Goal: Task Accomplishment & Management: Manage account settings

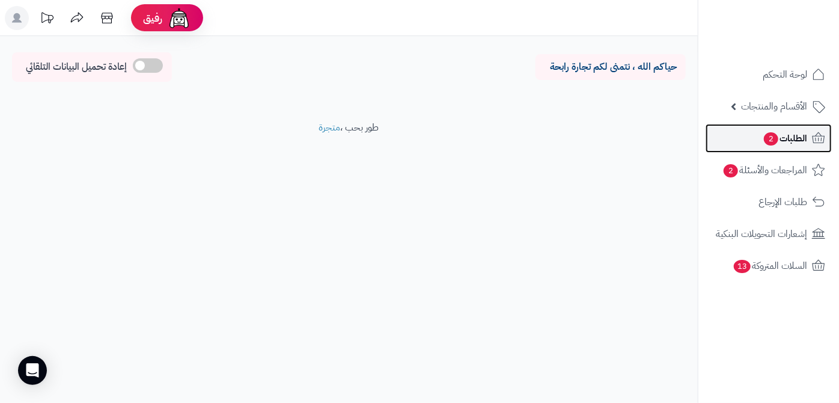
click at [782, 139] on span "الطلبات 2" at bounding box center [784, 138] width 44 height 17
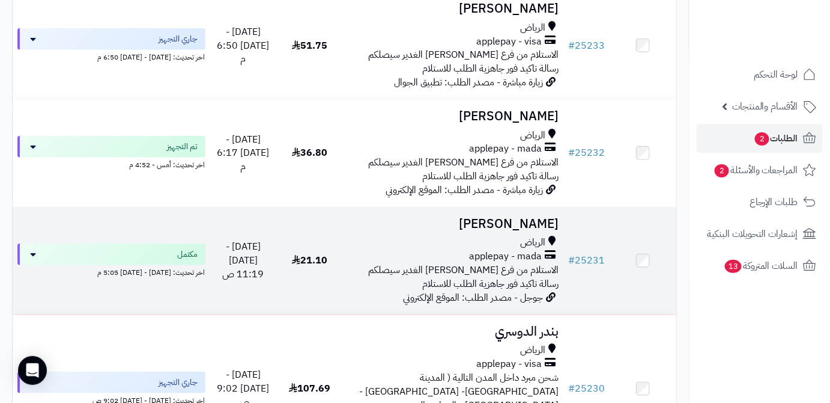
scroll to position [1802, 0]
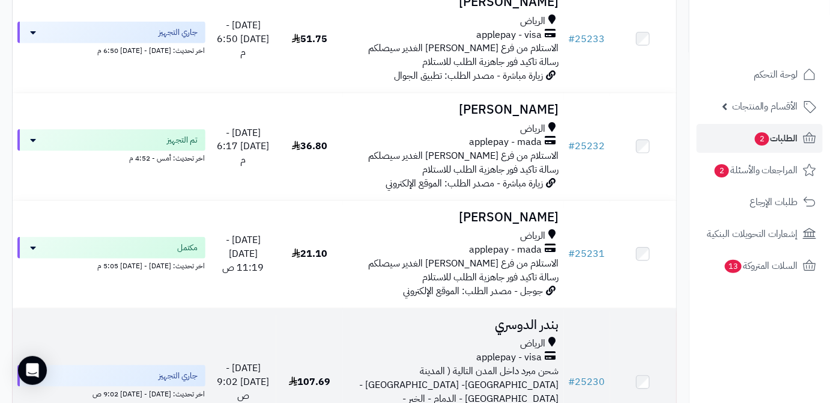
click at [535, 318] on h3 "بندر الدوسري" at bounding box center [453, 325] width 211 height 14
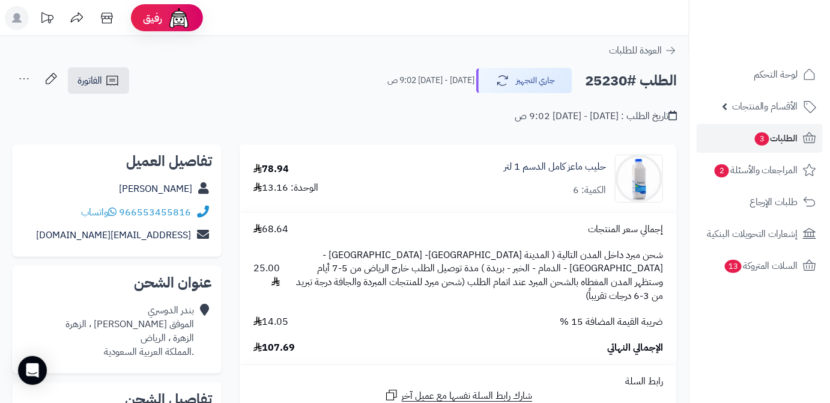
click at [597, 77] on h2 "الطلب #25230" at bounding box center [631, 80] width 92 height 25
copy h2 "25230"
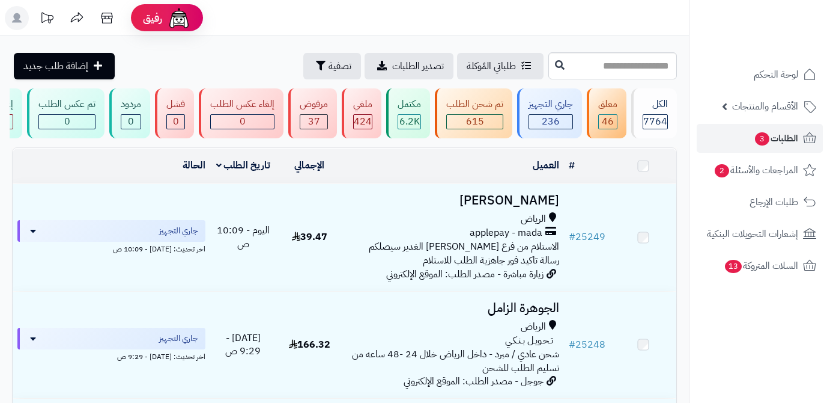
scroll to position [1910, 0]
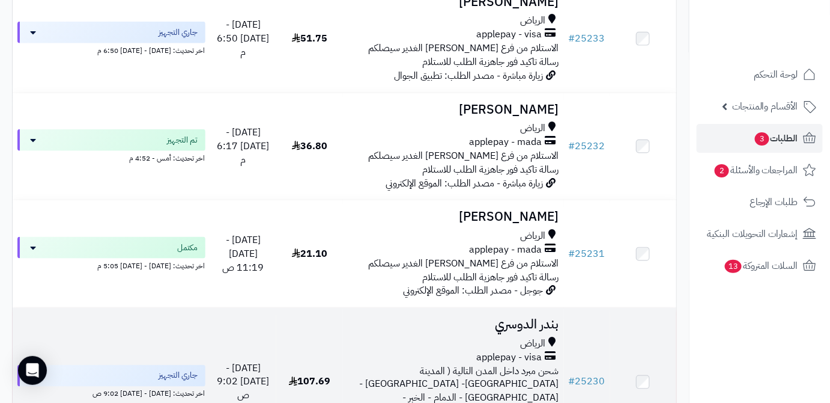
click at [507, 317] on h3 "بندر الدوسري" at bounding box center [453, 324] width 211 height 14
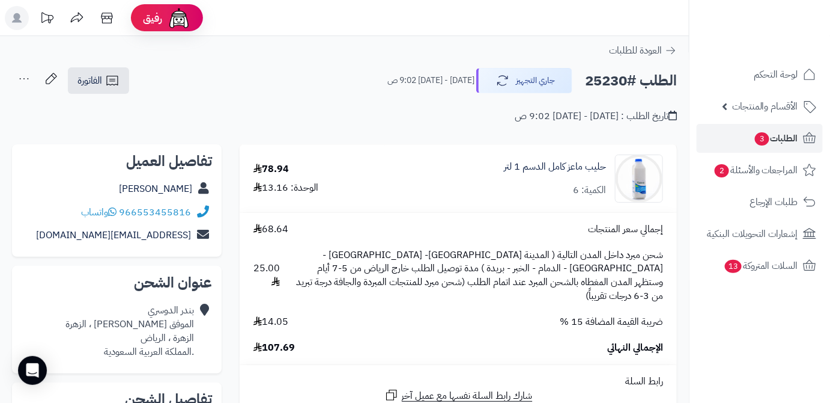
click at [600, 77] on h2 "الطلب #25230" at bounding box center [631, 80] width 92 height 25
copy h2 "25230"
click at [282, 341] on span "107.69" at bounding box center [274, 348] width 41 height 14
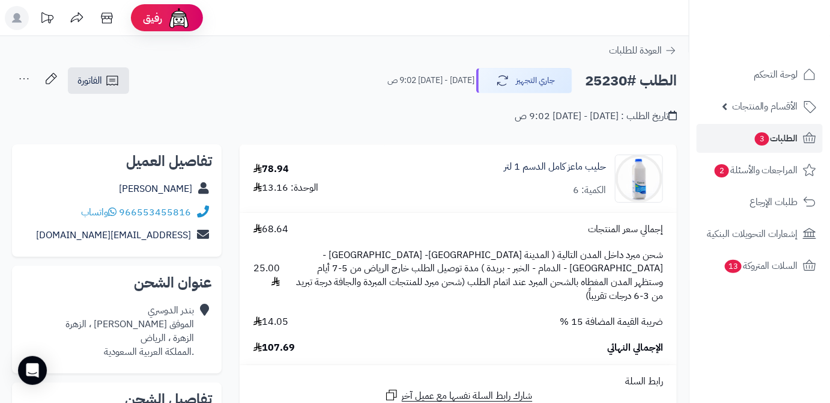
copy span "107.69"
drag, startPoint x: 484, startPoint y: 166, endPoint x: 609, endPoint y: 166, distance: 125.6
click at [609, 166] on div "حليب ماعز كامل الدسم 1 لتر الكمية: 6" at bounding box center [531, 178] width 282 height 48
copy link "حليب ماعز كامل الدسم 1 لتر"
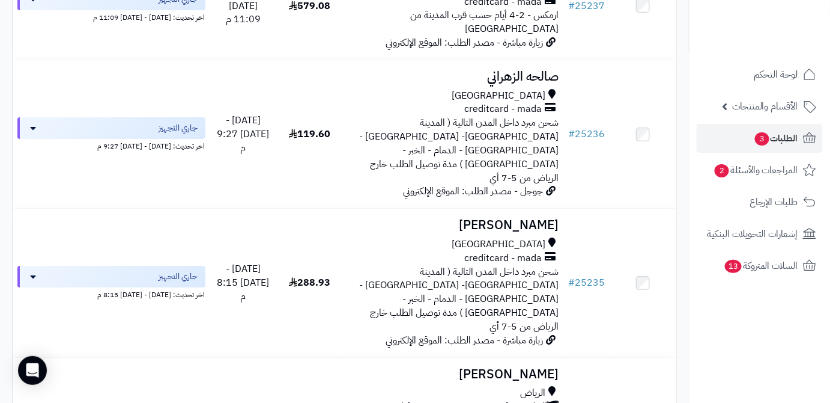
scroll to position [1309, 0]
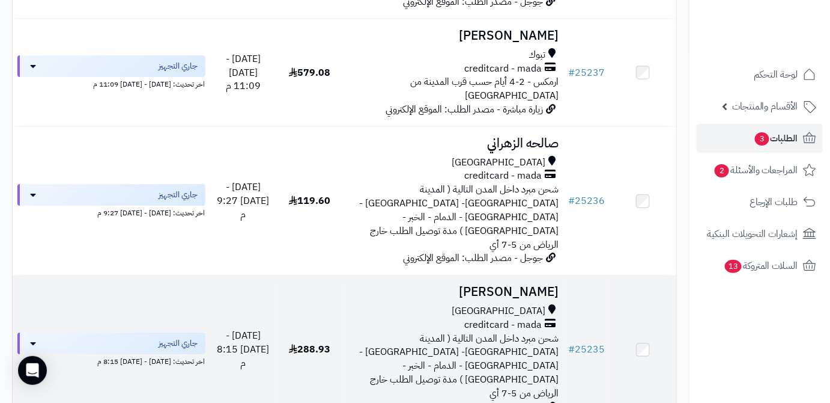
click at [526, 285] on h3 "[PERSON_NAME]" at bounding box center [453, 292] width 211 height 14
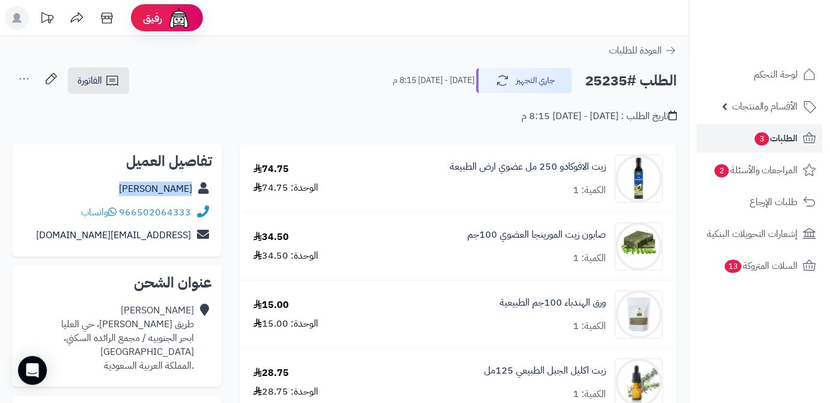
drag, startPoint x: 138, startPoint y: 186, endPoint x: 197, endPoint y: 193, distance: 59.9
click at [197, 193] on div "[PERSON_NAME]" at bounding box center [117, 188] width 190 height 23
copy div "سامي الهلالي"
drag, startPoint x: 121, startPoint y: 211, endPoint x: 186, endPoint y: 215, distance: 65.0
click at [200, 221] on div "966502064333 واتساب" at bounding box center [117, 212] width 190 height 23
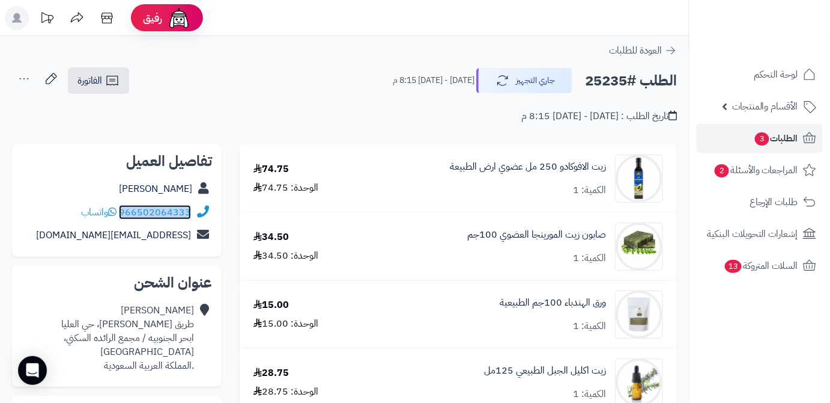
copy div "966502064333"
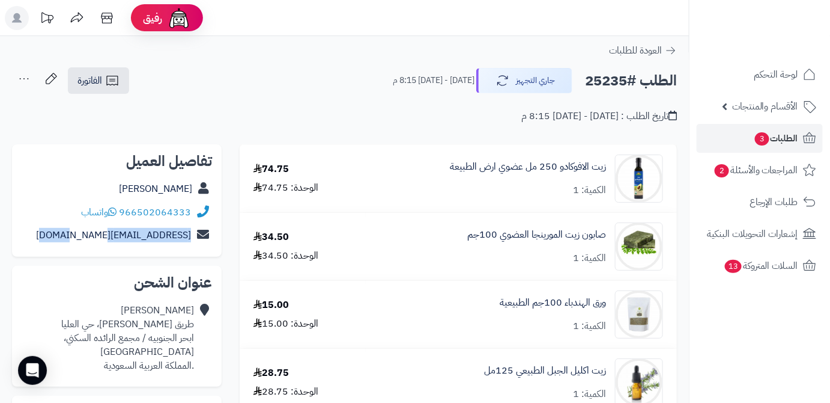
drag, startPoint x: 77, startPoint y: 234, endPoint x: 206, endPoint y: 237, distance: 129.2
click at [206, 237] on div "s0502064333@gmail.com" at bounding box center [117, 235] width 190 height 23
copy div "s0502064333@gmail.com"
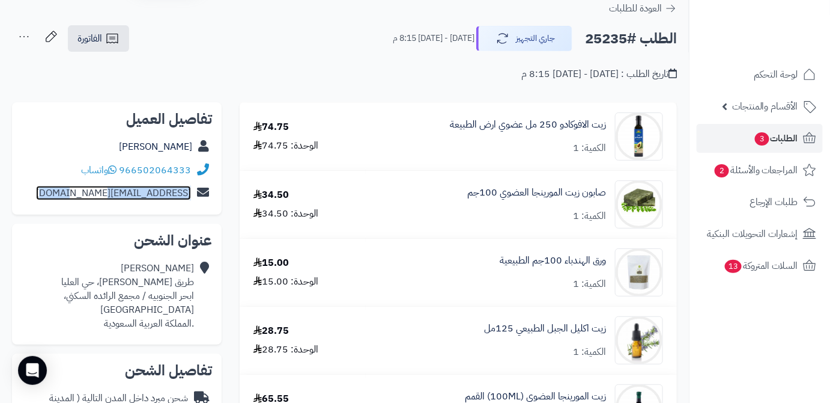
scroll to position [54, 0]
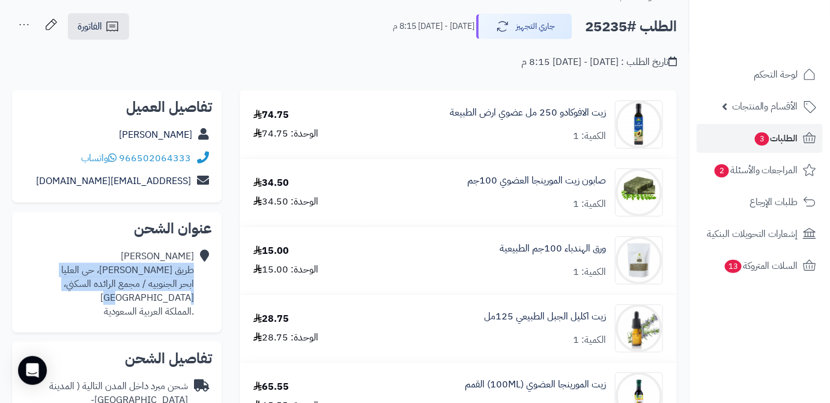
drag, startPoint x: 43, startPoint y: 282, endPoint x: 192, endPoint y: 270, distance: 149.5
click at [192, 270] on div "سامي الهلالي طريق الملك عبدالعزيز، حي العليا ابحر الجنوبيه / مجمع الرائده السكن…" at bounding box center [117, 284] width 190 height 78
copy div "طريق الملك عبدالعزيز، حي العليا ابحر الجنوبيه / مجمع الرائده السكني، جدة"
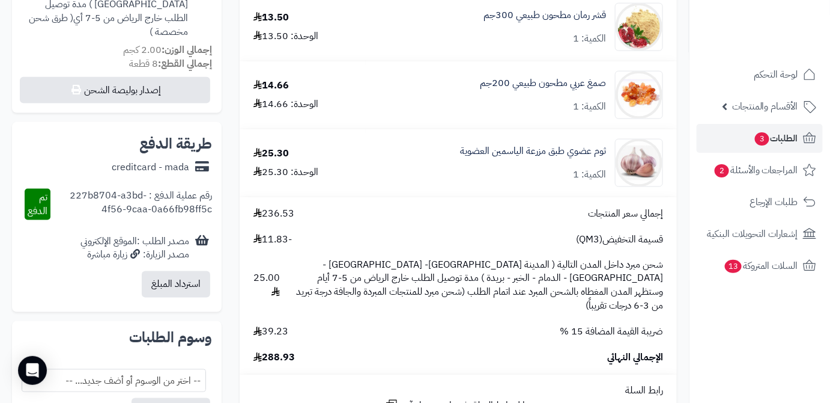
scroll to position [491, 0]
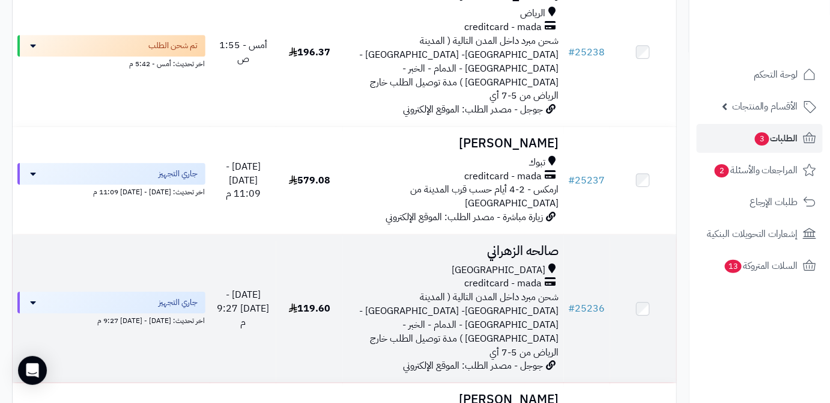
scroll to position [1200, 0]
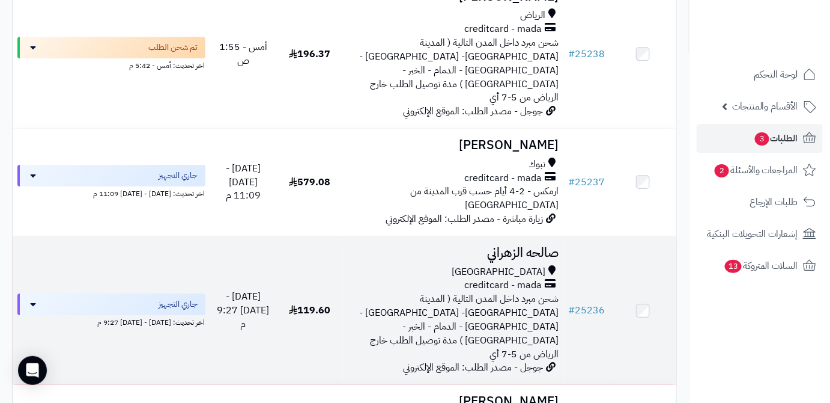
click at [496, 246] on h3 "صالحه الزهراني" at bounding box center [453, 253] width 211 height 14
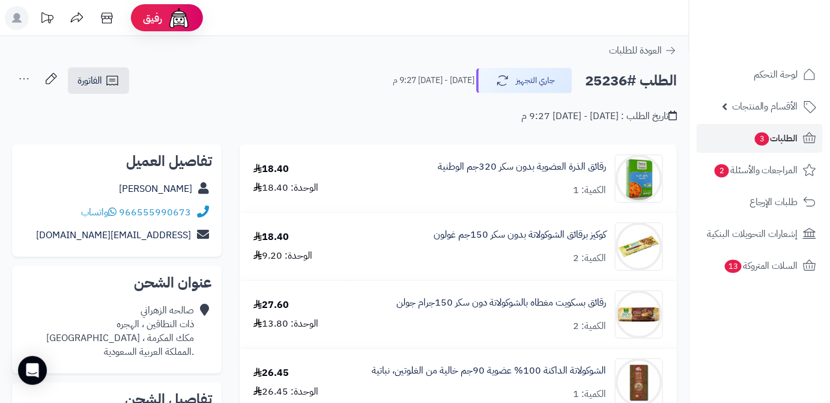
drag, startPoint x: 136, startPoint y: 190, endPoint x: 203, endPoint y: 184, distance: 67.6
click at [203, 184] on div "صالحه الزهراني" at bounding box center [117, 188] width 190 height 23
copy div "صالحه الزهراني"
drag, startPoint x: 121, startPoint y: 208, endPoint x: 190, endPoint y: 214, distance: 69.4
click at [190, 214] on div "966555990673 واتساب" at bounding box center [136, 212] width 110 height 14
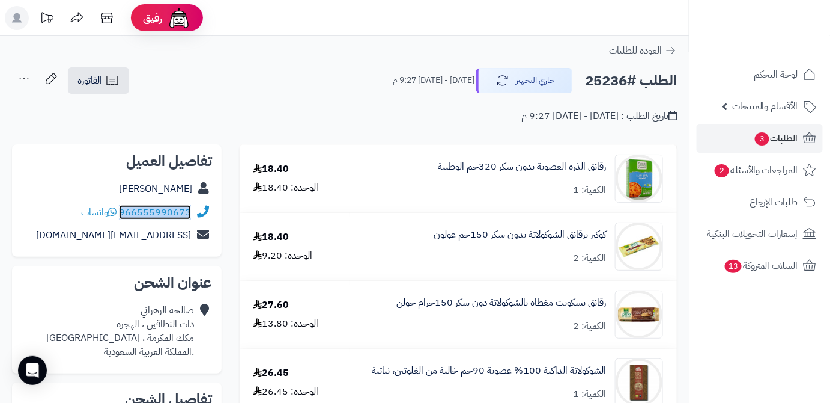
copy link "966555990673"
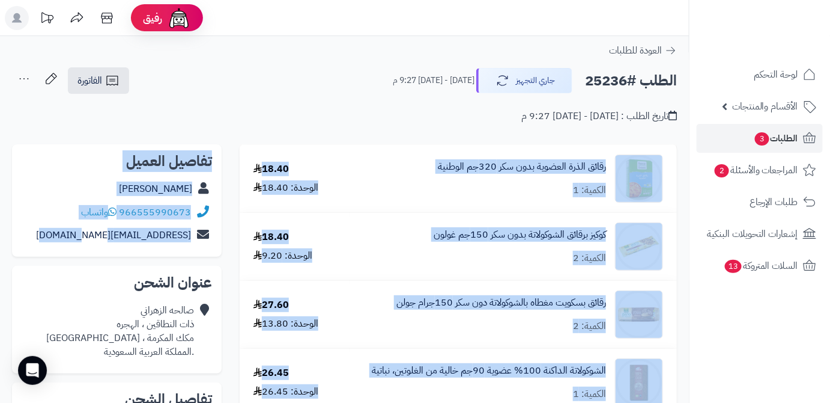
drag, startPoint x: 70, startPoint y: 231, endPoint x: 233, endPoint y: 240, distance: 162.5
click at [145, 251] on div "تفاصيل العميل صالحه الزهراني 966555990673 واتساب Salehaali1385@gmail.com" at bounding box center [117, 200] width 210 height 113
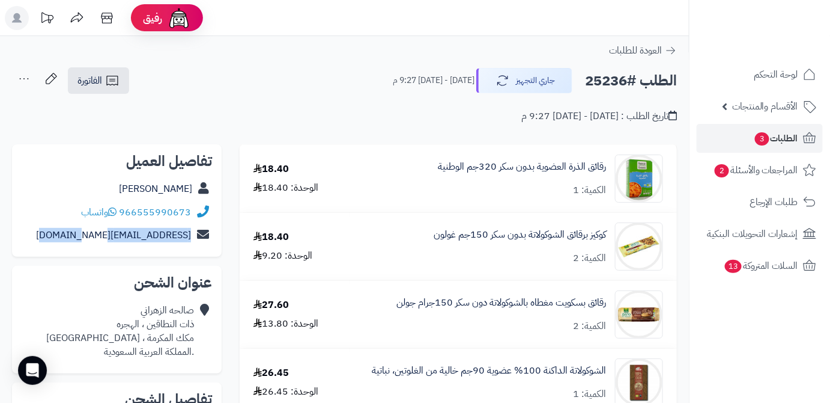
drag, startPoint x: 64, startPoint y: 236, endPoint x: 194, endPoint y: 236, distance: 129.8
click at [194, 236] on div "Salehaali1385@gmail.com" at bounding box center [117, 235] width 190 height 23
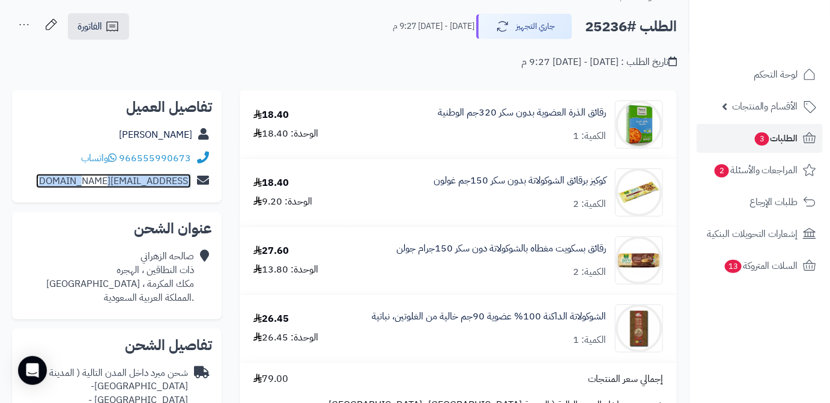
scroll to position [109, 0]
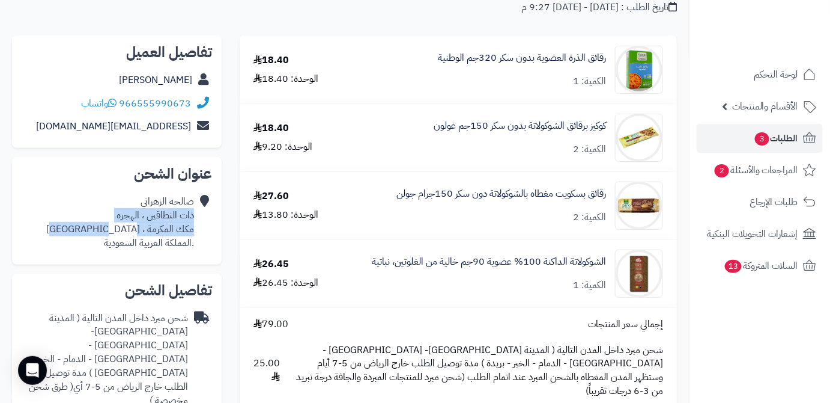
drag, startPoint x: 92, startPoint y: 232, endPoint x: 193, endPoint y: 215, distance: 102.3
click at [193, 215] on div "صالحه الزهراني ذات النطاقين ، الهجره مكك المكرمة ، مكة المكرمة .المملكة العربية…" at bounding box center [117, 222] width 190 height 64
copy div "ذات النطاقين ، الهجره مكك المكرمة ، مكة المكرمة"
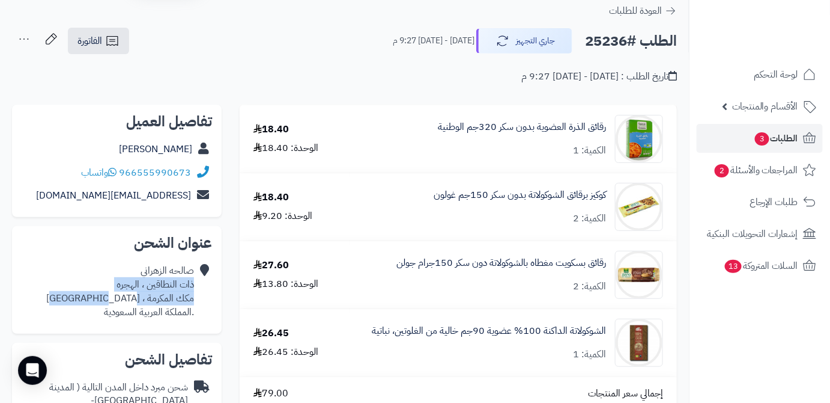
scroll to position [0, 0]
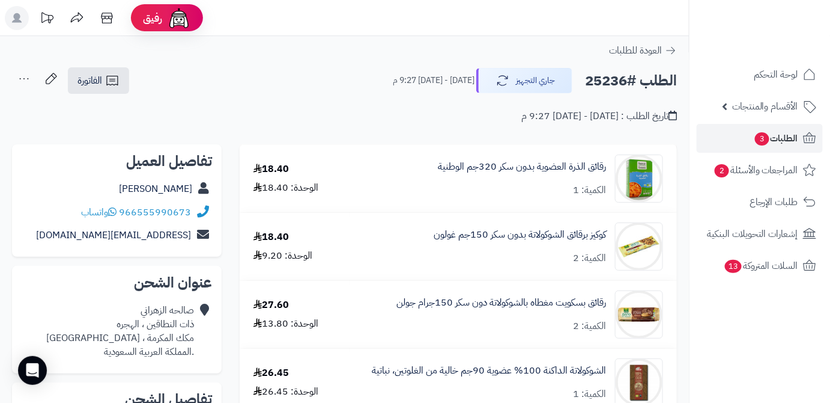
click at [612, 71] on h2 "الطلب #25236" at bounding box center [631, 80] width 92 height 25
copy h2 "25236"
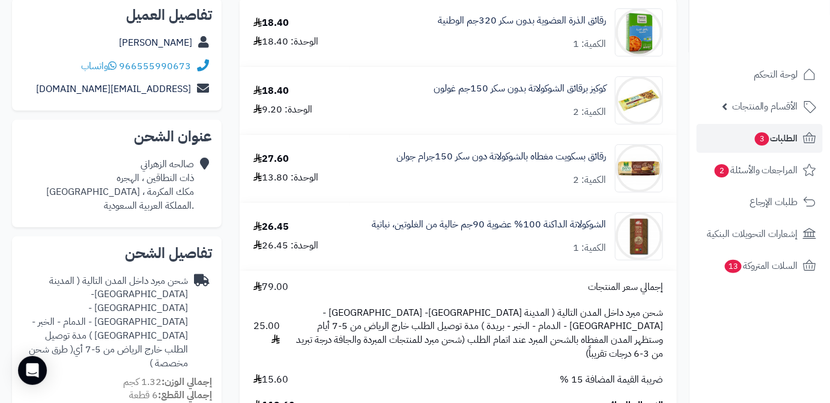
scroll to position [218, 0]
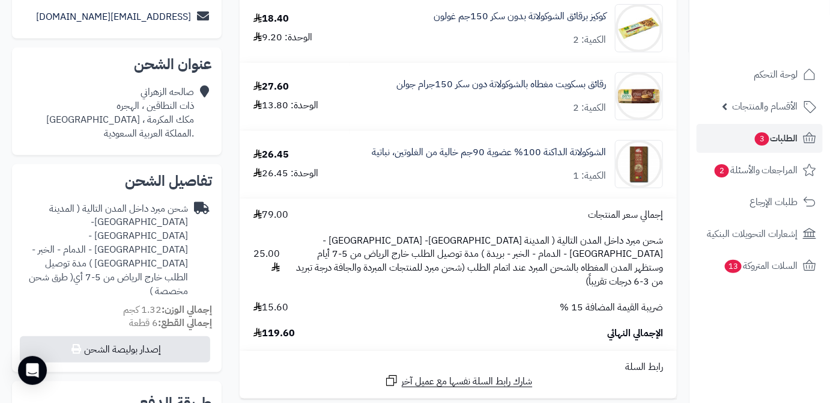
click at [287, 326] on span "119.60" at bounding box center [274, 333] width 41 height 14
copy span "119.60"
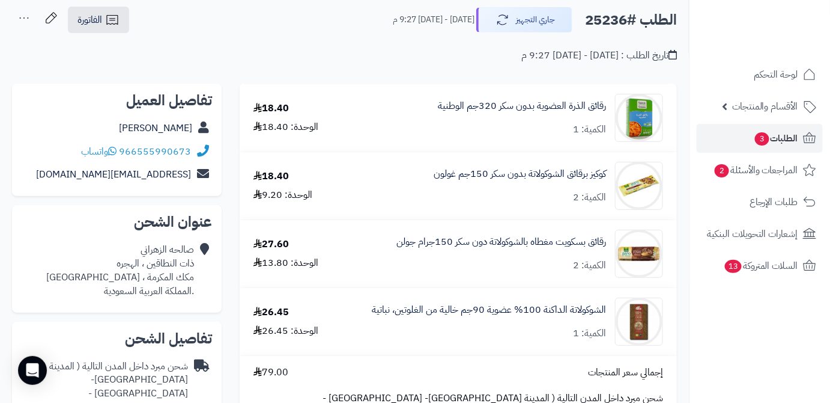
scroll to position [54, 0]
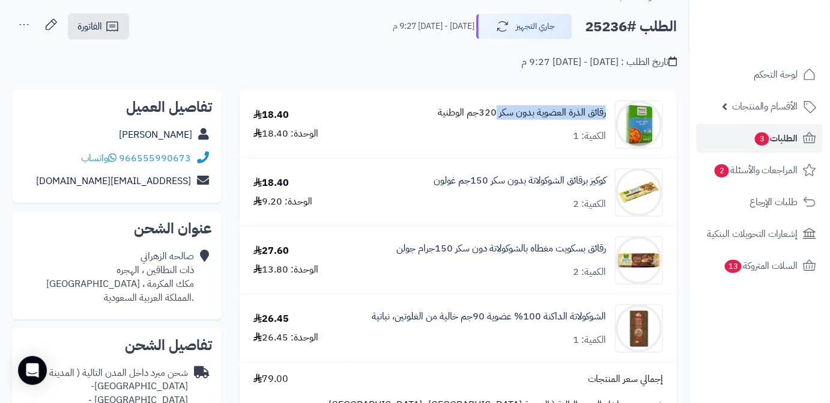
drag, startPoint x: 609, startPoint y: 113, endPoint x: 503, endPoint y: 117, distance: 105.8
click at [499, 119] on div "رقائق الذرة العضوية بدون سكر 320جم الوطنية الكمية: 1" at bounding box center [513, 124] width 318 height 48
copy link "رقائق الذرة العضوية بدون سكر"
drag, startPoint x: 610, startPoint y: 177, endPoint x: 529, endPoint y: 187, distance: 81.8
click at [529, 187] on div "كوكيز برقائق الشوكولاتة بدون سكر 150جم غولون الكمية: 2" at bounding box center [513, 192] width 318 height 48
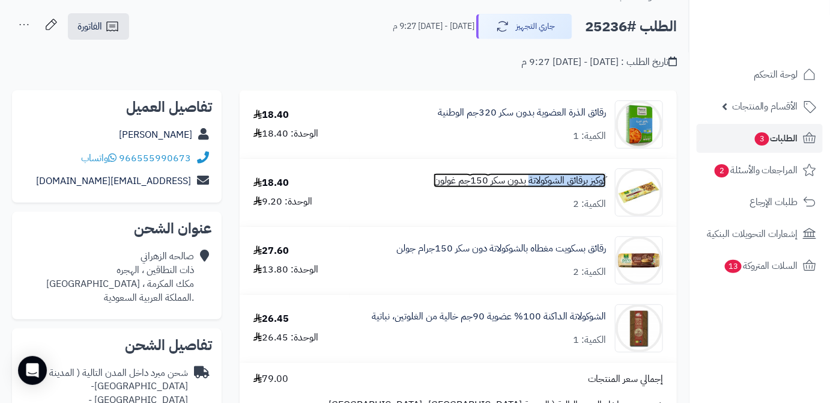
copy link "كوكيز برقائق الشوكولاتة"
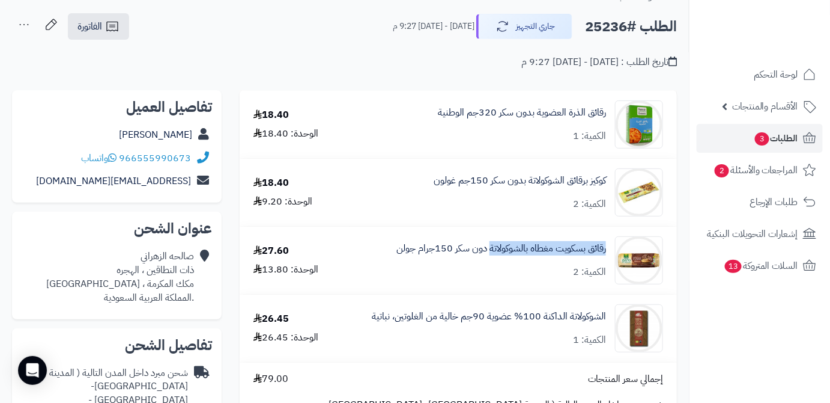
drag, startPoint x: 607, startPoint y: 250, endPoint x: 487, endPoint y: 257, distance: 119.8
click at [487, 257] on div "رقائق بسكويت مغطاه بالشوكولاتة دون سكر 150جرام جولن الكمية: 2" at bounding box center [513, 260] width 318 height 48
copy link "رقائق بسكويت مغطاه بالشوكولاتة"
drag, startPoint x: 610, startPoint y: 314, endPoint x: 464, endPoint y: 330, distance: 146.9
click at [464, 330] on div "الشوكولاتة الداكنة 100% عضوية 90جم خالية من الغلوتين، نباتية الكمية: 1" at bounding box center [513, 328] width 318 height 48
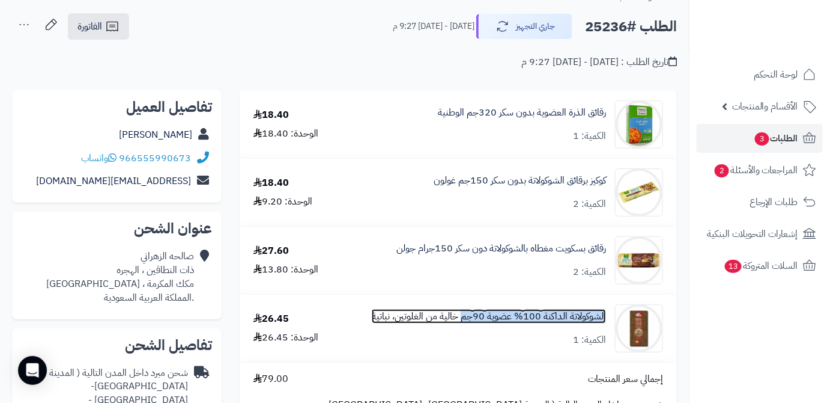
copy link "الشوكولاتة الداكنة 100% عضوية 90جم"
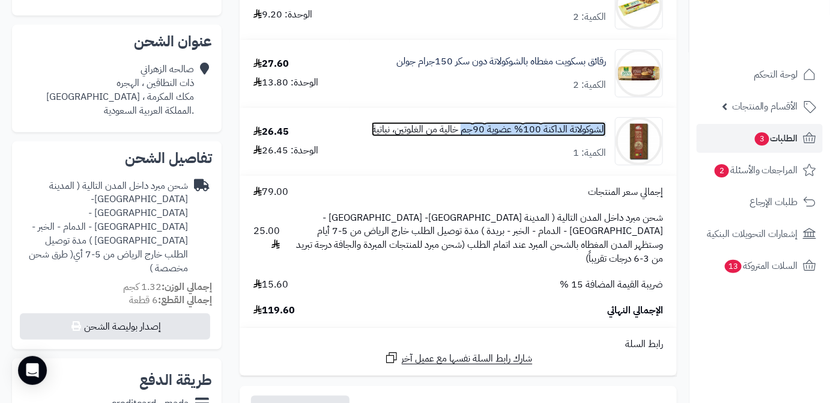
scroll to position [273, 0]
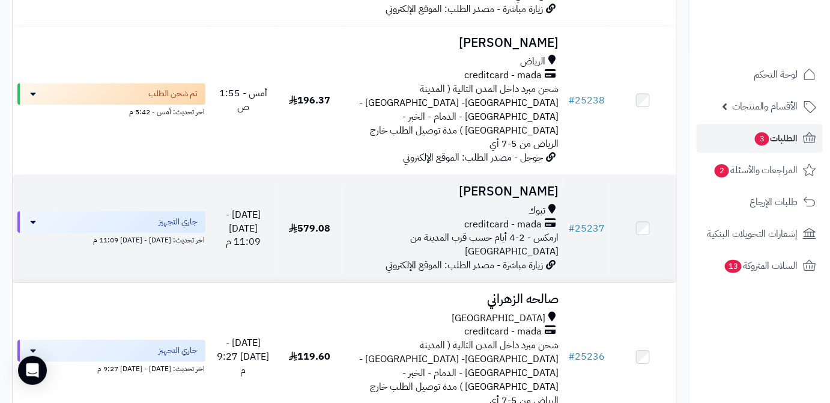
scroll to position [1091, 0]
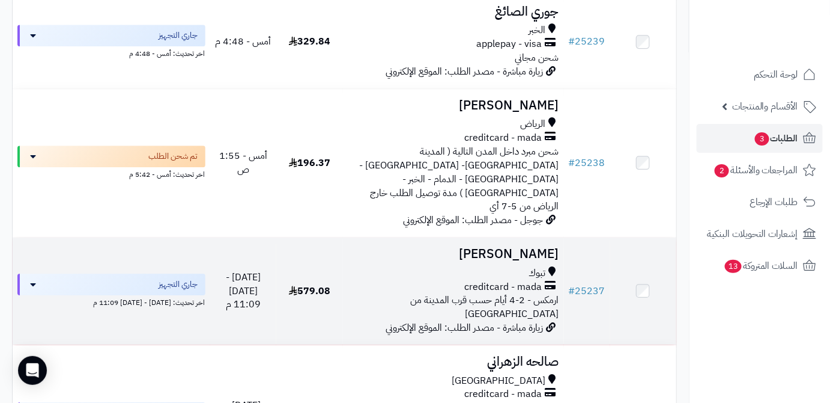
click at [457, 247] on h3 "ABDULAZIZ ALTUWAYLIE" at bounding box center [453, 254] width 211 height 14
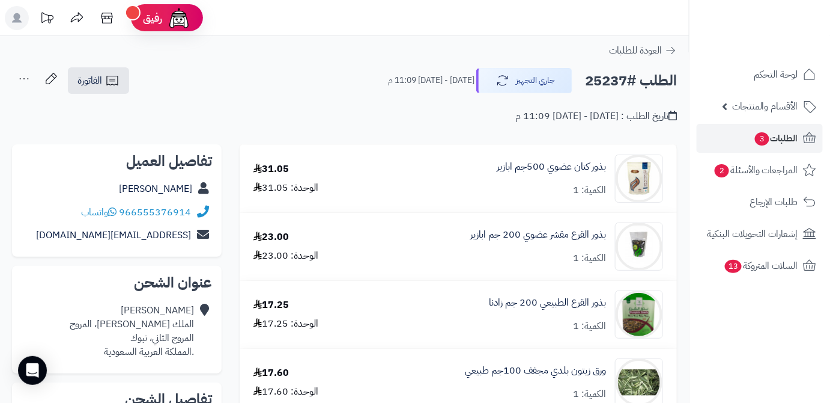
drag, startPoint x: 70, startPoint y: 186, endPoint x: 193, endPoint y: 194, distance: 123.4
click at [193, 194] on div "ABDULAZIZ ALTUWAYLIE" at bounding box center [117, 188] width 190 height 23
copy link "ABDULAZIZ ALTUWAYLIE"
drag, startPoint x: 121, startPoint y: 210, endPoint x: 198, endPoint y: 212, distance: 77.5
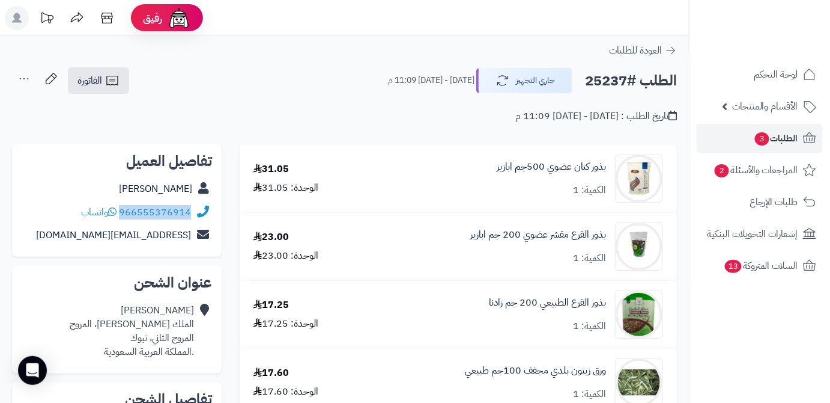
click at [198, 212] on div "966555376914 واتساب" at bounding box center [117, 212] width 190 height 23
copy div "966555376914"
drag, startPoint x: 90, startPoint y: 236, endPoint x: 228, endPoint y: 225, distance: 138.0
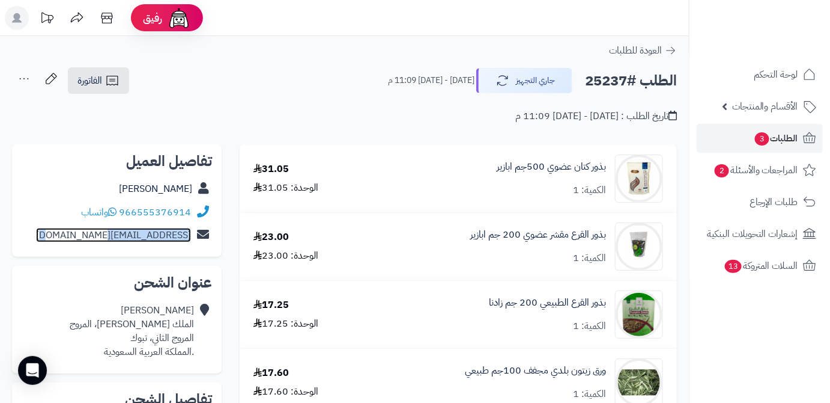
copy div "tdzmm@hotmail.com"
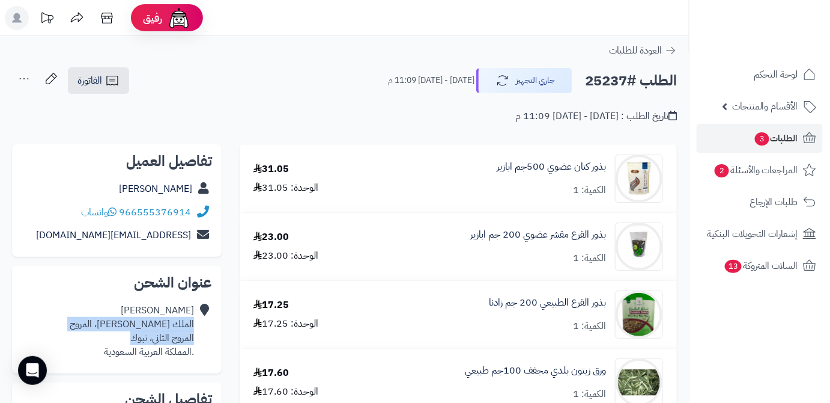
drag, startPoint x: 129, startPoint y: 336, endPoint x: 195, endPoint y: 325, distance: 66.5
click at [195, 325] on div "ABDULAZIZ ALTUWAYLIE الملك عبدالله، المروج المروج الثاني، تبوك .المملكة العربية…" at bounding box center [117, 331] width 190 height 64
copy div "الملك عبدالله، المروج المروج الثاني، تبوك"
click at [616, 84] on h2 "الطلب #25237" at bounding box center [631, 80] width 92 height 25
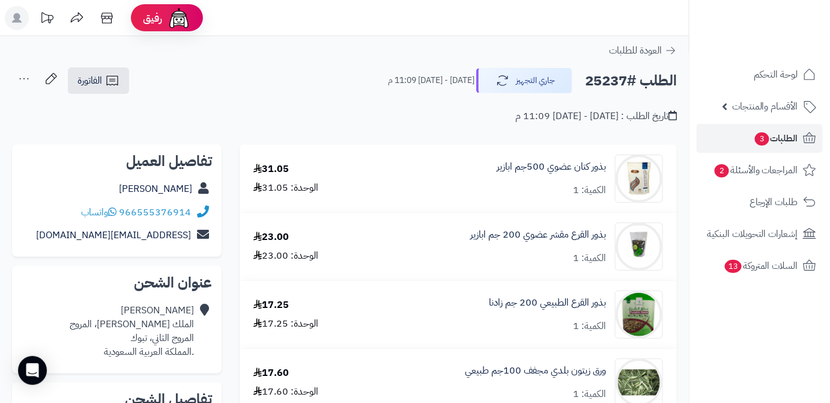
copy h2 "25237"
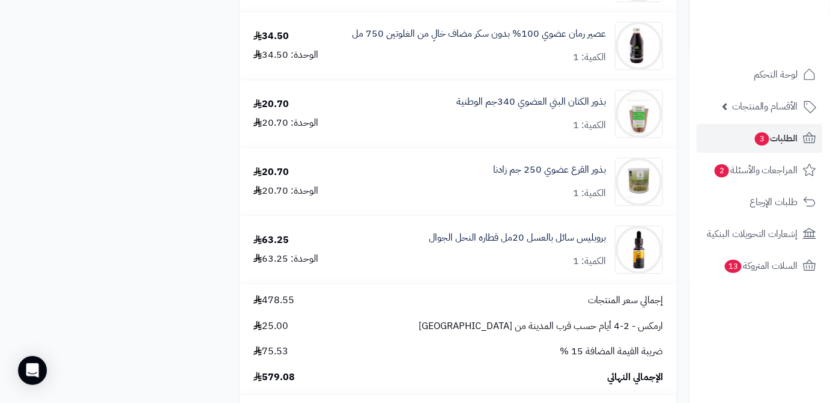
scroll to position [1092, 0]
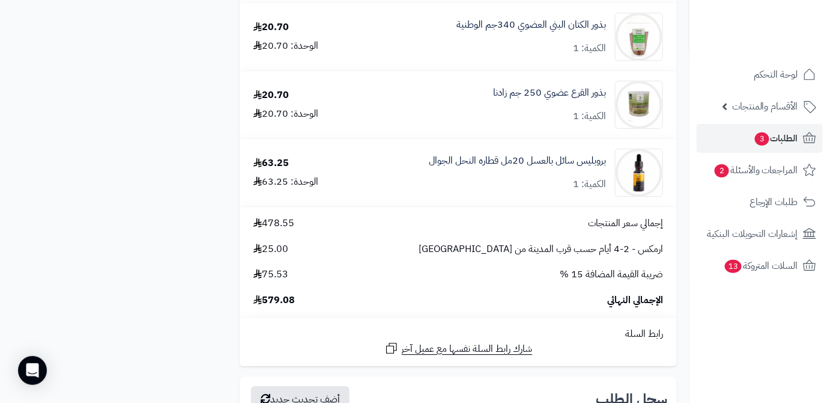
click at [287, 306] on span "579.08" at bounding box center [274, 300] width 41 height 14
copy span "579.08"
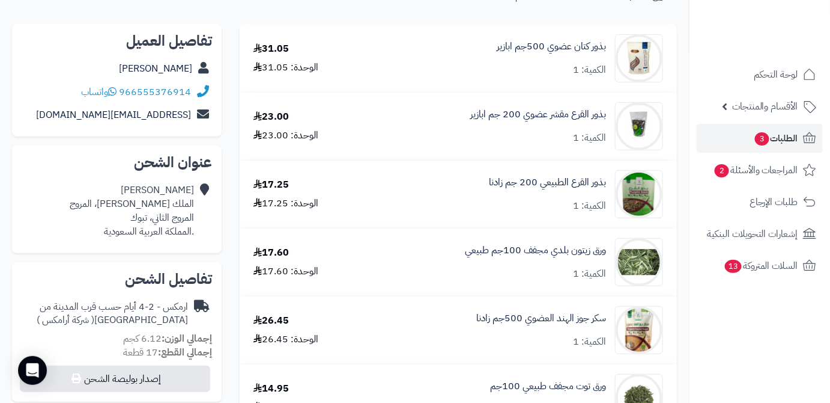
scroll to position [54, 0]
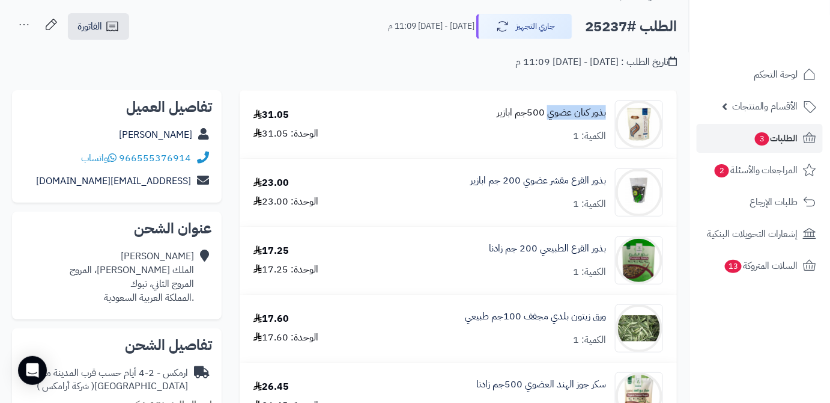
drag, startPoint x: 610, startPoint y: 109, endPoint x: 548, endPoint y: 118, distance: 62.5
click at [548, 118] on div "بذور كتان عضوي 500جم ابازير الكمية: 1" at bounding box center [505, 124] width 334 height 48
copy link "بذور كتان عضوي"
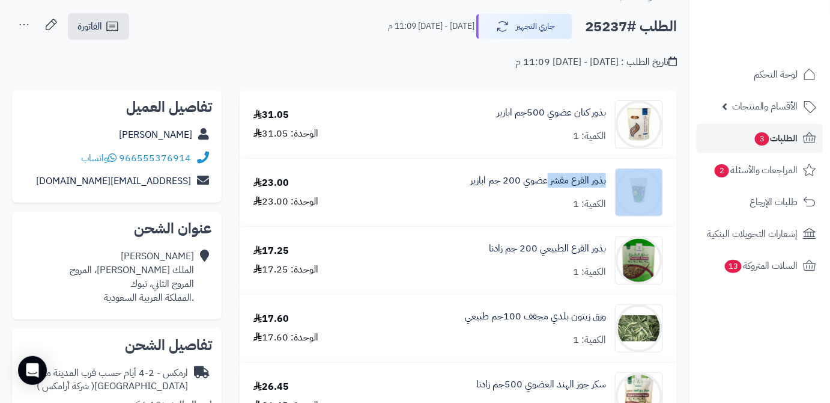
drag, startPoint x: 612, startPoint y: 176, endPoint x: 549, endPoint y: 191, distance: 64.3
click at [549, 191] on div "بذور القرع مقشر عضوي 200 جم ابازير الكمية: 1" at bounding box center [505, 192] width 334 height 48
copy div "بذور القرع مقشر"
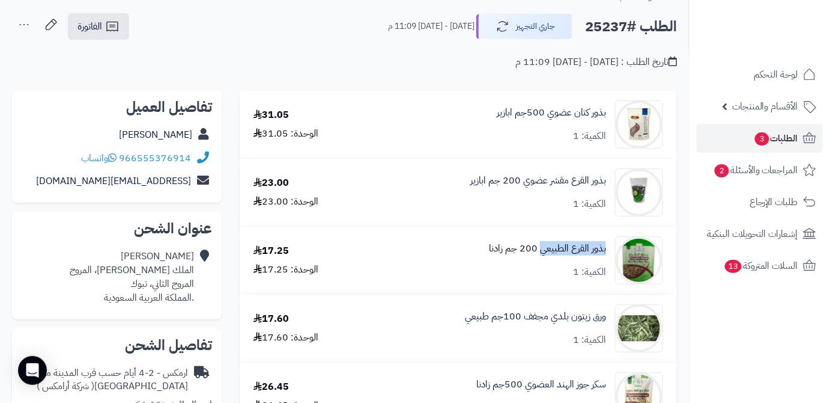
drag, startPoint x: 610, startPoint y: 246, endPoint x: 542, endPoint y: 250, distance: 68.0
click at [542, 250] on div "بذور القرع الطبيعي 200 جم زادنا الكمية: 1" at bounding box center [505, 260] width 334 height 48
copy link "بذور القرع الطبيعي"
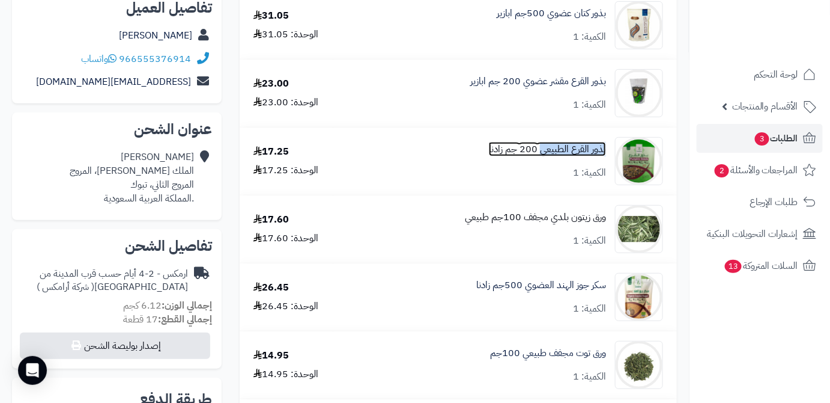
scroll to position [218, 0]
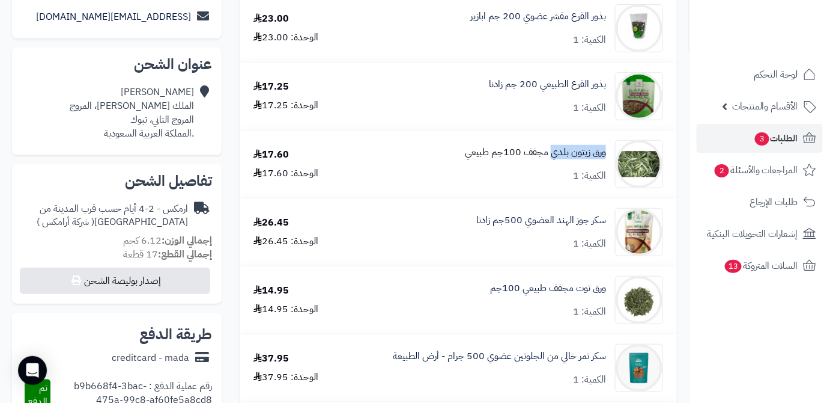
drag, startPoint x: 607, startPoint y: 150, endPoint x: 552, endPoint y: 159, distance: 55.9
click at [552, 159] on div "ورق زيتون بلدي مجفف 100جم طبيعي الكمية: 1" at bounding box center [505, 164] width 334 height 48
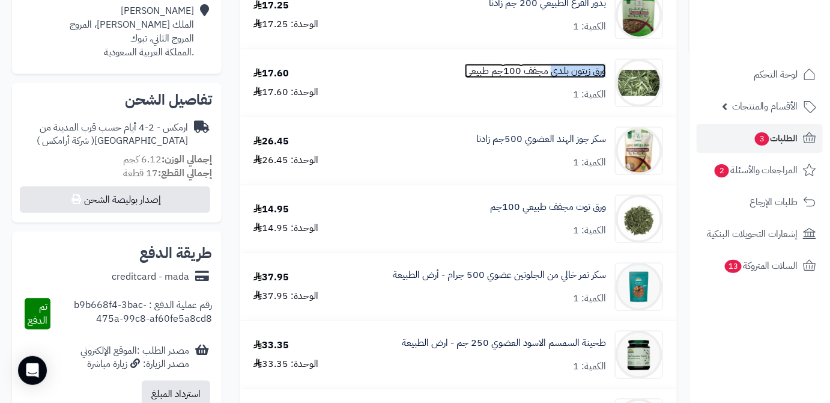
scroll to position [382, 0]
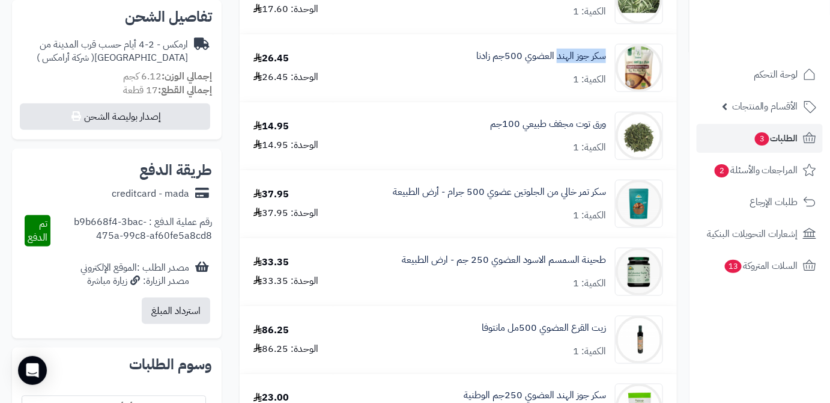
drag, startPoint x: 609, startPoint y: 58, endPoint x: 558, endPoint y: 68, distance: 51.6
click at [558, 68] on div "سكر جوز الهند العضوي 500جم زادنا الكمية: 1" at bounding box center [505, 68] width 334 height 48
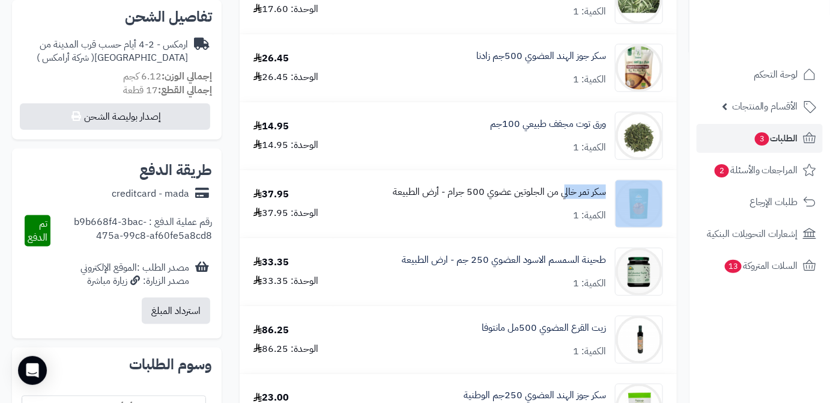
drag, startPoint x: 612, startPoint y: 192, endPoint x: 563, endPoint y: 196, distance: 48.8
click at [563, 196] on div "سكر تمر خالي من الجلوتين عضوي 500 جرام - أرض الطبيعة الكمية: 1" at bounding box center [505, 204] width 334 height 48
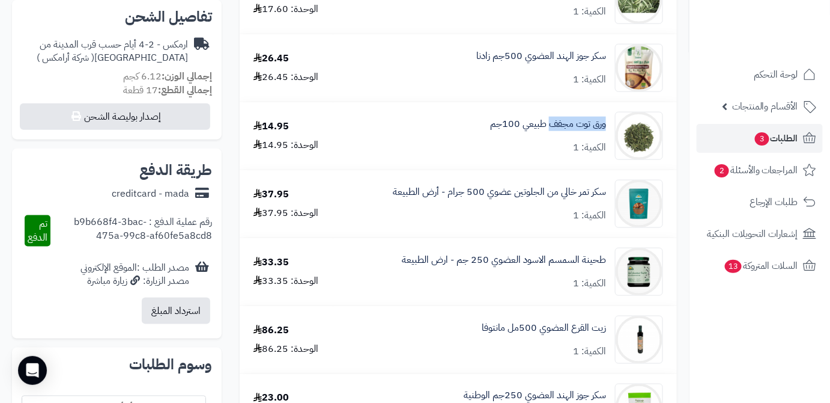
drag, startPoint x: 608, startPoint y: 121, endPoint x: 551, endPoint y: 133, distance: 58.3
click at [551, 133] on div "ورق توت مجفف طبيعي 100جم الكمية: 1" at bounding box center [505, 136] width 334 height 48
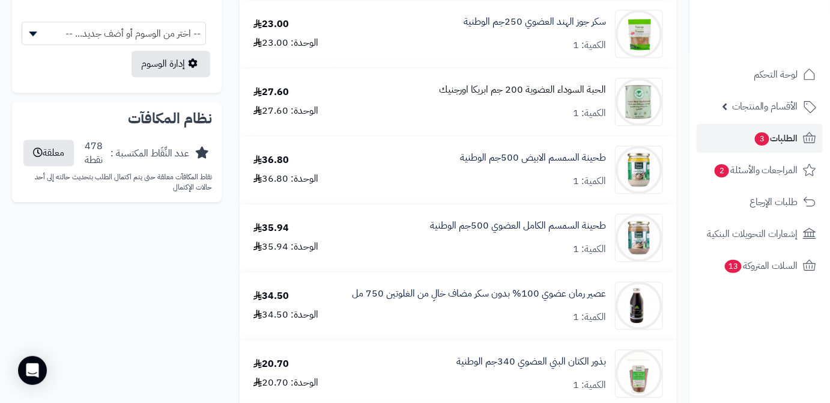
scroll to position [764, 0]
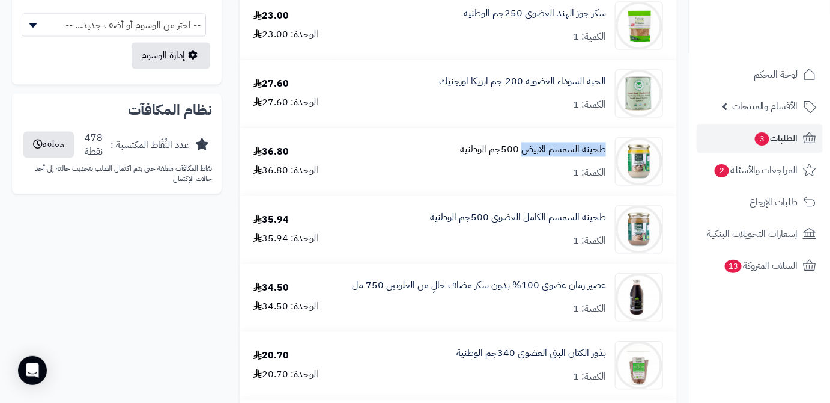
drag, startPoint x: 610, startPoint y: 148, endPoint x: 525, endPoint y: 157, distance: 85.8
click at [525, 157] on div "طحينة السمسم الابيض 500جم الوطنية الكمية: 1" at bounding box center [505, 161] width 334 height 48
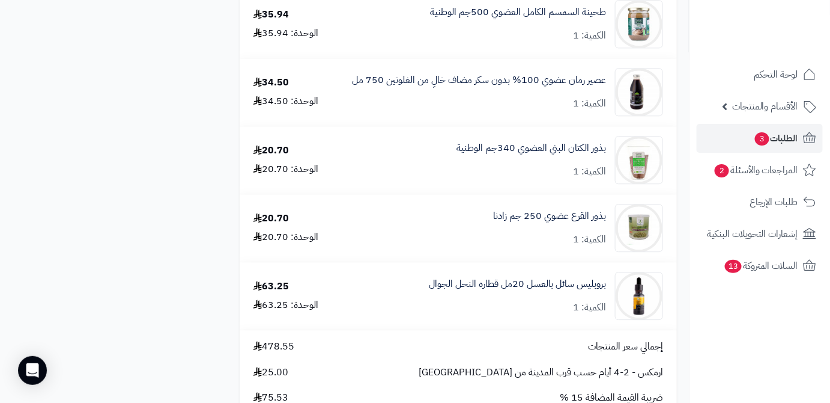
scroll to position [1038, 0]
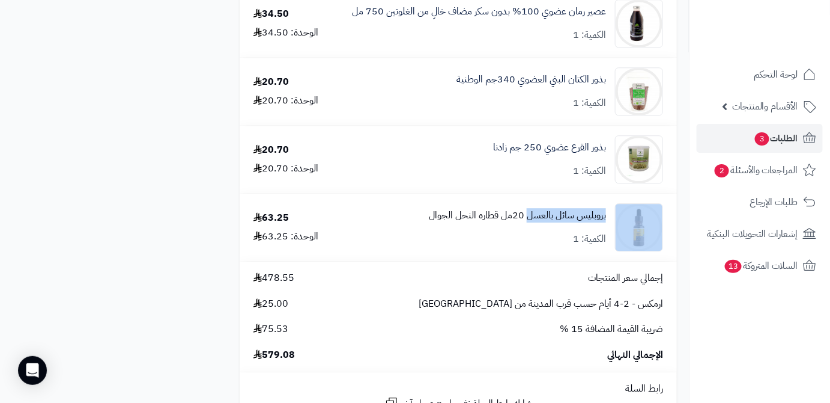
drag, startPoint x: 612, startPoint y: 218, endPoint x: 537, endPoint y: 222, distance: 75.2
click at [530, 222] on div "بروبليس سائل بالعسل 20مل قطاره النحل الجوال الكمية: 1" at bounding box center [505, 227] width 334 height 48
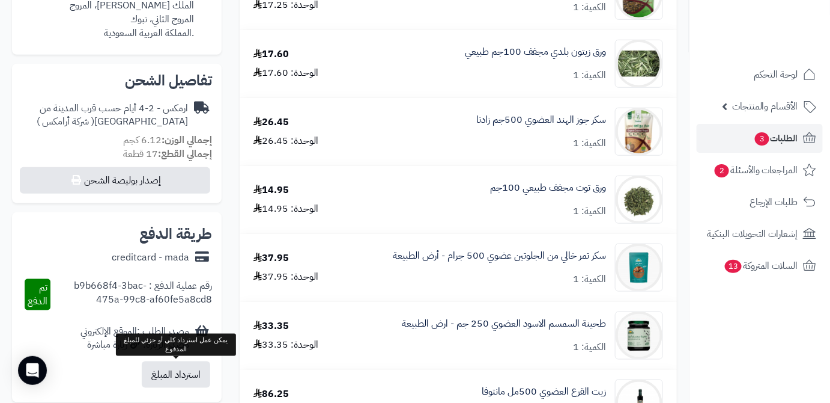
scroll to position [273, 0]
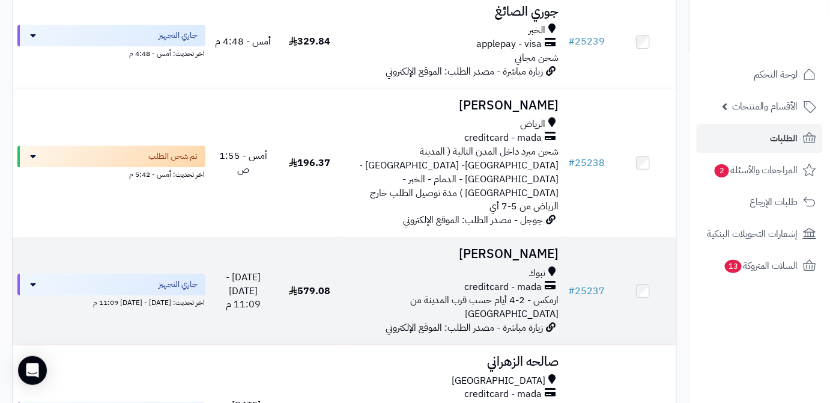
scroll to position [927, 0]
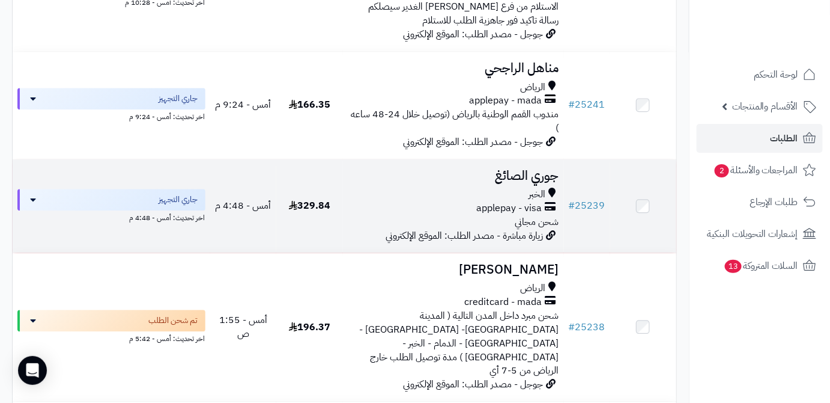
click at [512, 169] on h3 "جوري الصائغ" at bounding box center [453, 176] width 211 height 14
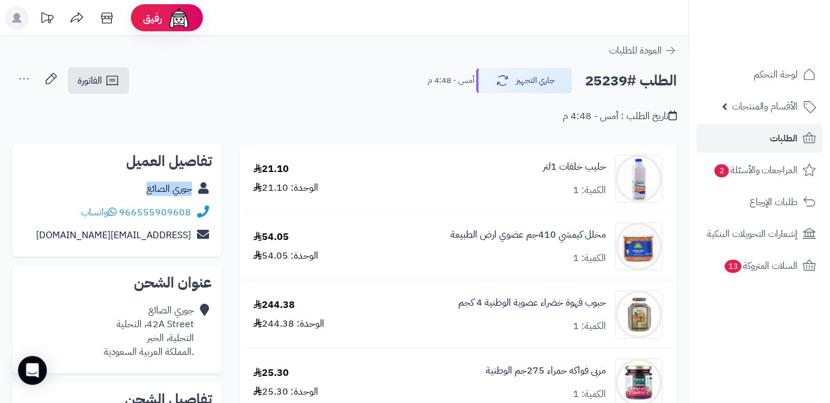
drag, startPoint x: 116, startPoint y: 192, endPoint x: 192, endPoint y: 192, distance: 76.3
click at [192, 192] on div "جوري الصائغ" at bounding box center [117, 188] width 190 height 23
copy link "جوري الصائغ"
drag, startPoint x: 120, startPoint y: 210, endPoint x: 189, endPoint y: 211, distance: 69.7
click at [189, 211] on div "966555909608 واتساب" at bounding box center [136, 212] width 110 height 14
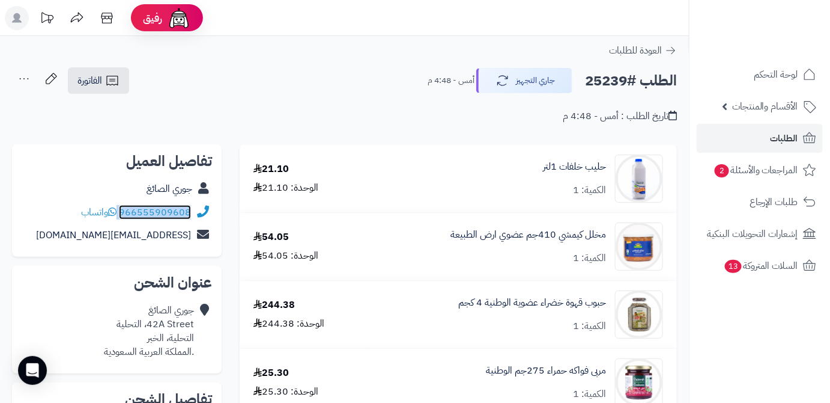
copy div "966555909608"
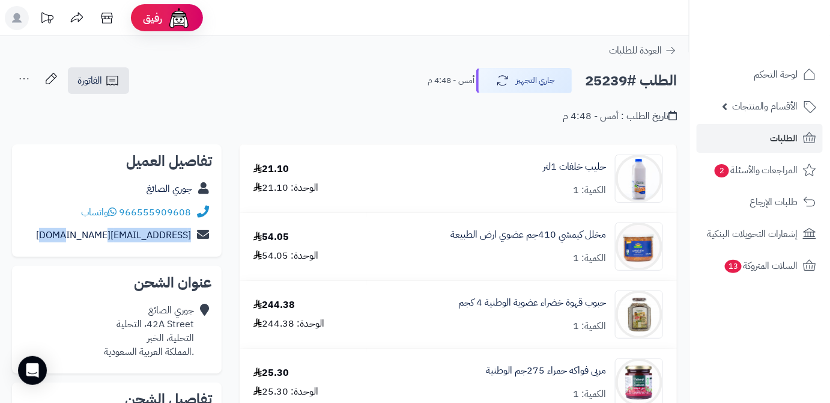
drag, startPoint x: 90, startPoint y: 236, endPoint x: 211, endPoint y: 238, distance: 121.4
click at [211, 238] on div "jurisayigh@gmail.com" at bounding box center [117, 235] width 190 height 23
copy div "jurisayigh@gmail.com"
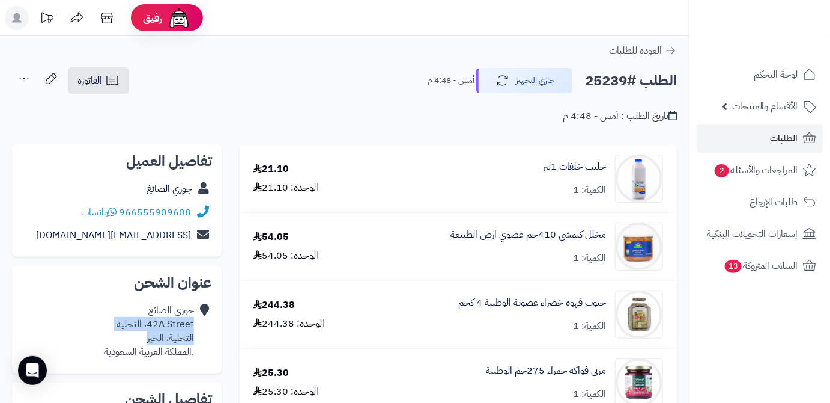
drag, startPoint x: 144, startPoint y: 336, endPoint x: 195, endPoint y: 327, distance: 52.6
click at [195, 327] on div "جوري الصائغ 42A Street، التحلية التحلية، الخبر .المملكة العربية السعودية" at bounding box center [117, 331] width 190 height 64
copy div "42A Street، التحلية التحلية، الخبر"
click at [610, 87] on h2 "الطلب #25239" at bounding box center [631, 80] width 92 height 25
click at [610, 82] on h2 "الطلب #25239" at bounding box center [631, 80] width 92 height 25
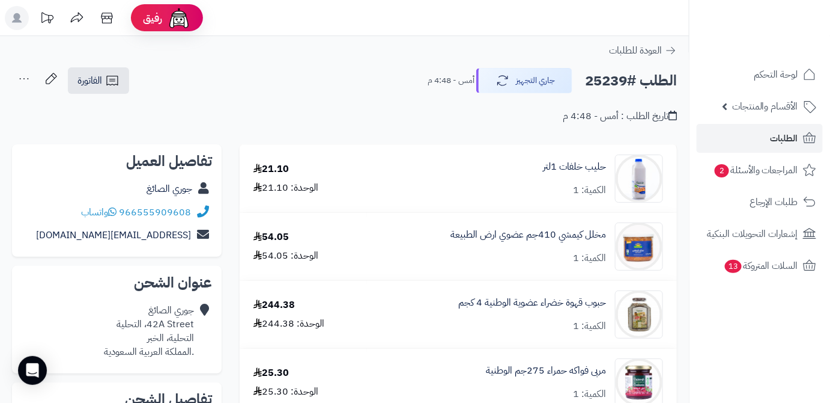
click at [610, 82] on h2 "الطلب #25239" at bounding box center [631, 80] width 92 height 25
copy h2 "25239"
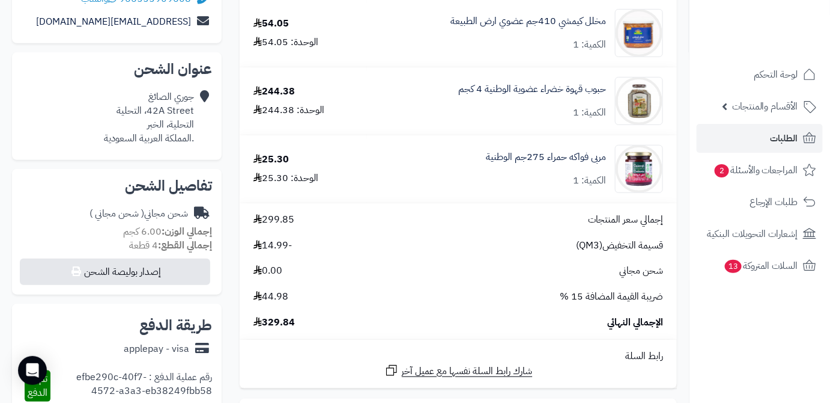
scroll to position [273, 0]
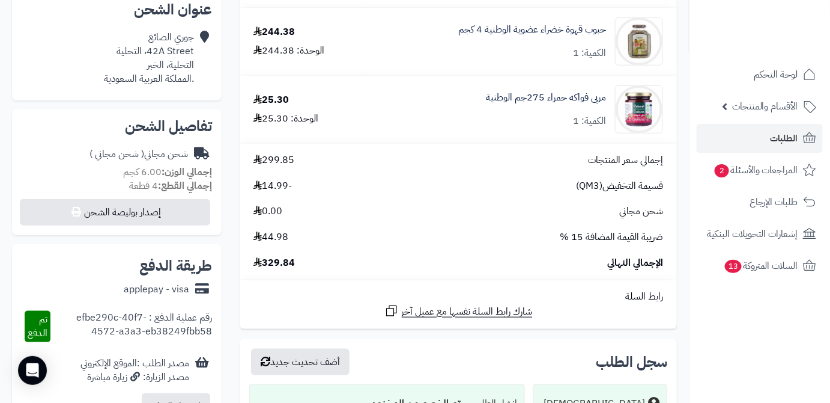
click at [291, 261] on span "329.84" at bounding box center [274, 263] width 41 height 14
copy span "329.84"
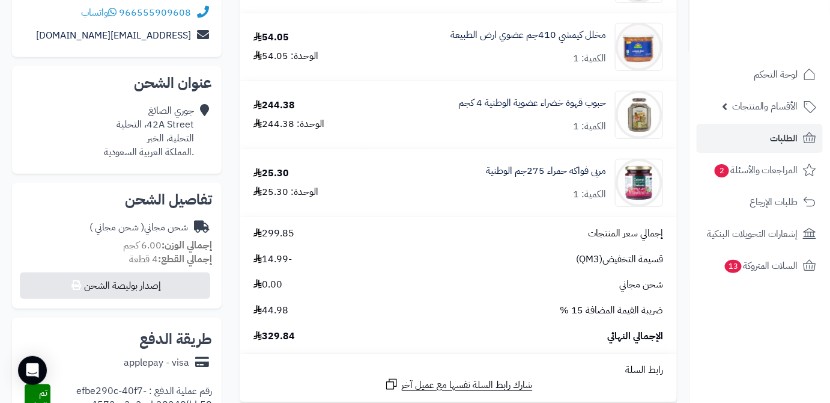
scroll to position [109, 0]
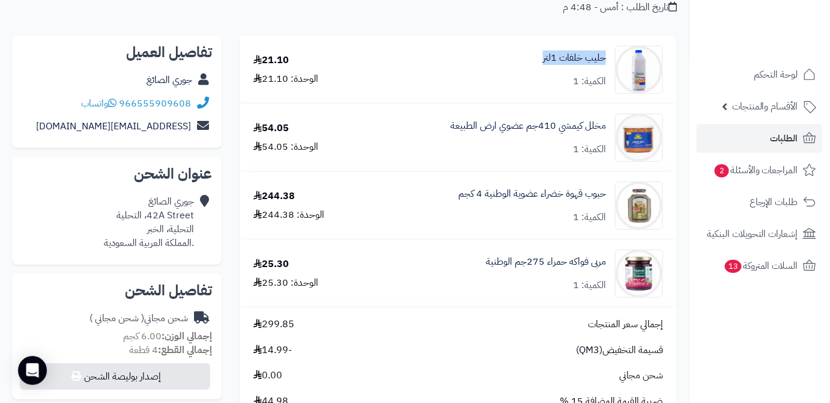
drag, startPoint x: 610, startPoint y: 58, endPoint x: 540, endPoint y: 64, distance: 70.6
click at [529, 70] on div "حليب خلفات 1لتر الكمية: 1" at bounding box center [522, 70] width 300 height 48
copy link "حليب خلفات 1لتر"
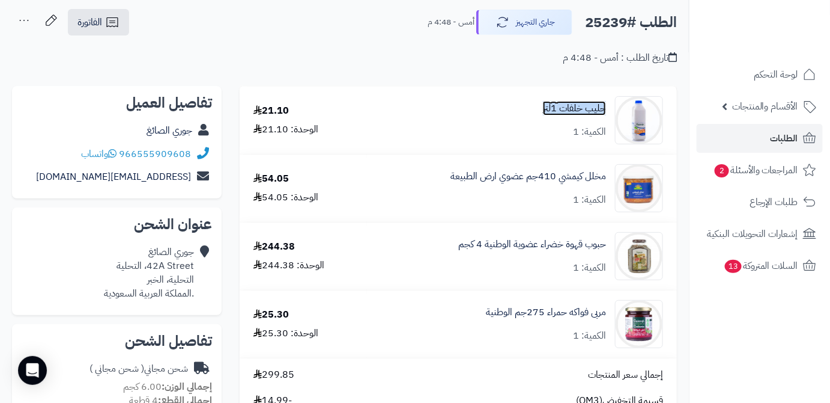
scroll to position [163, 0]
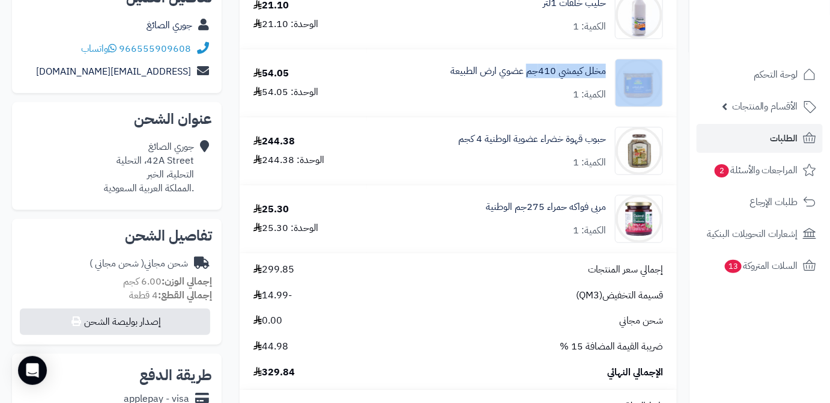
drag, startPoint x: 613, startPoint y: 71, endPoint x: 530, endPoint y: 81, distance: 84.1
click at [530, 81] on div "مخلل كيمشي 410جم عضوي ارض الطبيعة الكمية: 1" at bounding box center [522, 83] width 300 height 48
copy div "مخلل كيمشي 410جم"
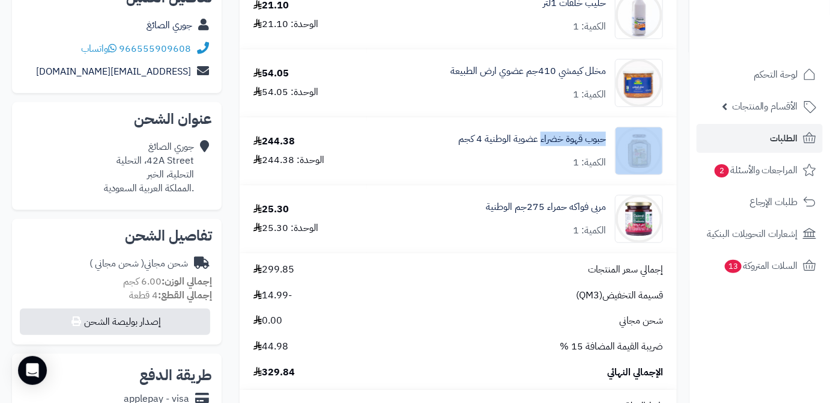
drag, startPoint x: 604, startPoint y: 136, endPoint x: 540, endPoint y: 148, distance: 65.4
click at [540, 148] on div "حبوب قهوة خضراء عضوية الوطنية 4 كجم الكمية: 1" at bounding box center [522, 151] width 300 height 48
copy div "حبوب قهوة خضراء"
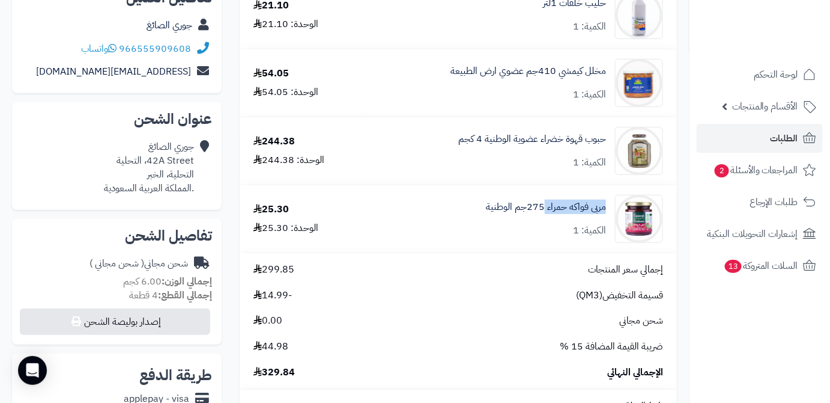
drag, startPoint x: 610, startPoint y: 207, endPoint x: 544, endPoint y: 217, distance: 66.3
click at [544, 217] on div "مربى فواكه حمراء 275جم الوطنية الكمية: 1" at bounding box center [522, 219] width 300 height 48
copy link "مربى فواكه حمراء"
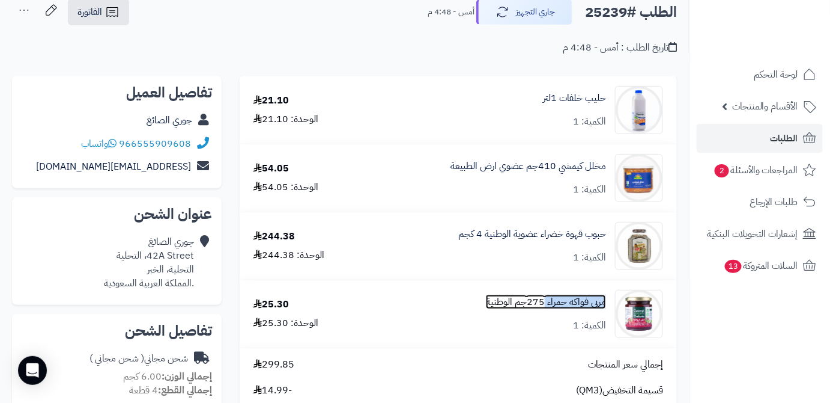
scroll to position [0, 0]
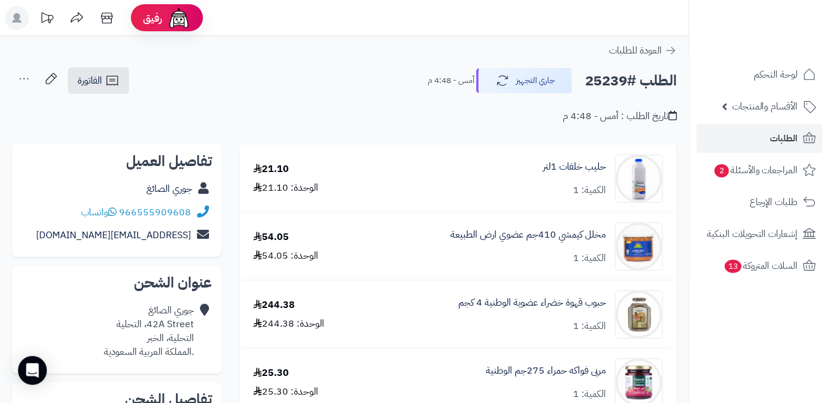
click at [599, 72] on h2 "الطلب #25239" at bounding box center [631, 80] width 92 height 25
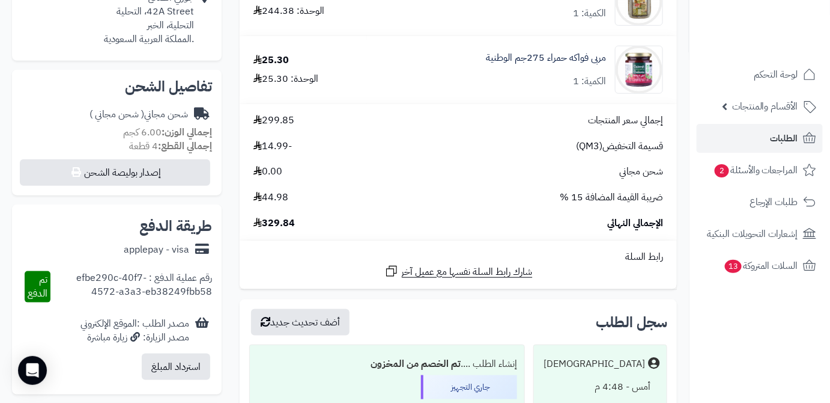
scroll to position [382, 0]
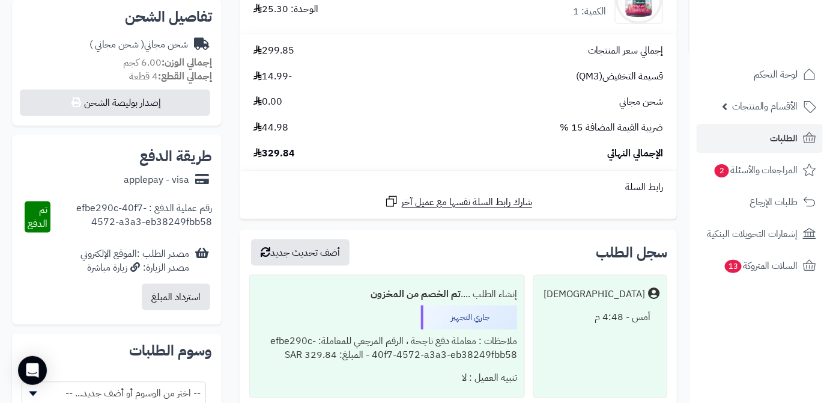
click at [273, 156] on span "329.84" at bounding box center [274, 154] width 41 height 14
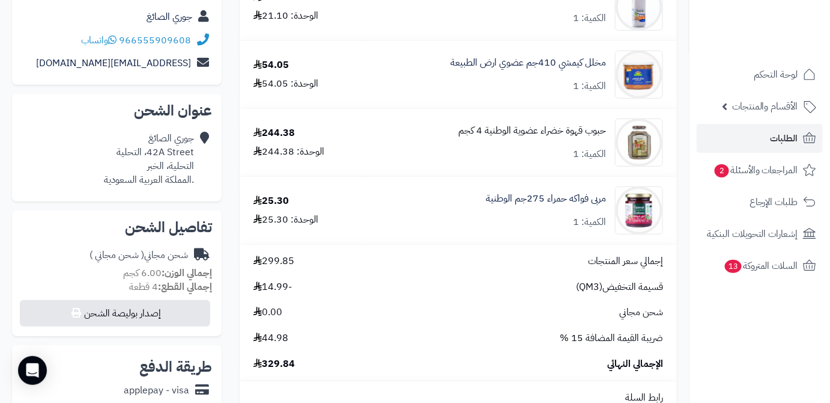
scroll to position [54, 0]
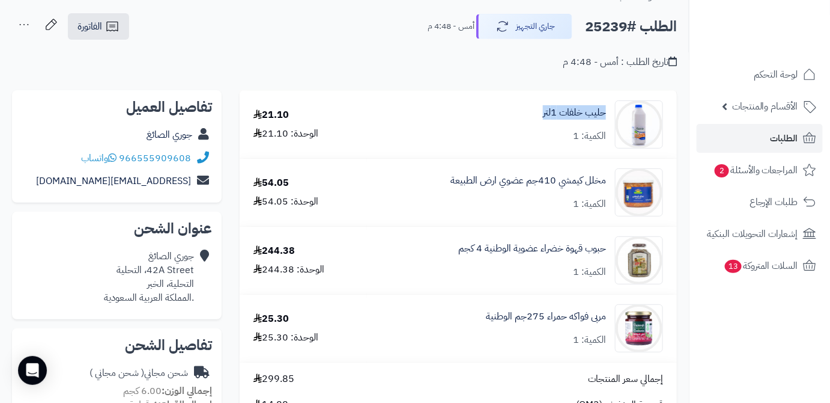
drag, startPoint x: 543, startPoint y: 111, endPoint x: 609, endPoint y: 115, distance: 65.6
click at [610, 115] on div "حليب خلفات 1لتر الكمية: 1" at bounding box center [522, 124] width 300 height 48
drag, startPoint x: 609, startPoint y: 177, endPoint x: 525, endPoint y: 185, distance: 84.5
click at [525, 185] on div "مخلل كيمشي 410جم عضوي ارض الطبيعة الكمية: 1" at bounding box center [522, 192] width 300 height 48
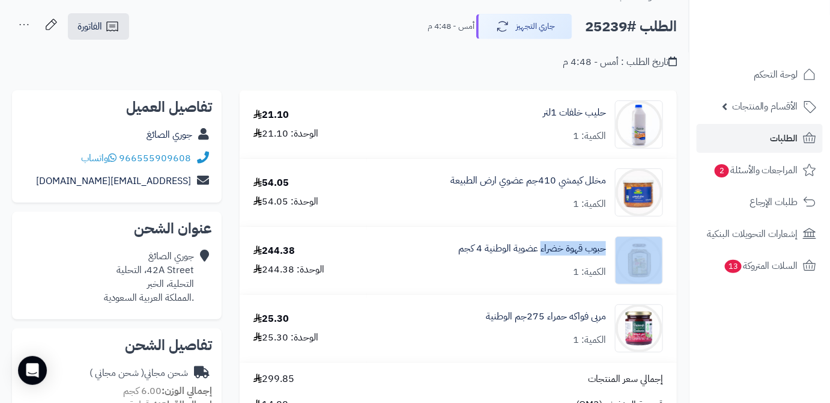
drag, startPoint x: 614, startPoint y: 249, endPoint x: 541, endPoint y: 261, distance: 74.3
click at [541, 261] on div "حبوب قهوة خضراء عضوية الوطنية 4 كجم الكمية: 1" at bounding box center [522, 260] width 300 height 48
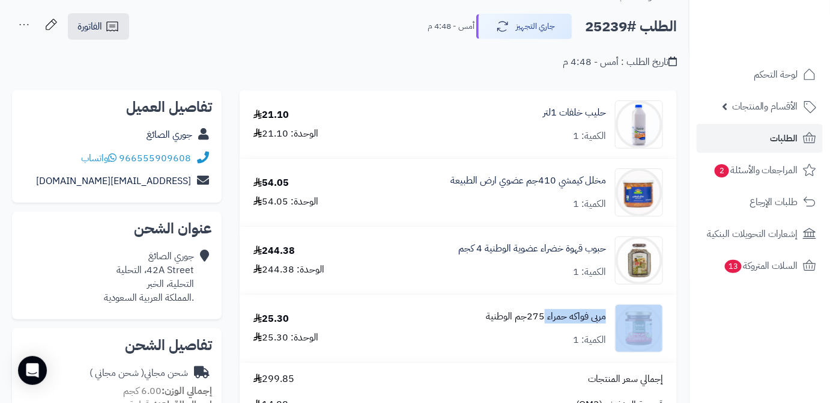
drag, startPoint x: 609, startPoint y: 319, endPoint x: 544, endPoint y: 323, distance: 65.6
click at [544, 323] on div "مربى فواكه حمراء 275جم الوطنية الكمية: 1" at bounding box center [522, 328] width 300 height 48
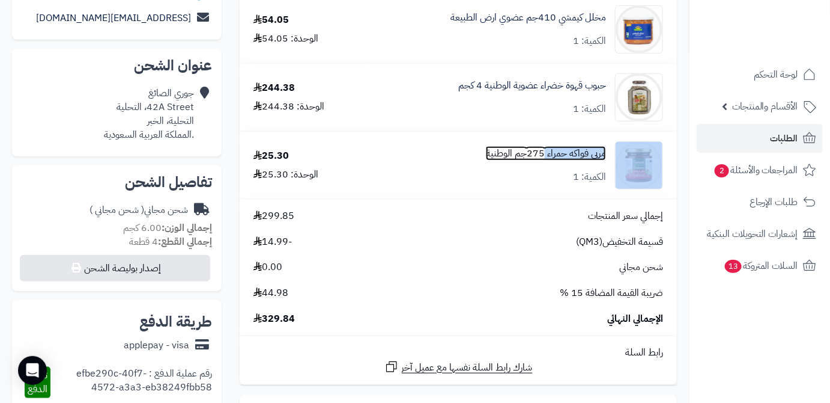
scroll to position [218, 0]
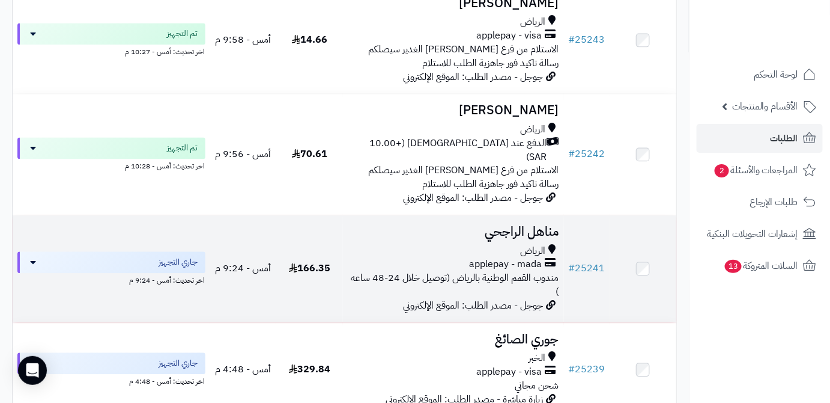
scroll to position [763, 0]
click at [495, 225] on h3 "مناهل الراجحي" at bounding box center [453, 232] width 211 height 14
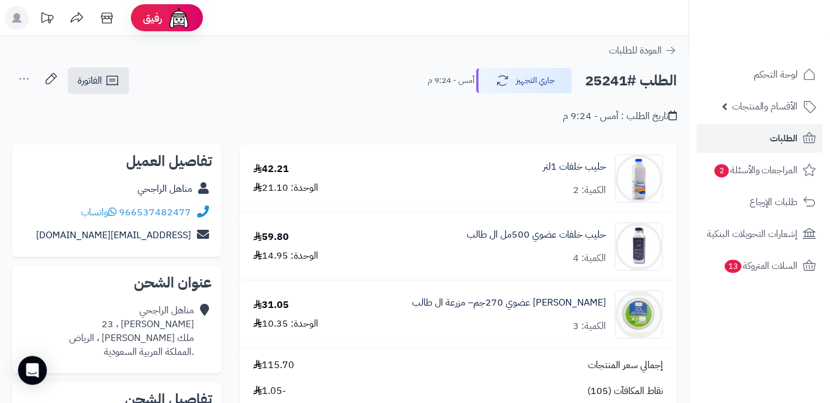
click at [603, 82] on h2 "الطلب #25241" at bounding box center [631, 80] width 92 height 25
copy h2 "25241"
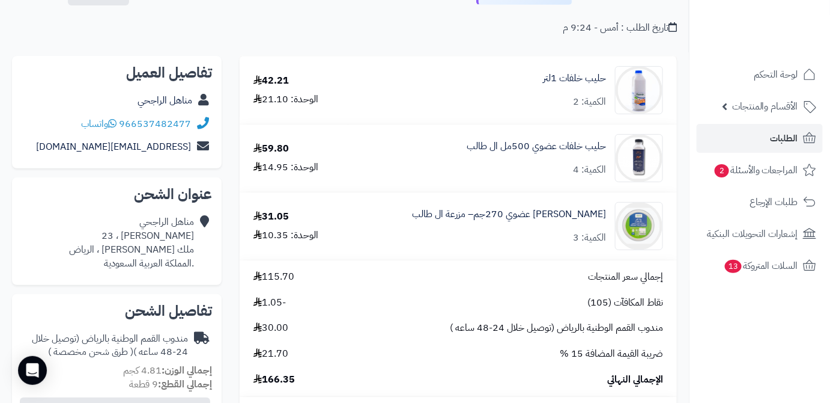
scroll to position [218, 0]
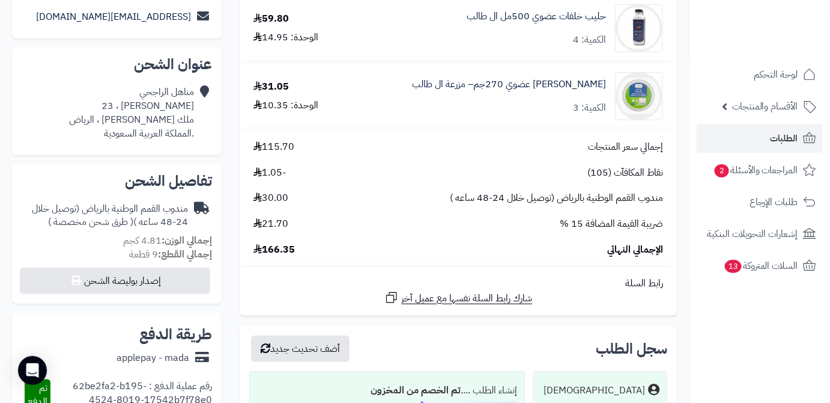
click at [269, 244] on span "166.35" at bounding box center [274, 250] width 41 height 14
click at [272, 248] on span "166.35" at bounding box center [274, 250] width 41 height 14
copy span "166.35"
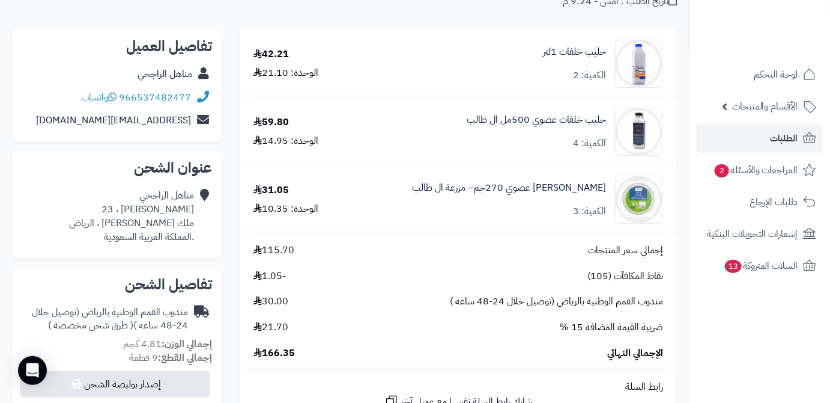
scroll to position [54, 0]
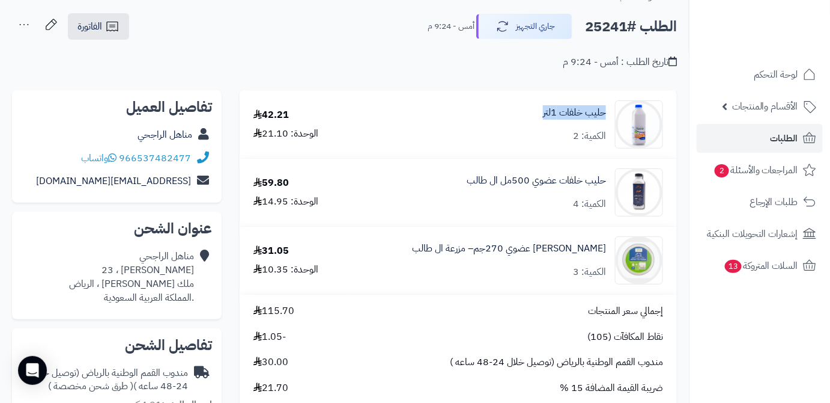
drag, startPoint x: 534, startPoint y: 113, endPoint x: 607, endPoint y: 111, distance: 73.3
click at [607, 111] on div "حليب خلفات 1لتر الكمية: 2" at bounding box center [512, 124] width 319 height 48
copy link "حليب خلفات 1لتر"
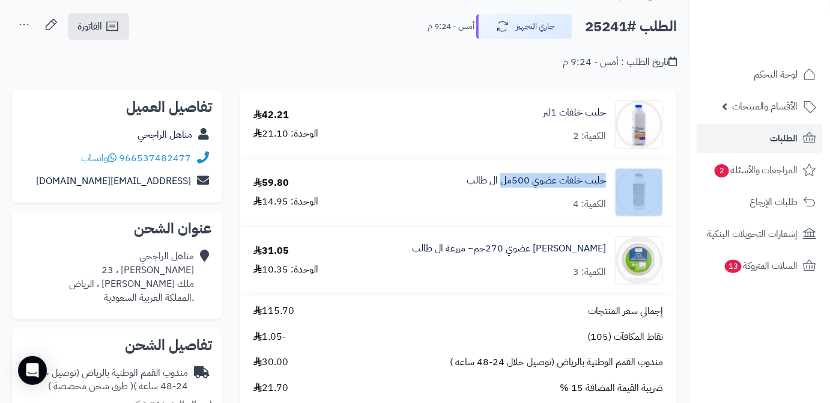
drag, startPoint x: 610, startPoint y: 173, endPoint x: 503, endPoint y: 189, distance: 108.8
click at [503, 189] on div "حليب خلفات عضوي 500مل ال طالب الكمية: 4" at bounding box center [512, 192] width 319 height 48
copy div "حليب خلفات عضوي 500مل"
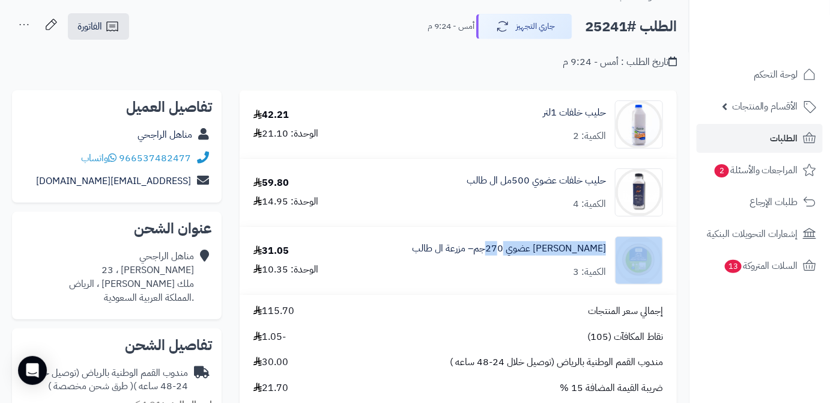
drag, startPoint x: 613, startPoint y: 243, endPoint x: 509, endPoint y: 255, distance: 104.0
click at [509, 255] on div "زبادي بقري عضوي 270جم– مزرعة ال طالب الكمية: 3" at bounding box center [512, 260] width 319 height 48
copy div "زبادي بقري عضوي 270جم"
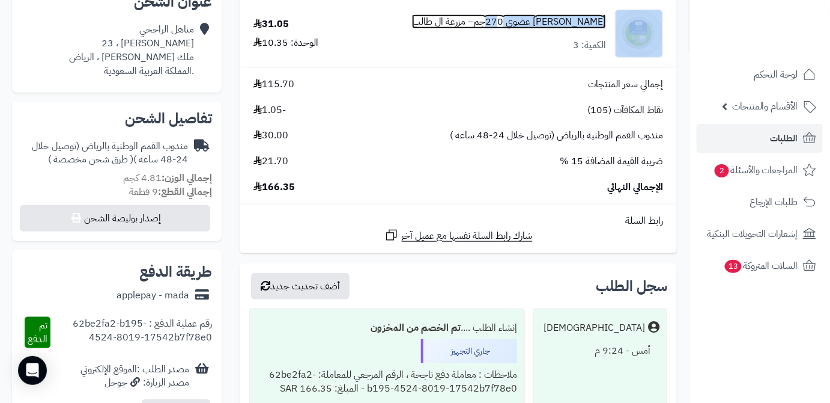
scroll to position [218, 0]
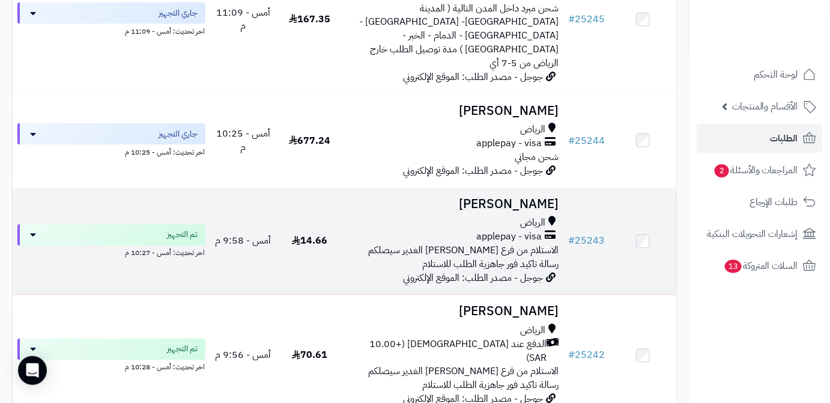
scroll to position [490, 0]
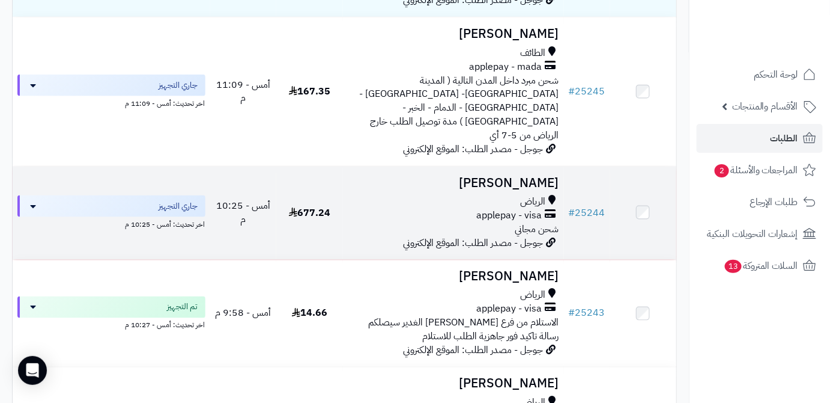
click at [528, 176] on h3 "[PERSON_NAME]" at bounding box center [453, 183] width 211 height 14
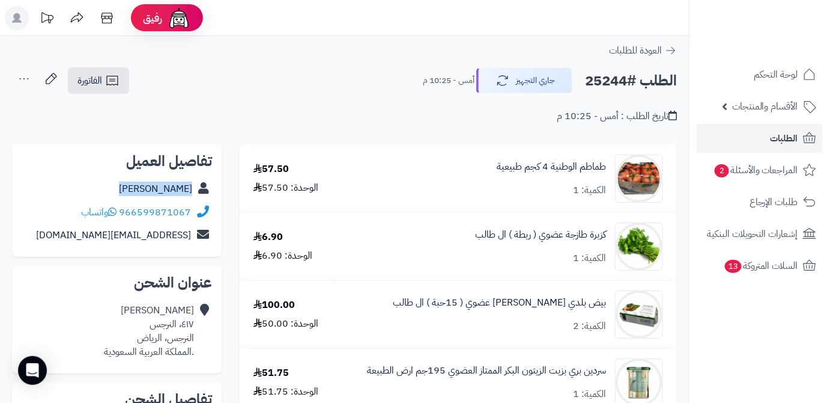
drag, startPoint x: 160, startPoint y: 196, endPoint x: 195, endPoint y: 194, distance: 34.3
click at [195, 194] on div "[PERSON_NAME]" at bounding box center [117, 188] width 190 height 23
copy div "[PERSON_NAME]"
click at [613, 77] on h2 "الطلب #25244" at bounding box center [631, 80] width 92 height 25
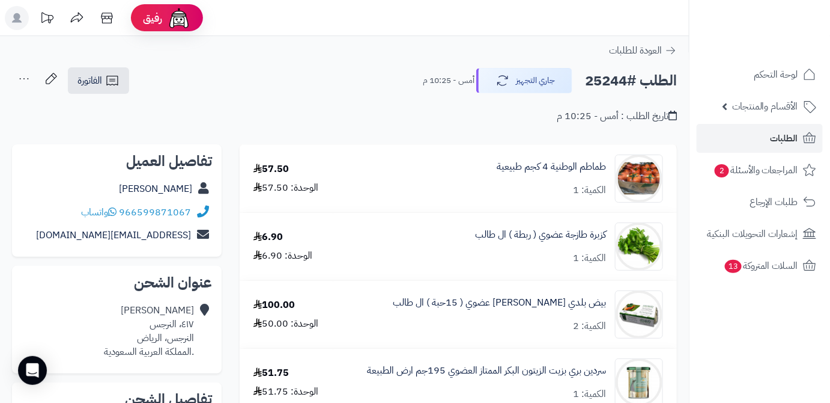
copy h2 "25244"
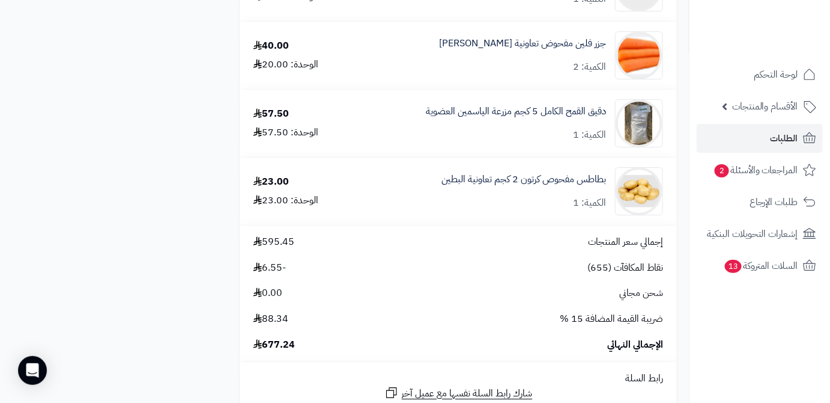
scroll to position [1365, 0]
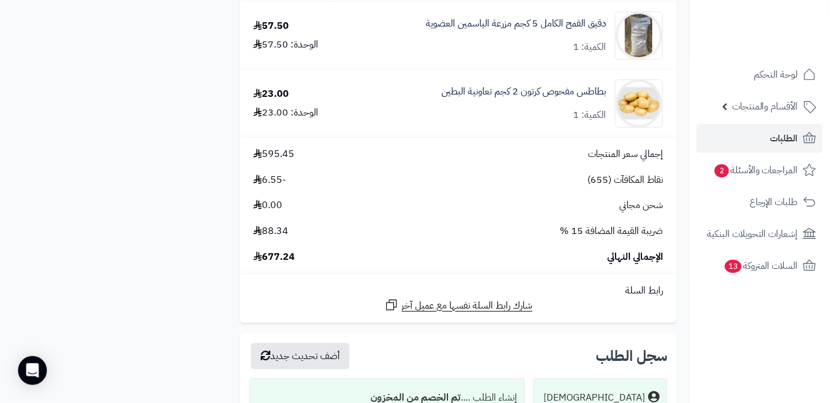
click at [275, 259] on span "677.24" at bounding box center [274, 257] width 41 height 14
copy span "677.24"
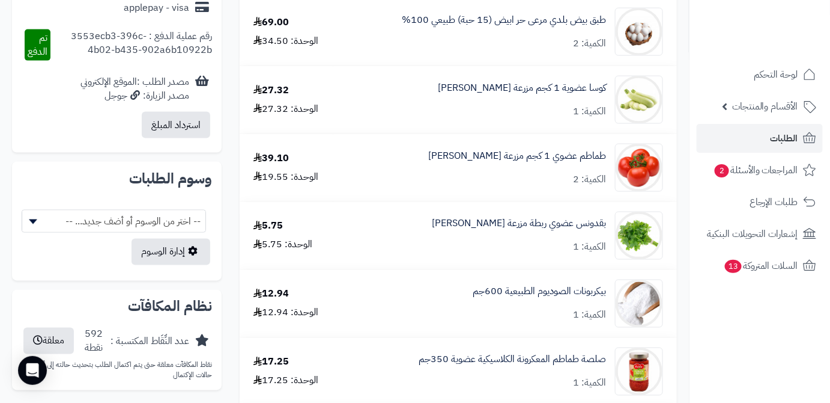
scroll to position [546, 0]
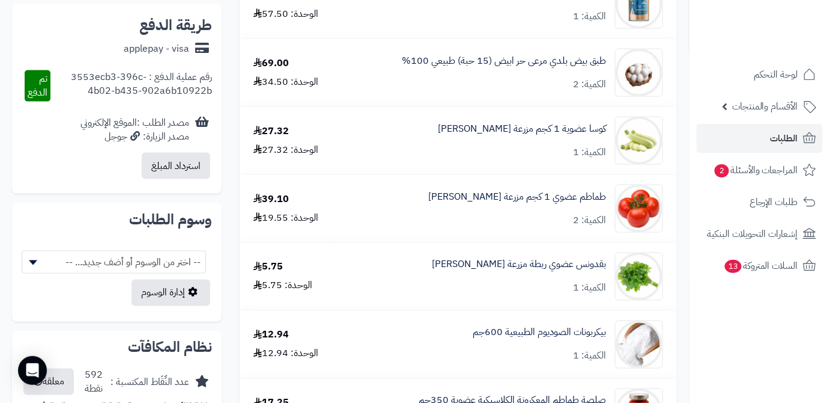
click at [537, 138] on div "كوسا عضوية 1 كجم مزرعة [PERSON_NAME] الكمية: 1" at bounding box center [505, 141] width 334 height 48
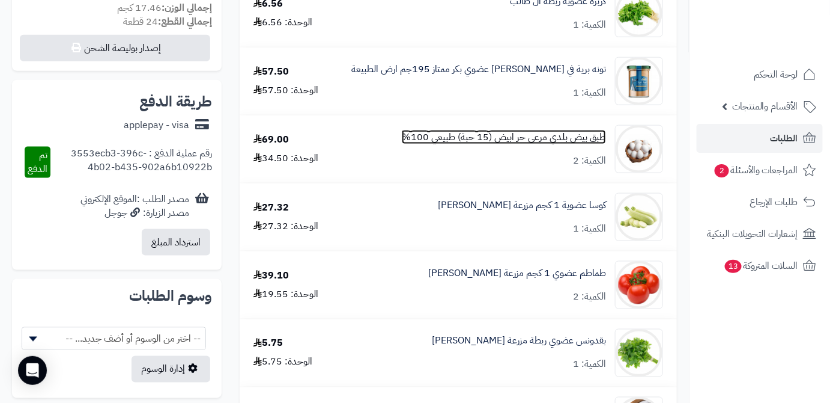
click at [537, 138] on link "طبق بيض بلدي مرعى حر ابيض (15 حبة) طبيعي 100%" at bounding box center [504, 137] width 204 height 14
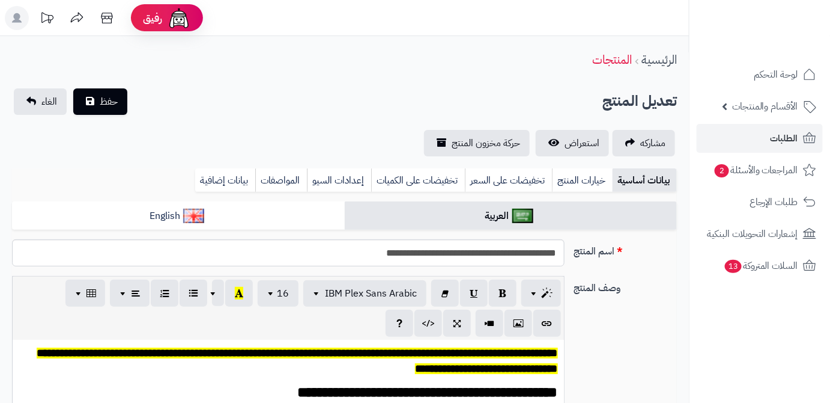
scroll to position [68, 0]
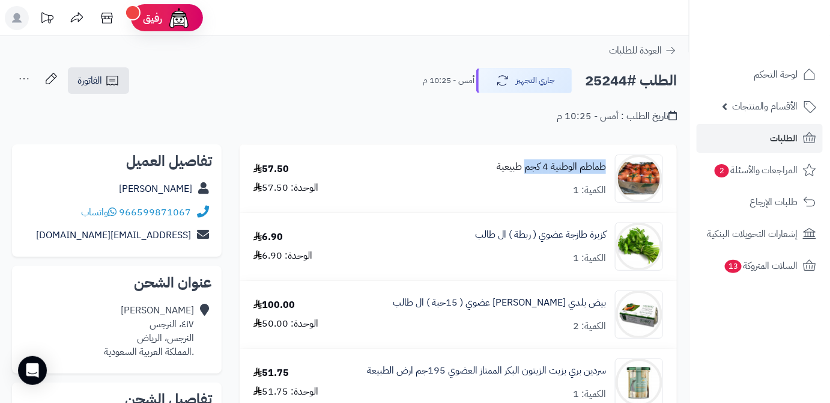
drag, startPoint x: 609, startPoint y: 166, endPoint x: 524, endPoint y: 172, distance: 84.9
click at [524, 172] on div "طماطم الوطنية 4 كجم طبيعية الكمية: 1" at bounding box center [505, 178] width 334 height 48
copy link "طماطم الوطنية 4 كجم"
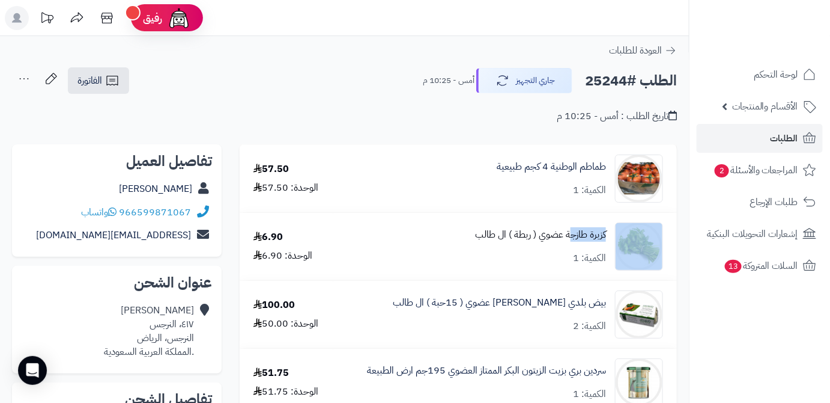
drag, startPoint x: 611, startPoint y: 234, endPoint x: 570, endPoint y: 236, distance: 41.5
click at [570, 236] on div "كزبرة طازجة عضوي ( ربطة ) ال طالب الكمية: 1" at bounding box center [505, 246] width 334 height 48
drag, startPoint x: 570, startPoint y: 236, endPoint x: 576, endPoint y: 247, distance: 12.9
click at [576, 247] on div "كزبرة طازجة عضوي ( ربطة ) ال طالب الكمية: 1" at bounding box center [540, 246] width 131 height 37
drag, startPoint x: 609, startPoint y: 233, endPoint x: 565, endPoint y: 236, distance: 43.9
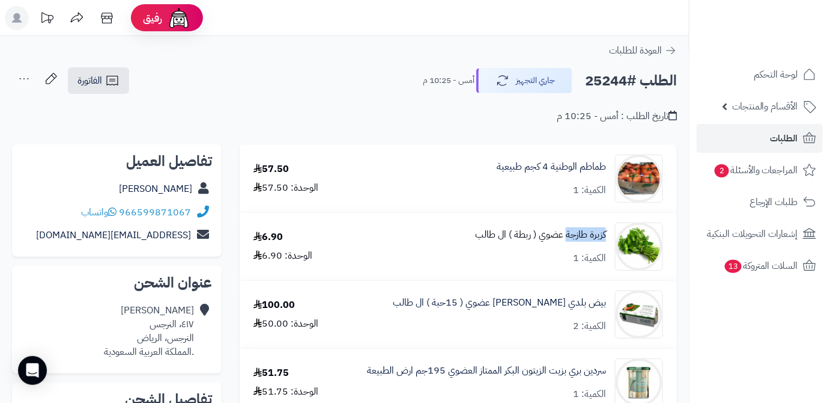
click at [565, 236] on div "كزبرة طازجة عضوي ( ربطة ) ال طالب الكمية: 1" at bounding box center [505, 246] width 334 height 48
copy link "كزبرة طازجة"
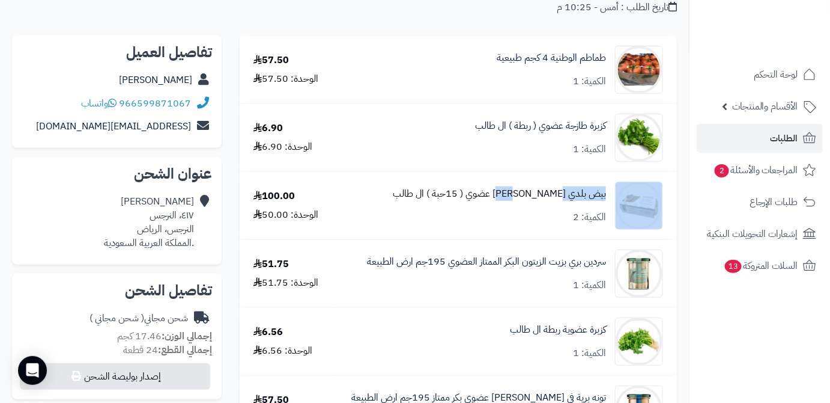
drag, startPoint x: 612, startPoint y: 195, endPoint x: 551, endPoint y: 199, distance: 60.9
click at [551, 199] on div "بيض بلدي [PERSON_NAME] عضوي ( 15حبة ) ال طالب الكمية: 2" at bounding box center [505, 205] width 334 height 48
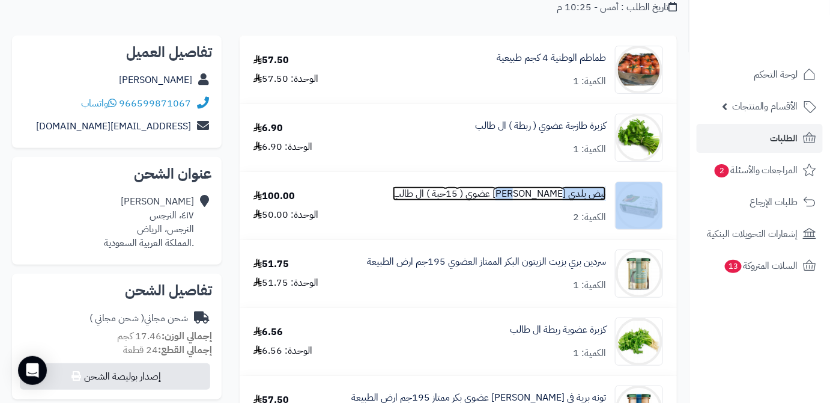
copy div "بيض بلدي مرعى"
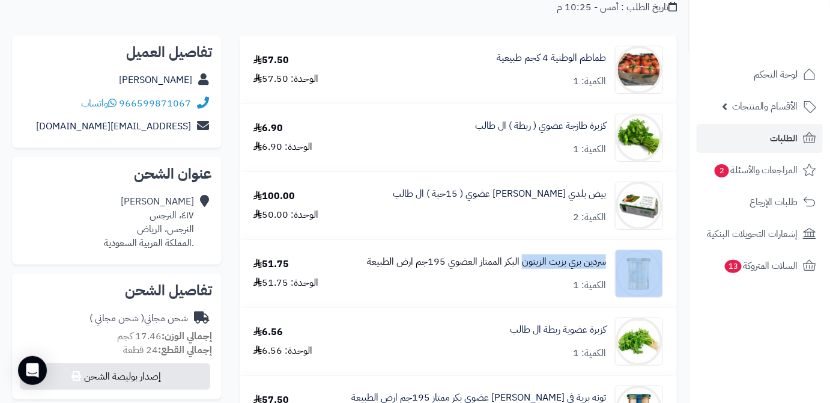
drag, startPoint x: 613, startPoint y: 263, endPoint x: 522, endPoint y: 267, distance: 90.8
click at [522, 267] on div "سردين بري بزيت الزيتون البكر الممتاز العضوي 195جم ارض الطبيعة الكمية: 1" at bounding box center [505, 273] width 334 height 48
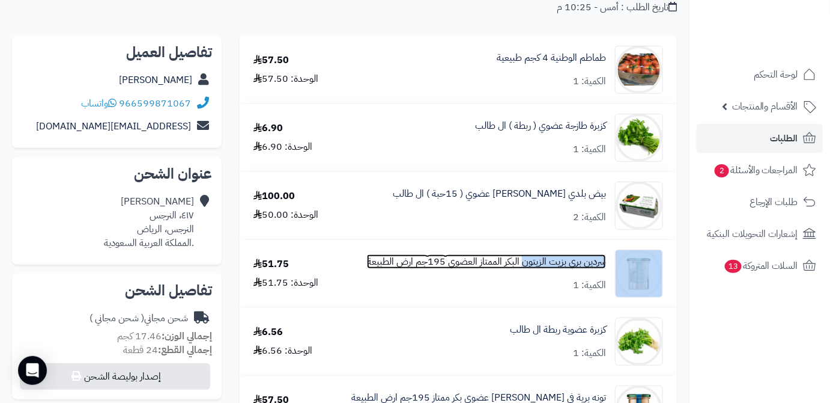
copy div "سردين بري بزيت الزيتون"
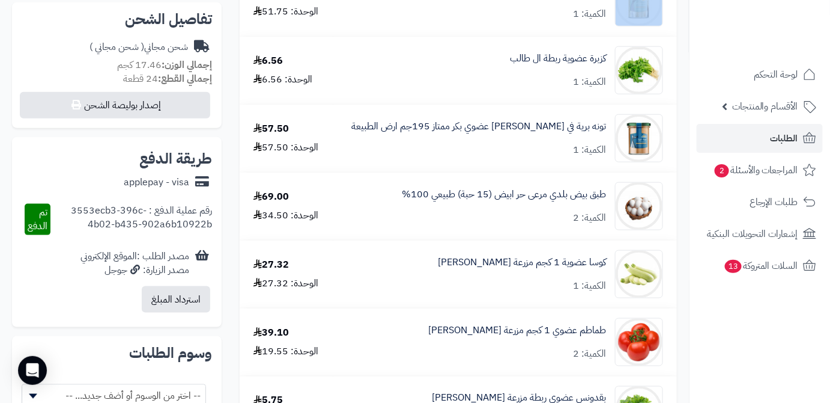
scroll to position [382, 0]
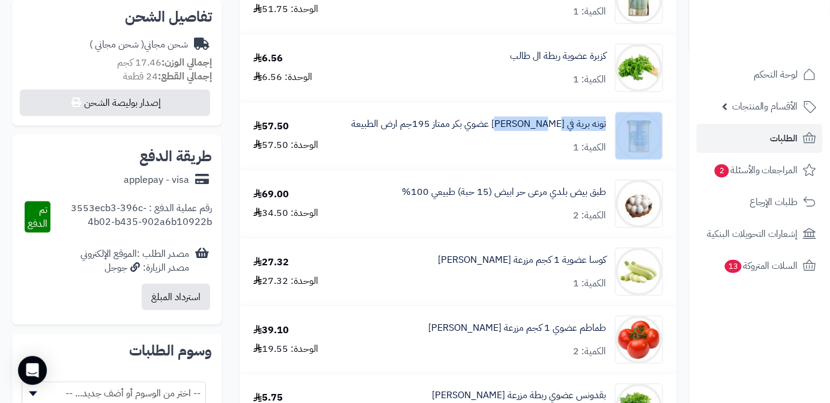
drag, startPoint x: 612, startPoint y: 127, endPoint x: 531, endPoint y: 135, distance: 80.9
click at [531, 135] on div "تونه برية في [PERSON_NAME] عضوي بكر ممتاز 195جم ارض الطبيعة الكمية: 1" at bounding box center [505, 136] width 334 height 48
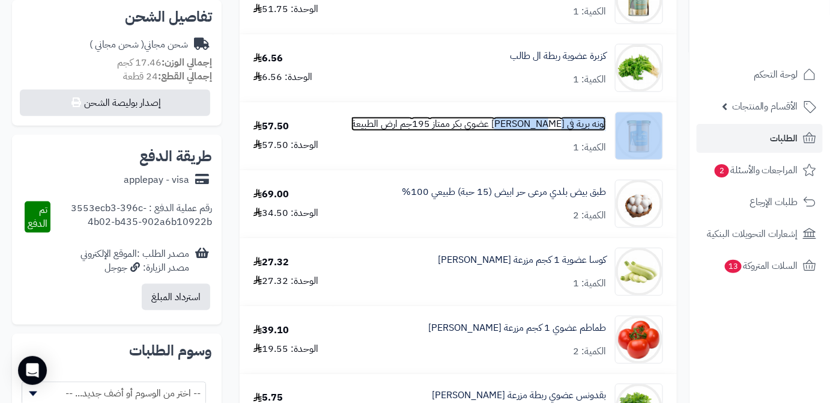
copy div "تونه برية في زيت زيتون"
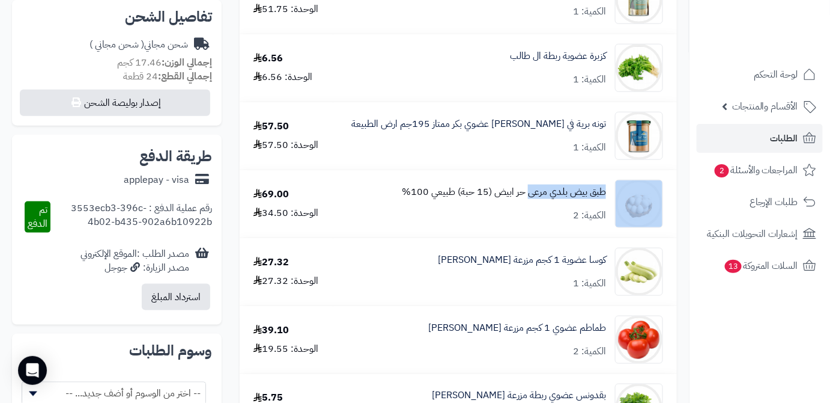
drag, startPoint x: 612, startPoint y: 192, endPoint x: 529, endPoint y: 199, distance: 83.2
click at [529, 199] on div "طبق بيض بلدي [PERSON_NAME] ابيض (15 حبة) طبيعي 100% الكمية: 2" at bounding box center [505, 204] width 334 height 48
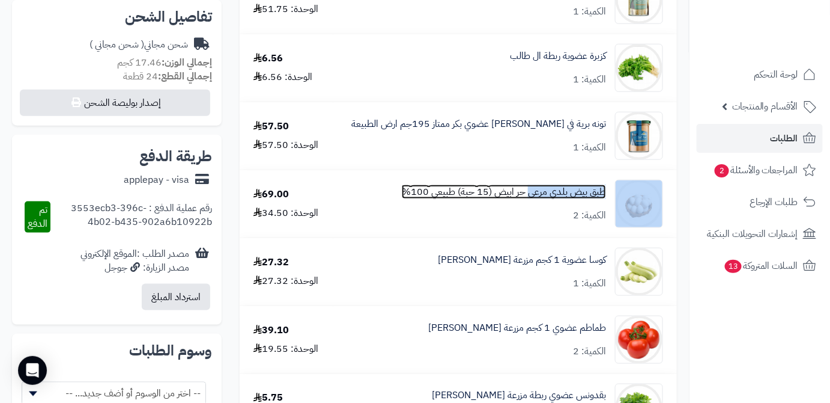
copy div "طبق بيض بلدي مرعى"
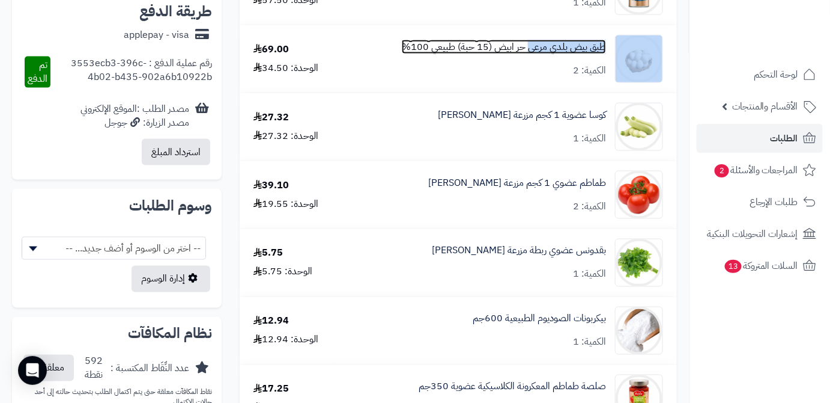
scroll to position [546, 0]
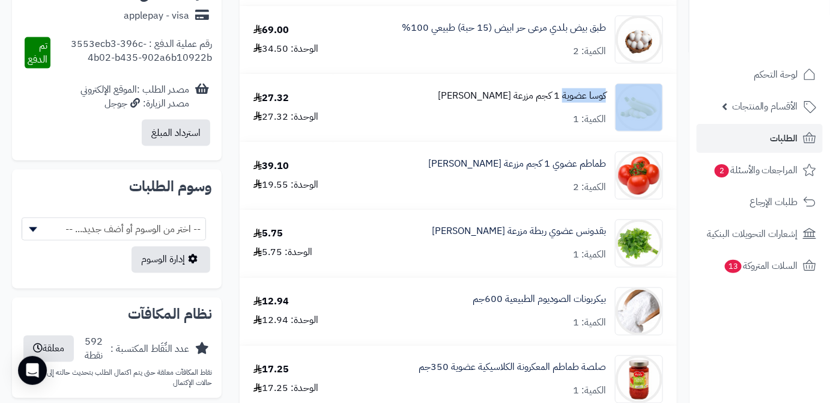
drag, startPoint x: 611, startPoint y: 94, endPoint x: 562, endPoint y: 104, distance: 50.3
click at [562, 104] on div "كوسا عضوية 1 كجم مزرعة [PERSON_NAME] الكمية: 1" at bounding box center [505, 108] width 334 height 48
copy div "كوسا عضوية"
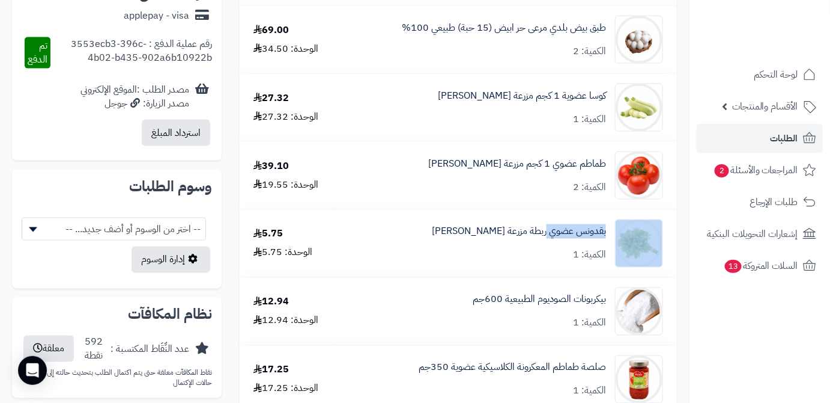
drag, startPoint x: 612, startPoint y: 236, endPoint x: 547, endPoint y: 241, distance: 65.1
click at [547, 241] on div "بقدونس عضوي ربطة مزرعة [PERSON_NAME] الكمية: 1" at bounding box center [505, 243] width 334 height 48
copy div "بقدونس عضوي"
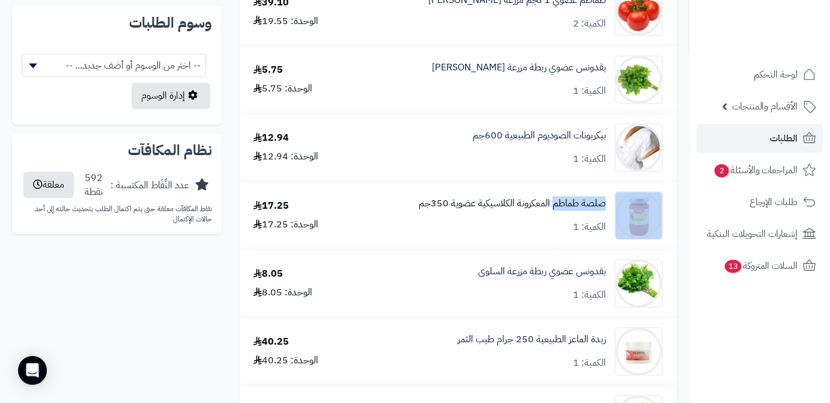
drag, startPoint x: 602, startPoint y: 204, endPoint x: 555, endPoint y: 208, distance: 47.7
click at [555, 208] on div "صلصة طماطم المعكرونة الكلاسيكية عضوية 350جم الكمية: 1" at bounding box center [505, 216] width 334 height 48
copy div "صلصة طماطم"
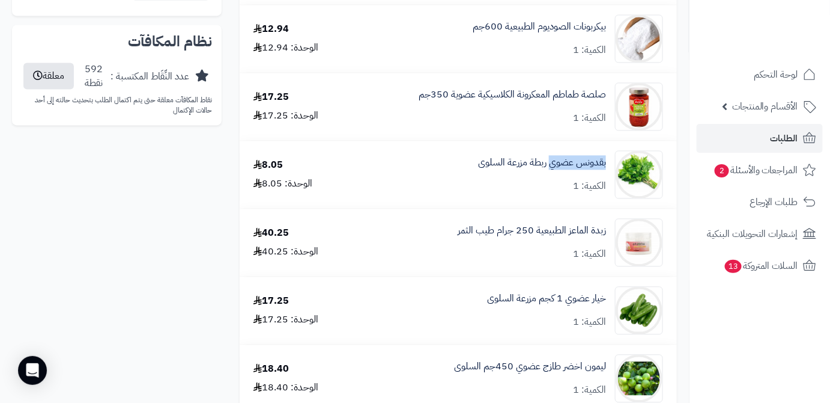
drag, startPoint x: 610, startPoint y: 165, endPoint x: 549, endPoint y: 173, distance: 61.8
click at [549, 173] on div "بقدونس عضوي ربطة مزرعة السلوى الكمية: 1" at bounding box center [505, 174] width 334 height 48
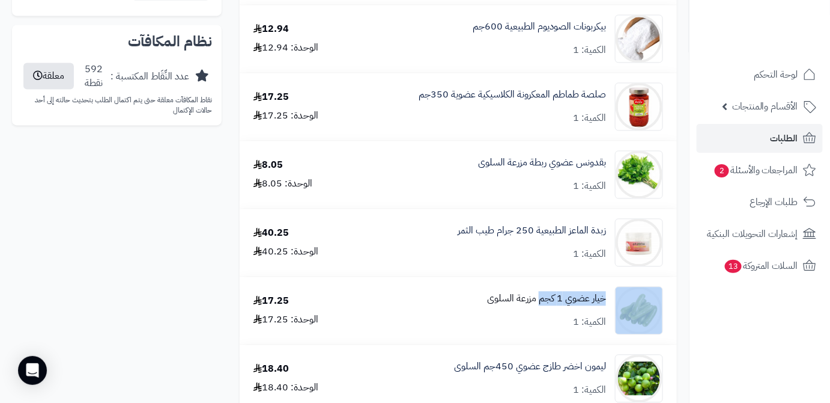
drag, startPoint x: 610, startPoint y: 298, endPoint x: 542, endPoint y: 300, distance: 68.5
click at [542, 300] on div "خيار عضوي 1 كجم مزرعة السلوى الكمية: 1" at bounding box center [505, 310] width 334 height 48
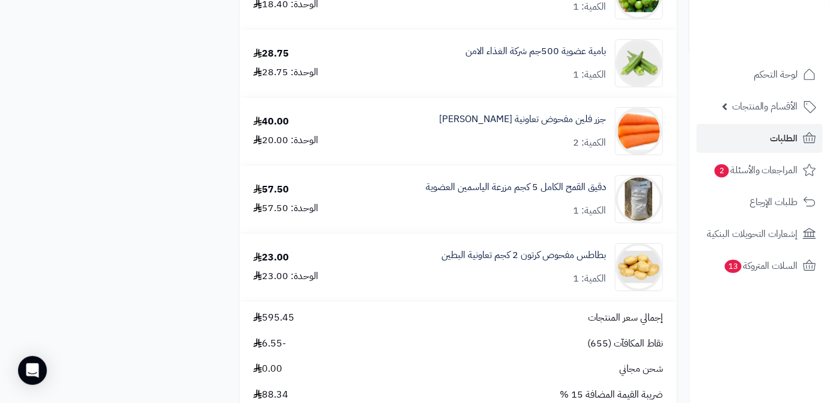
scroll to position [1092, 0]
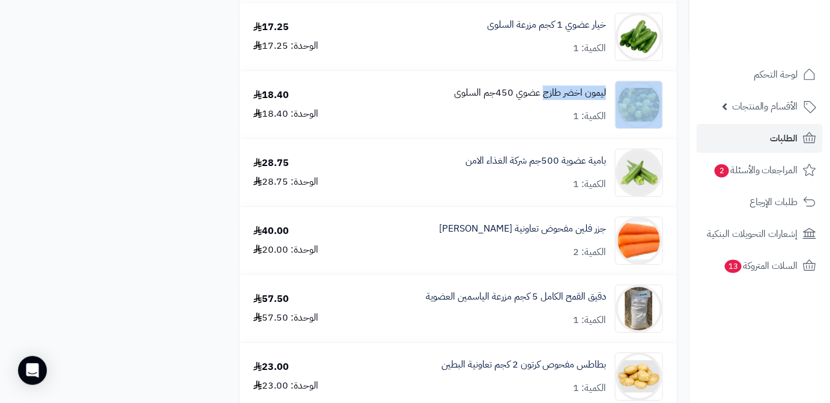
drag, startPoint x: 611, startPoint y: 97, endPoint x: 545, endPoint y: 103, distance: 66.3
click at [545, 103] on div "ليمون اخضر طازج عضوي 450جم السلوى الكمية: 1" at bounding box center [505, 105] width 334 height 48
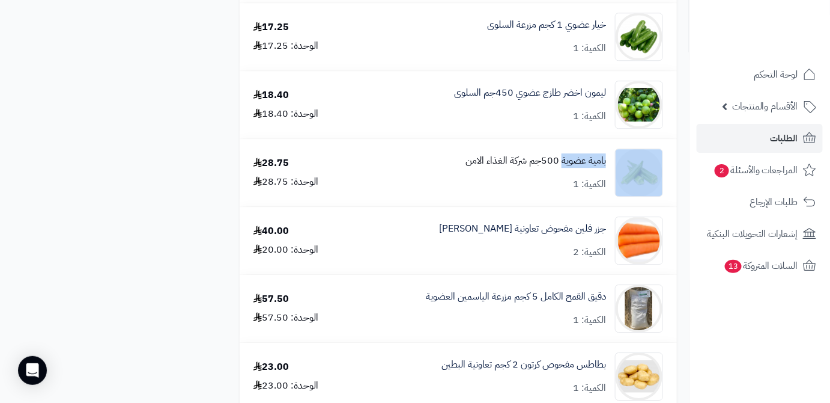
drag, startPoint x: 611, startPoint y: 163, endPoint x: 562, endPoint y: 171, distance: 49.3
click at [562, 171] on div "بامية عضوية 500جم شركة الغذاء الامن الكمية: 1" at bounding box center [505, 172] width 334 height 48
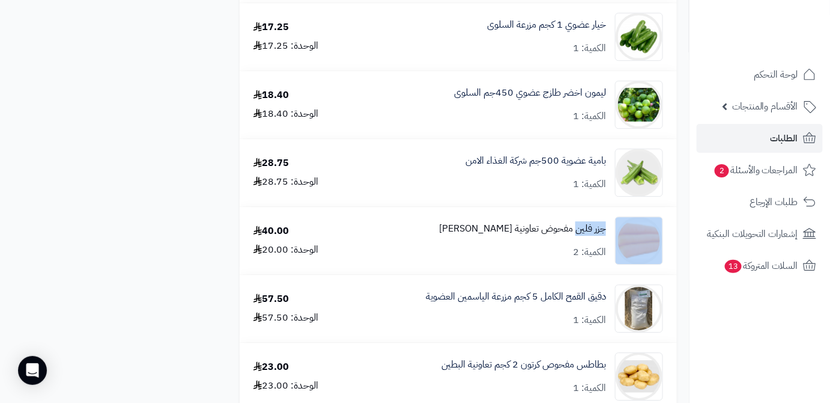
drag, startPoint x: 611, startPoint y: 231, endPoint x: 574, endPoint y: 238, distance: 37.2
click at [574, 238] on div "جزر فلين مفحوض تعاونية [PERSON_NAME] الكمية: 2" at bounding box center [505, 240] width 334 height 48
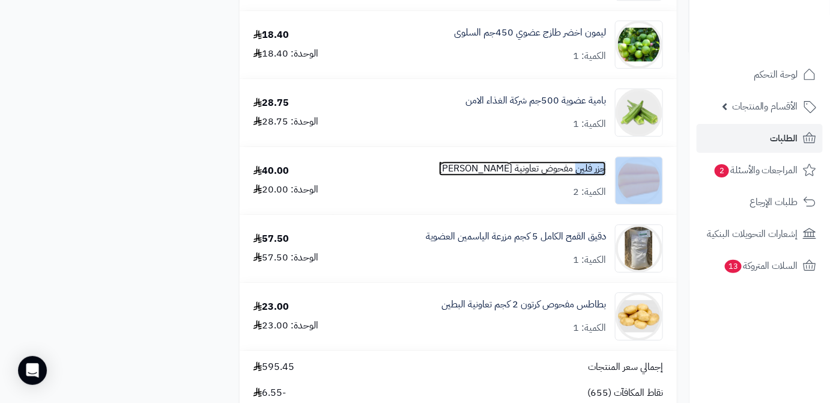
scroll to position [1202, 0]
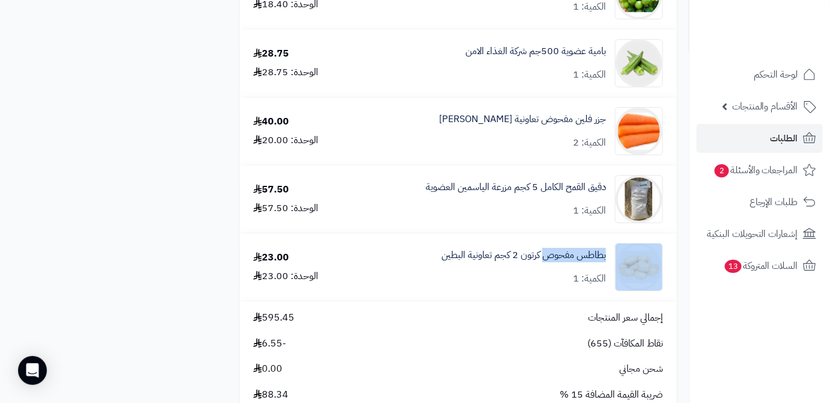
drag, startPoint x: 610, startPoint y: 261, endPoint x: 544, endPoint y: 267, distance: 66.4
click at [544, 267] on div "بطاطس مفحوص كرتون 2 كجم تعاونية البطين الكمية: 1" at bounding box center [505, 267] width 334 height 48
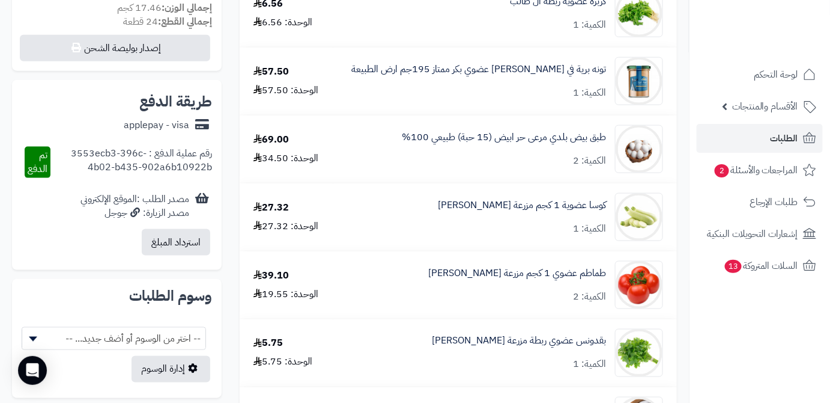
scroll to position [327, 0]
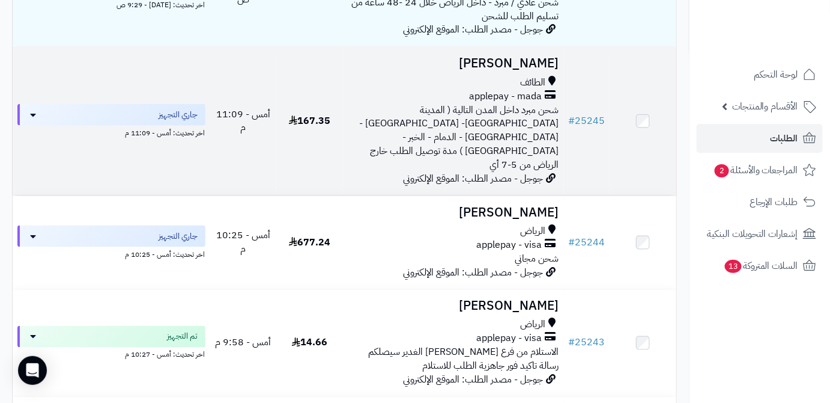
scroll to position [436, 0]
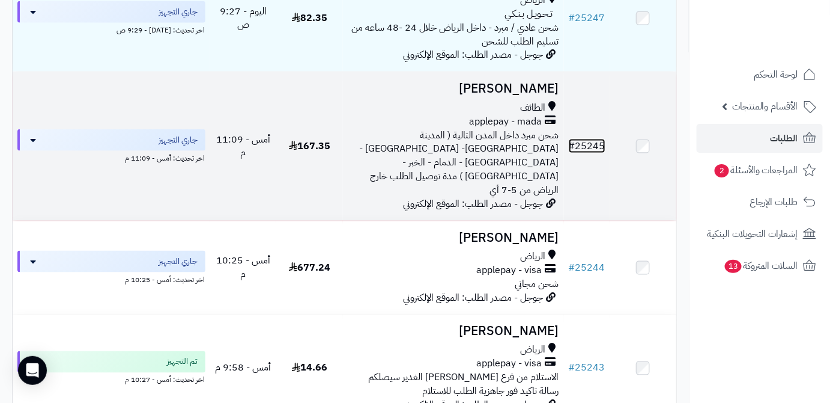
click at [594, 139] on link "# 25245" at bounding box center [587, 146] width 37 height 14
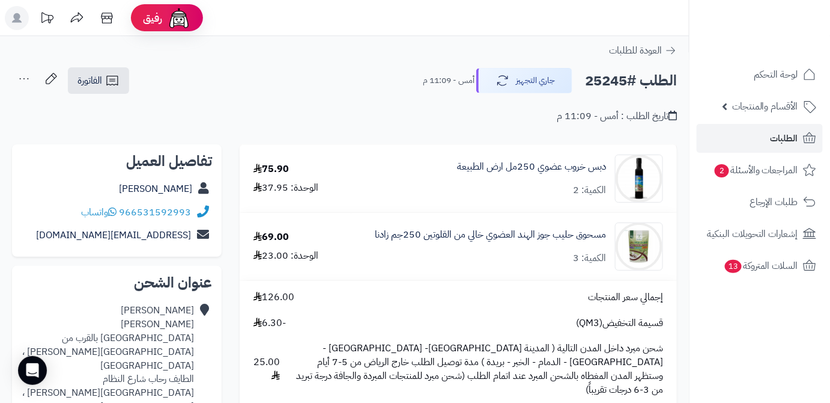
drag, startPoint x: 134, startPoint y: 189, endPoint x: 192, endPoint y: 186, distance: 58.4
click at [192, 186] on div "حاتم العصيمي" at bounding box center [117, 188] width 190 height 23
copy link "حاتم العصيمي"
drag, startPoint x: 121, startPoint y: 208, endPoint x: 191, endPoint y: 213, distance: 70.4
click at [191, 213] on div "966531592993 واتساب" at bounding box center [117, 212] width 190 height 23
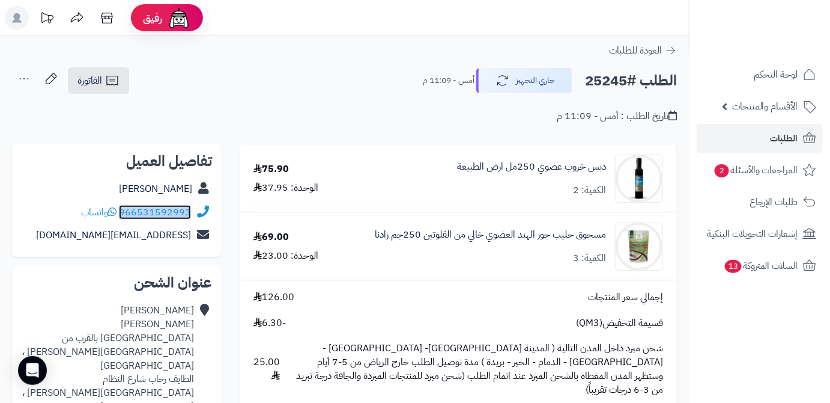
copy link "966531592993"
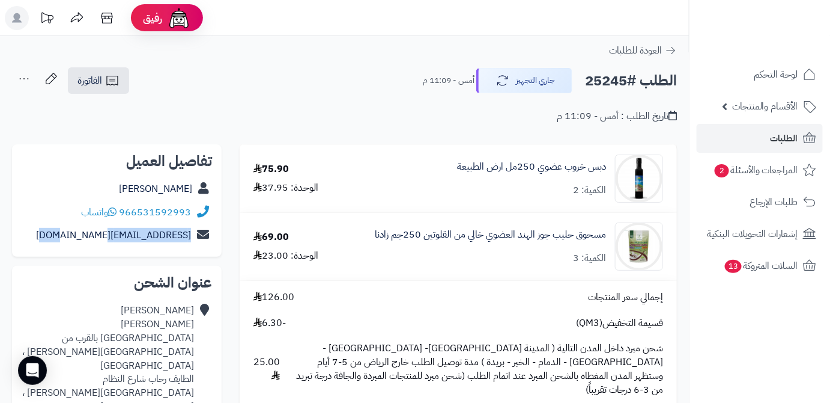
drag, startPoint x: 73, startPoint y: 236, endPoint x: 195, endPoint y: 233, distance: 122.0
click at [195, 233] on div "hh8020486@gmail.com" at bounding box center [117, 235] width 190 height 23
copy div "hh8020486@gmail.com"
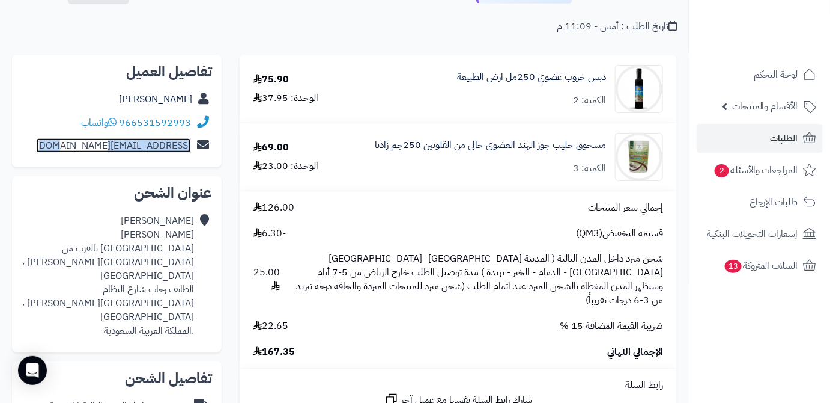
scroll to position [163, 0]
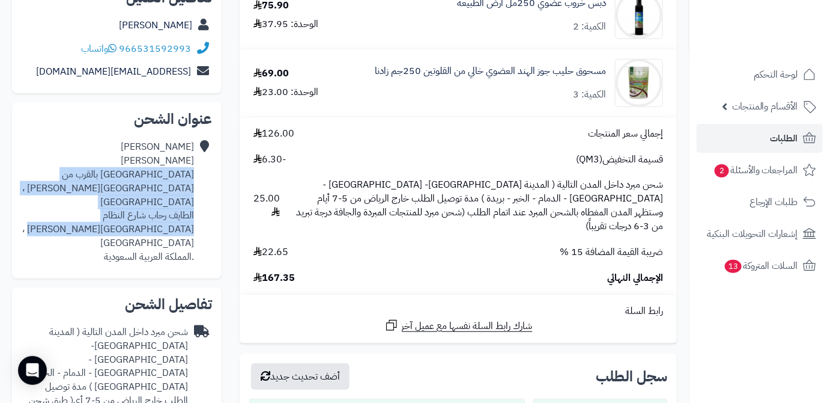
drag, startPoint x: 135, startPoint y: 214, endPoint x: 193, endPoint y: 177, distance: 69.2
click at [193, 177] on div "حاتم العصيمي شارع النظام بالقرب من مسجد عبدالله بن مبارك ، حي رحاب الطايف رحاب …" at bounding box center [108, 202] width 172 height 124
copy div "شارع النظام بالقرب من مسجد عبدالله بن مبارك ، حي رحاب الطايف رحاب شارع النظام م…"
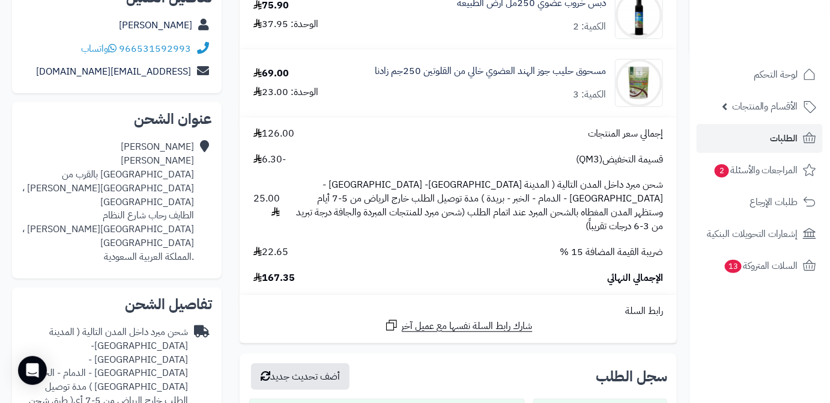
click at [64, 115] on h2 "عنوان الشحن" at bounding box center [117, 119] width 190 height 14
drag, startPoint x: 130, startPoint y: 220, endPoint x: 171, endPoint y: 218, distance: 40.9
click at [171, 219] on div "حاتم العصيمي شارع النظام بالقرب من مسجد عبدالله بن مبارك ، حي رحاب الطايف رحاب …" at bounding box center [108, 202] width 172 height 124
click at [114, 210] on div "حاتم العصيمي شارع النظام بالقرب من مسجد عبدالله بن مبارك ، حي رحاب الطايف رحاب …" at bounding box center [108, 202] width 172 height 124
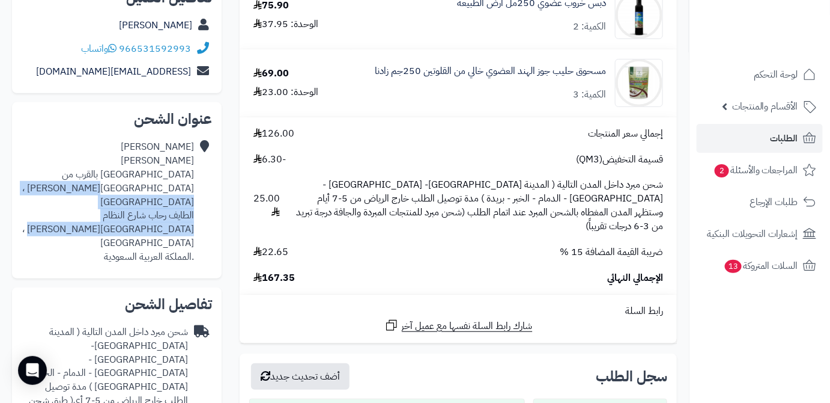
drag, startPoint x: 137, startPoint y: 210, endPoint x: 192, endPoint y: 189, distance: 58.6
click at [192, 189] on div "حاتم العصيمي شارع النظام بالقرب من مسجد عبدالله بن مبارك ، حي رحاب الطايف رحاب …" at bounding box center [108, 202] width 172 height 124
copy div "حي رحاب الطايف رحاب شارع النظام مسجد عبدالله بن مبارك ، الطائف"
click at [131, 186] on div "حاتم العصيمي شارع النظام بالقرب من مسجد عبدالله بن مبارك ، حي رحاب الطايف رحاب …" at bounding box center [108, 202] width 172 height 124
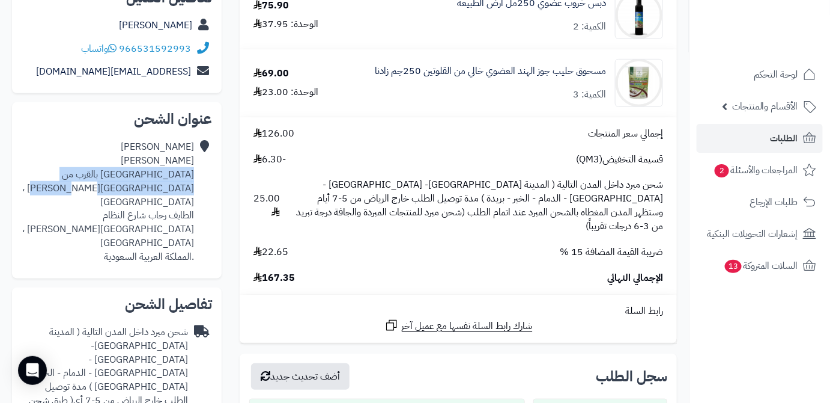
drag, startPoint x: 131, startPoint y: 186, endPoint x: 193, endPoint y: 177, distance: 63.1
click at [193, 177] on div "حاتم العصيمي شارع النظام بالقرب من مسجد عبدالله بن مبارك ، حي رحاب الطايف رحاب …" at bounding box center [108, 202] width 172 height 124
copy div "شارع النظام بالقرب من مسجد عبدالله بن مبارك ، حي رحاب"
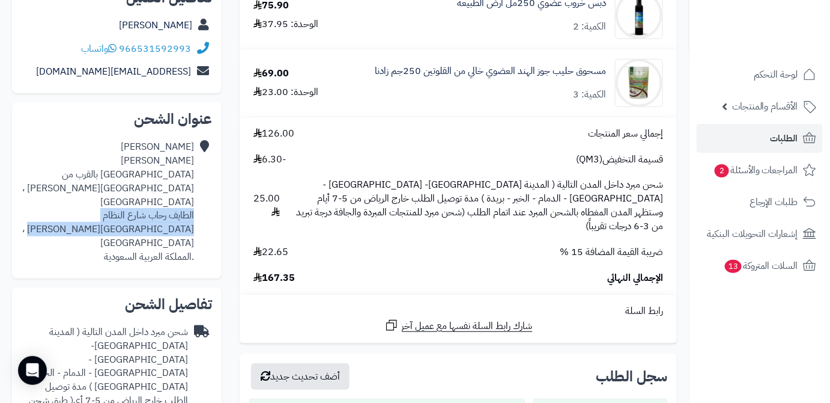
drag, startPoint x: 141, startPoint y: 218, endPoint x: 195, endPoint y: 201, distance: 56.8
click at [195, 201] on div "حاتم العصيمي شارع النظام بالقرب من مسجد عبدالله بن مبارك ، حي رحاب الطايف رحاب …" at bounding box center [117, 201] width 190 height 133
copy div "الطايف رحاب شارع النظام مسجد عبدالله بن مبارك ، الطائف"
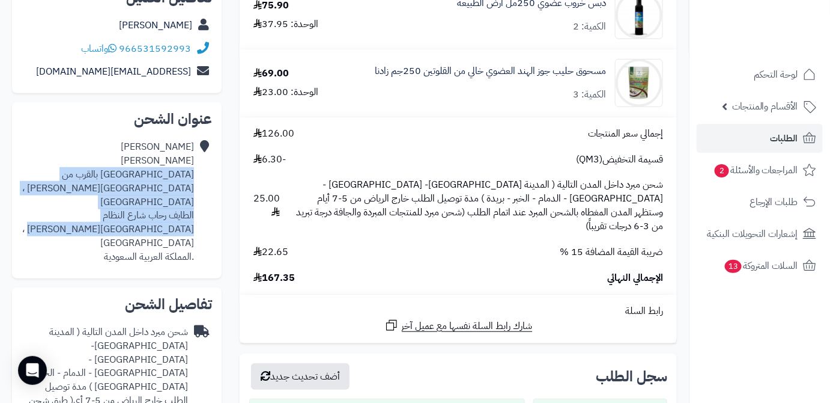
drag, startPoint x: 133, startPoint y: 216, endPoint x: 194, endPoint y: 177, distance: 72.5
click at [194, 177] on div "حاتم العصيمي شارع النظام بالقرب من مسجد عبدالله بن مبارك ، حي رحاب الطايف رحاب …" at bounding box center [117, 201] width 190 height 133
copy div "شارع النظام بالقرب من مسجد عبدالله بن مبارك ، حي رحاب الطايف رحاب شارع النظام م…"
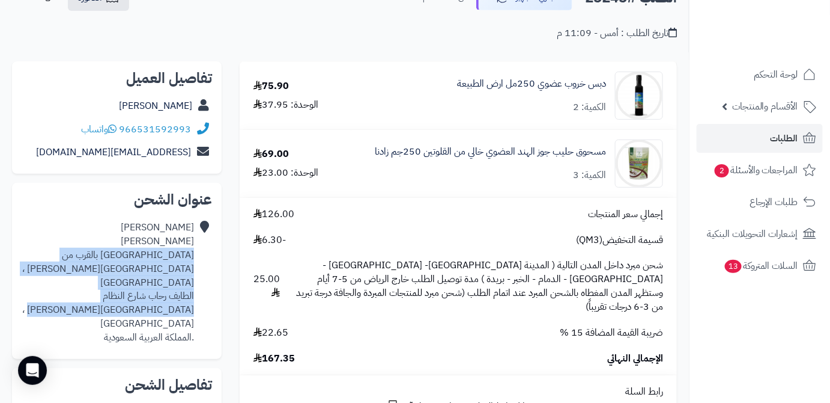
scroll to position [0, 0]
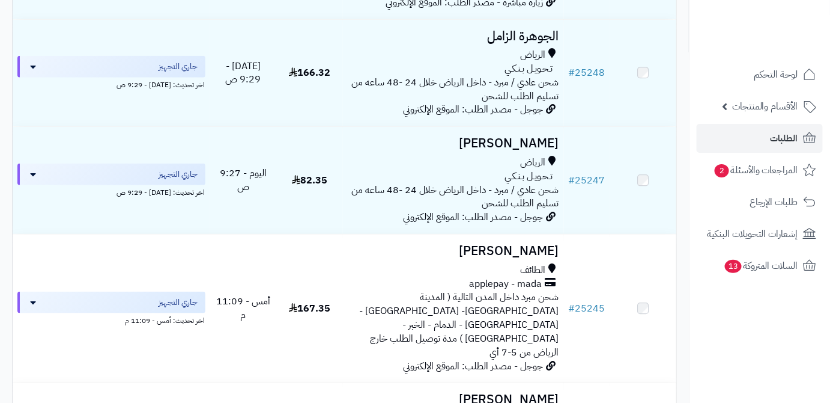
scroll to position [272, 0]
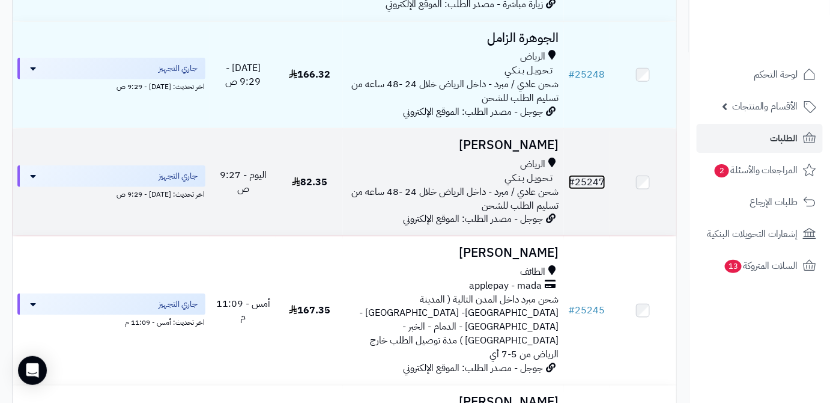
click at [604, 189] on link "# 25247" at bounding box center [587, 182] width 37 height 14
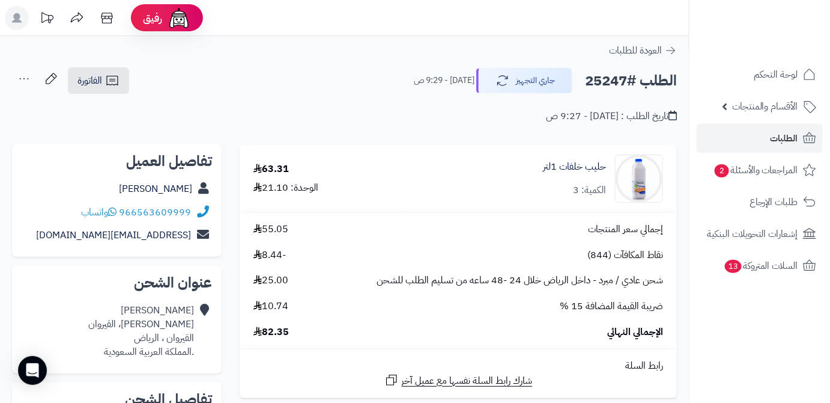
click at [607, 81] on h2 "الطلب #25247" at bounding box center [631, 80] width 92 height 25
copy h2 "25247"
click at [281, 335] on span "82.35" at bounding box center [271, 332] width 35 height 14
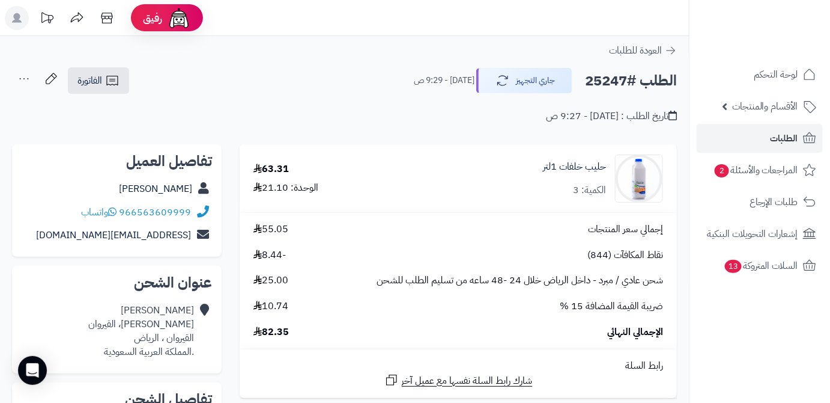
copy span "82.35"
drag, startPoint x: 516, startPoint y: 171, endPoint x: 621, endPoint y: 172, distance: 104.5
click at [621, 172] on div "حليب خلفات 1لتر الكمية: 3" at bounding box center [543, 178] width 260 height 48
copy div "حليب خلفات 1لتر"
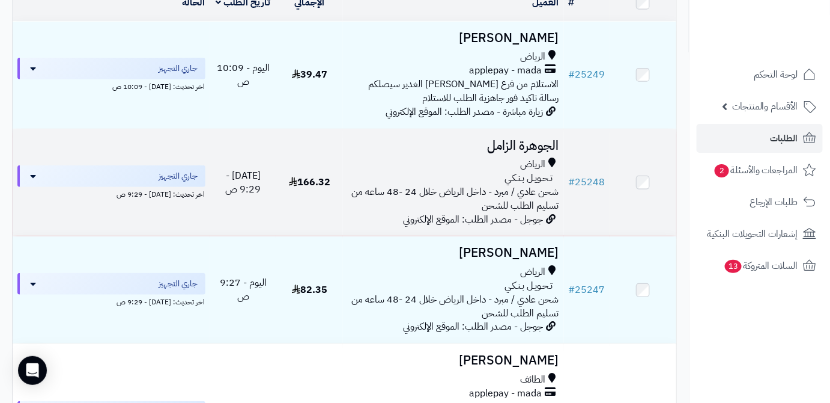
scroll to position [108, 0]
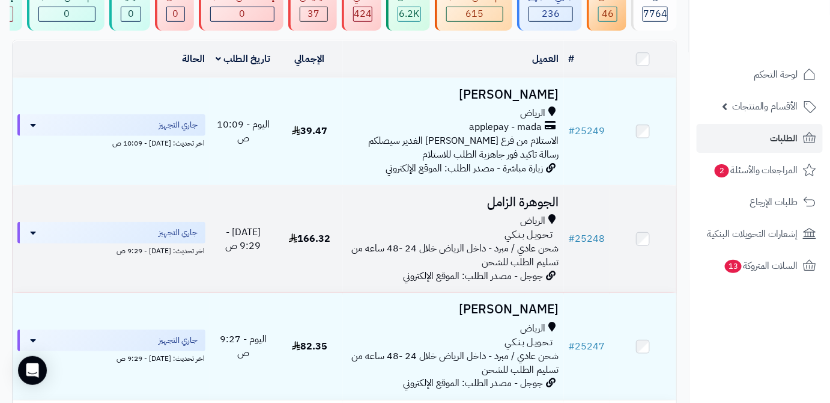
click at [499, 209] on h3 "الجوهرة الزامل" at bounding box center [453, 202] width 211 height 14
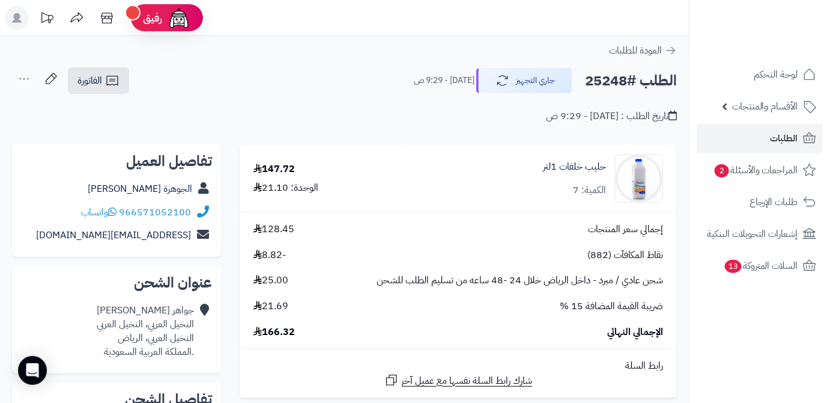
click at [608, 82] on h2 "الطلب #25248" at bounding box center [631, 80] width 92 height 25
copy h2 "25248"
click at [277, 327] on span "166.32" at bounding box center [274, 332] width 41 height 14
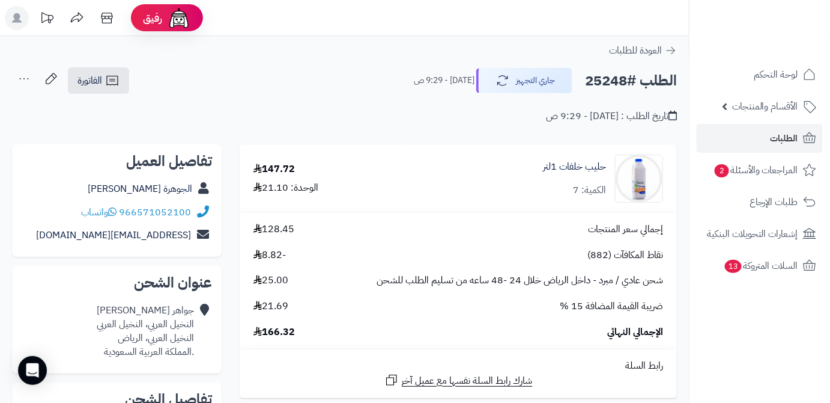
copy span "166.32"
drag, startPoint x: 529, startPoint y: 169, endPoint x: 610, endPoint y: 173, distance: 81.2
click at [610, 173] on div "حليب خلفات 1لتر الكمية: 7" at bounding box center [543, 178] width 260 height 48
copy link "حليب خلفات 1لتر"
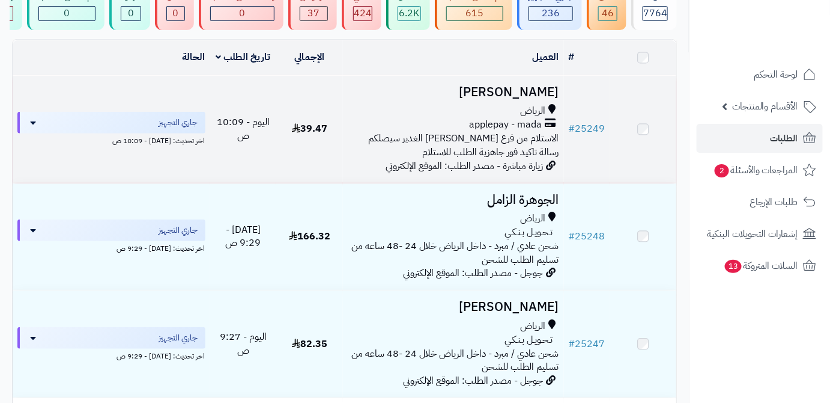
scroll to position [108, 0]
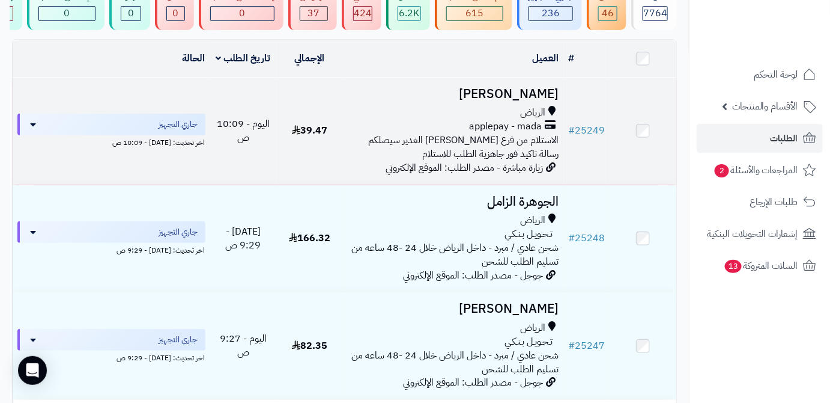
click at [529, 101] on h3 "[PERSON_NAME]" at bounding box center [453, 94] width 211 height 14
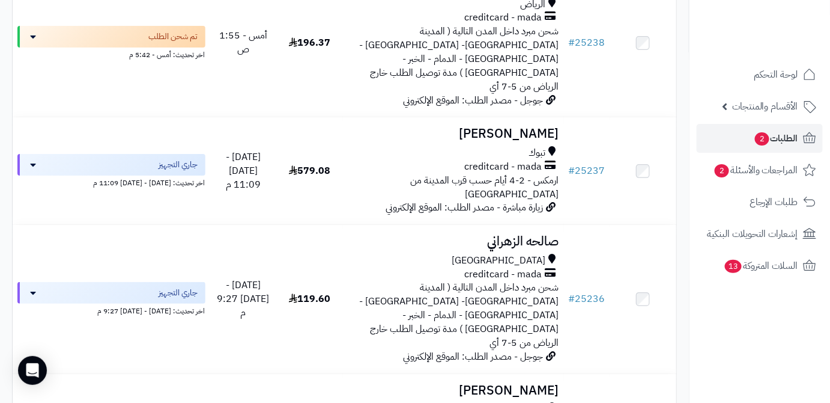
scroll to position [1474, 0]
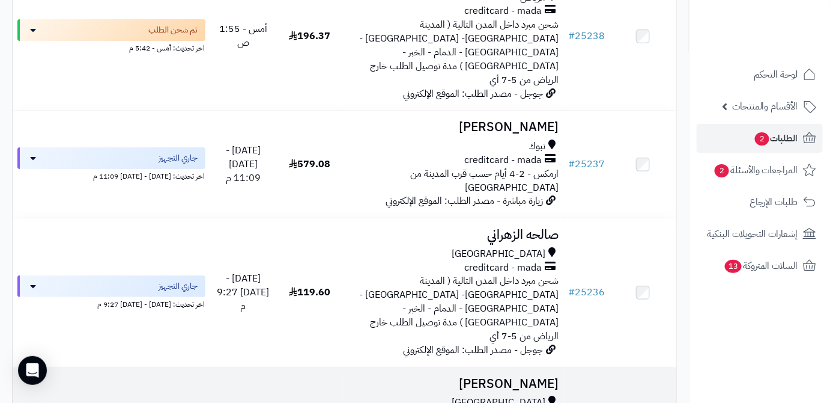
click at [488, 377] on h3 "[PERSON_NAME]" at bounding box center [453, 384] width 211 height 14
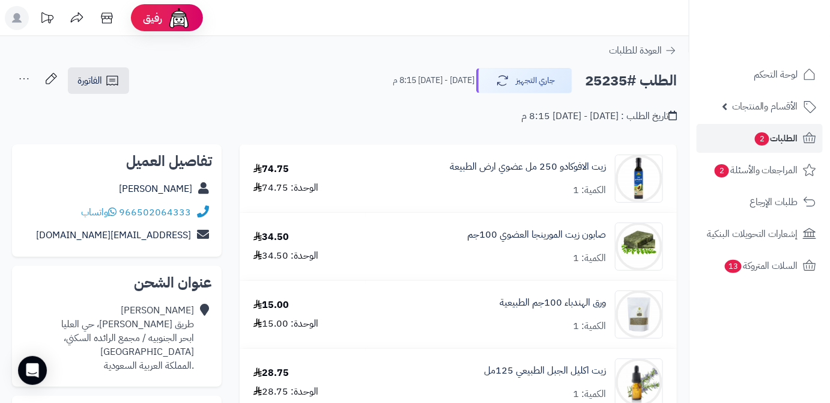
click at [616, 81] on h2 "الطلب #25235" at bounding box center [631, 80] width 92 height 25
copy h2 "25235"
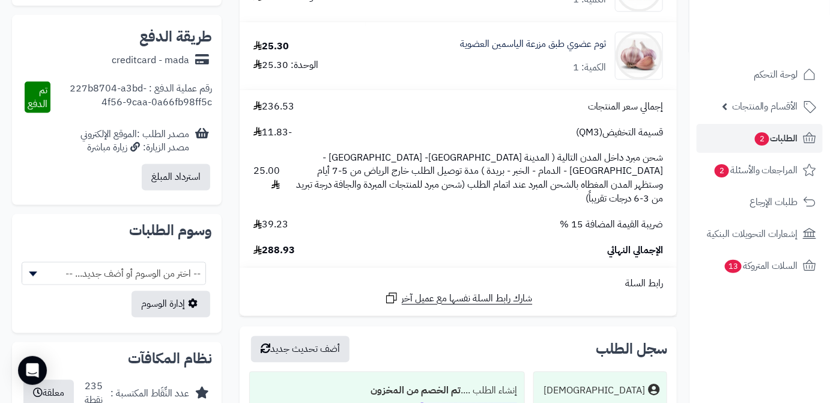
scroll to position [655, 0]
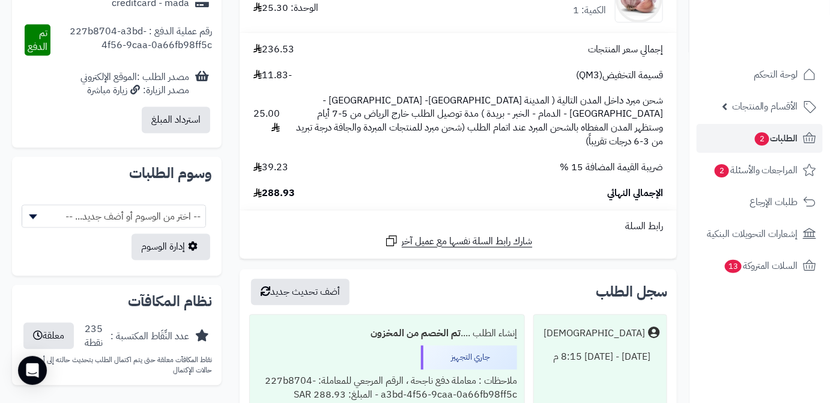
click at [275, 187] on span "288.93" at bounding box center [274, 194] width 41 height 14
copy span "288.93"
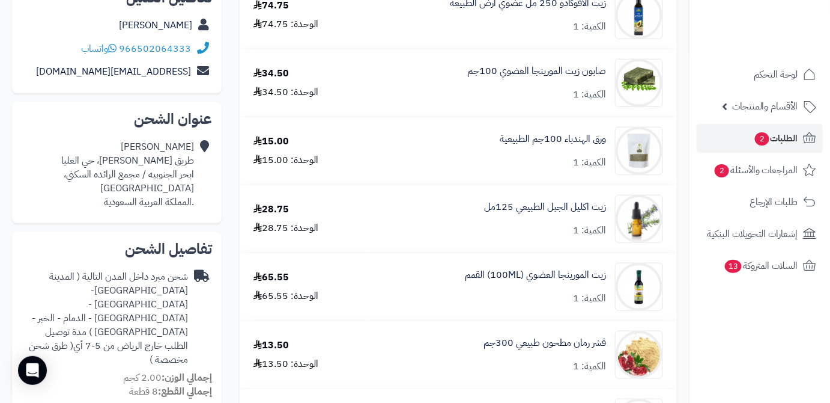
scroll to position [0, 0]
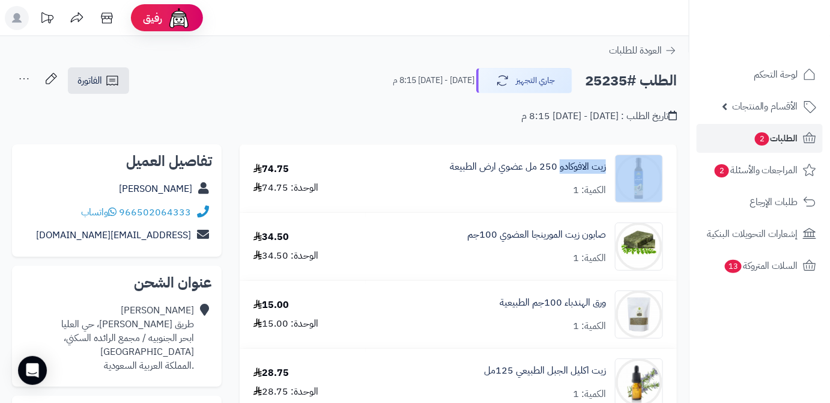
drag, startPoint x: 610, startPoint y: 166, endPoint x: 559, endPoint y: 175, distance: 51.9
click at [559, 175] on div "زيت الافوكادو 250 مل عضوي ارض الطبيعة الكمية: 1" at bounding box center [522, 178] width 302 height 48
copy div "زيت الافوكادو"
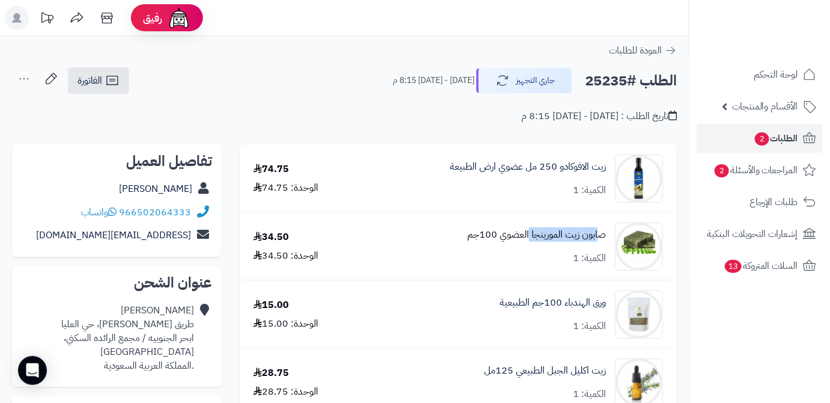
drag, startPoint x: 610, startPoint y: 234, endPoint x: 530, endPoint y: 237, distance: 80.0
click at [530, 237] on div "صابون زيت المورينجا العضوي 100جم الكمية: 1" at bounding box center [522, 246] width 302 height 48
copy link "صابون زيت المورينجا"
drag, startPoint x: 610, startPoint y: 304, endPoint x: 561, endPoint y: 308, distance: 50.0
click at [561, 308] on div "ورق الهندباء 100جم الطبيعية الكمية: 1" at bounding box center [522, 314] width 302 height 48
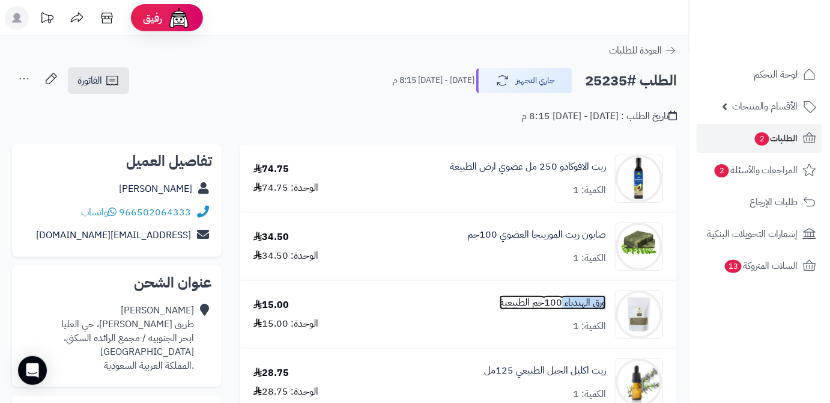
copy link "ورق الهندباء"
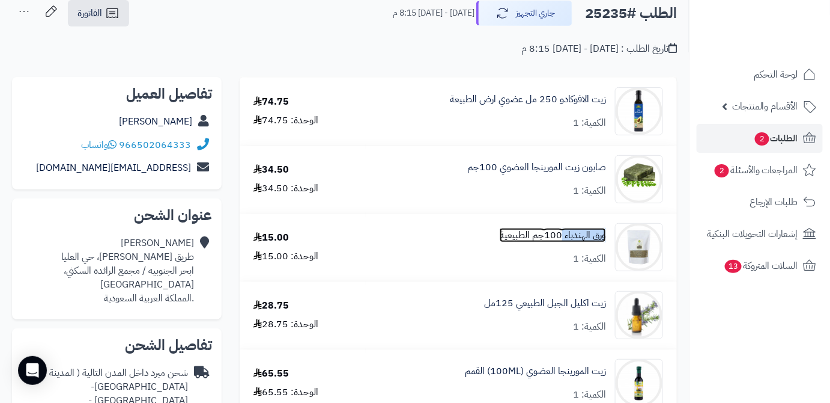
scroll to position [218, 0]
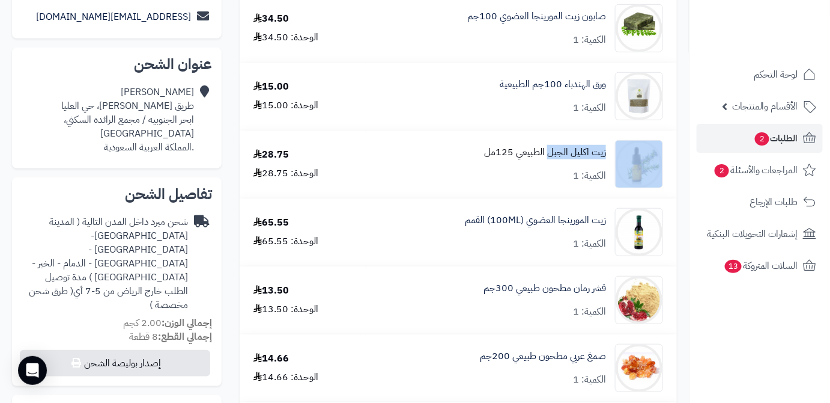
drag, startPoint x: 611, startPoint y: 153, endPoint x: 549, endPoint y: 157, distance: 62.1
click at [549, 157] on div "زيت اكليل الجبل الطبيعي 125مل الكمية: 1" at bounding box center [522, 164] width 302 height 48
copy div "زيت اكليل الجبل"
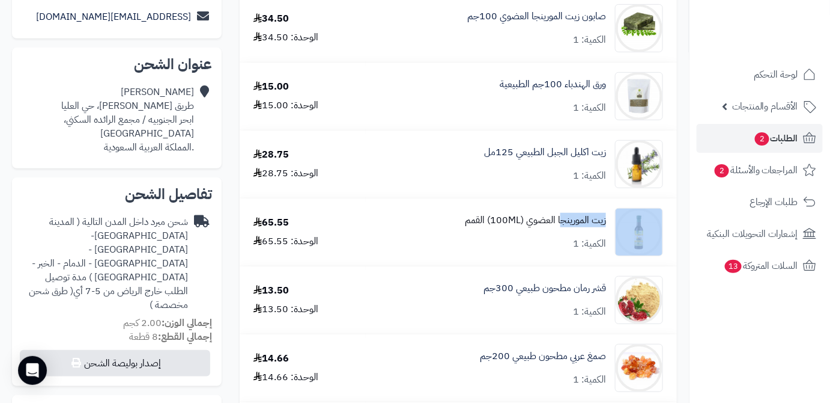
drag, startPoint x: 613, startPoint y: 219, endPoint x: 559, endPoint y: 224, distance: 54.9
click at [559, 224] on div "زيت المورينجا العضوي (100ML) القمم الكمية: 1" at bounding box center [522, 232] width 302 height 48
copy div "زيت المورينج"
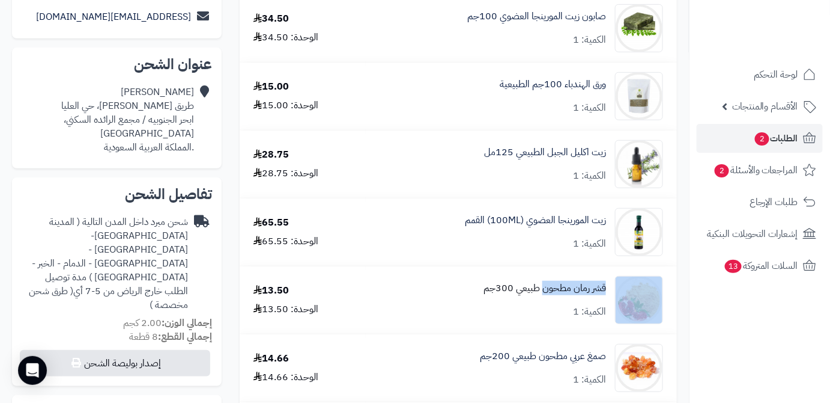
drag, startPoint x: 613, startPoint y: 285, endPoint x: 546, endPoint y: 294, distance: 68.4
click at [546, 294] on div "قشر رمان مطحون طبيعي 300جم الكمية: 1" at bounding box center [522, 300] width 302 height 48
copy div "قشر رمان مطحون"
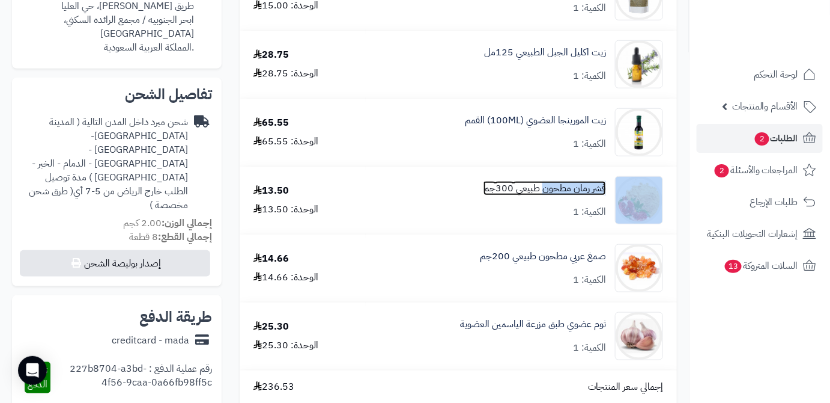
scroll to position [437, 0]
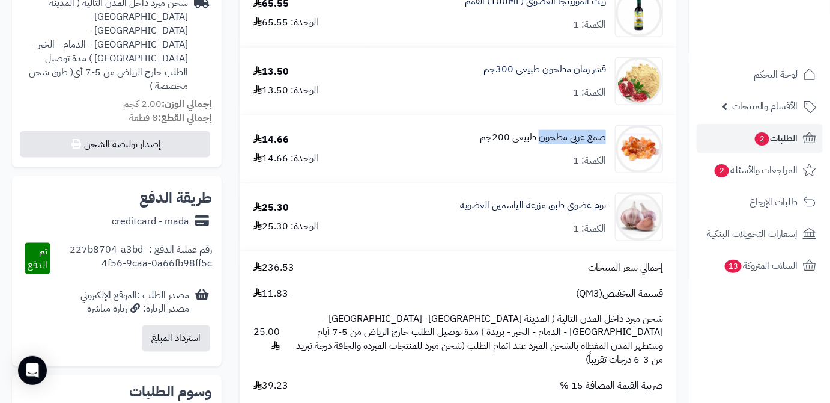
drag, startPoint x: 607, startPoint y: 136, endPoint x: 541, endPoint y: 144, distance: 67.1
click at [541, 144] on div "صمغ عربي مطحون طبيعي 200جم الكمية: 1" at bounding box center [522, 149] width 302 height 48
copy link "صمغ عربي مطحون"
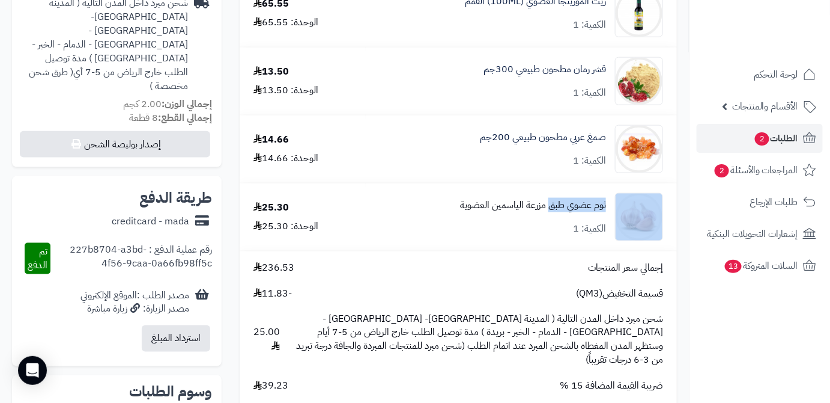
drag, startPoint x: 607, startPoint y: 205, endPoint x: 552, endPoint y: 210, distance: 55.5
click at [551, 213] on div "ثوم عضوي طبق مزرعة الياسمين العضوية الكمية: 1" at bounding box center [522, 217] width 302 height 48
copy div "ثوم عضوي طبق"
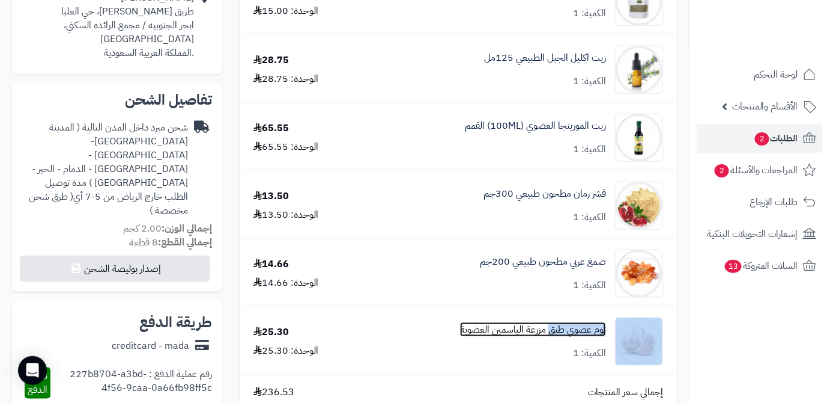
scroll to position [273, 0]
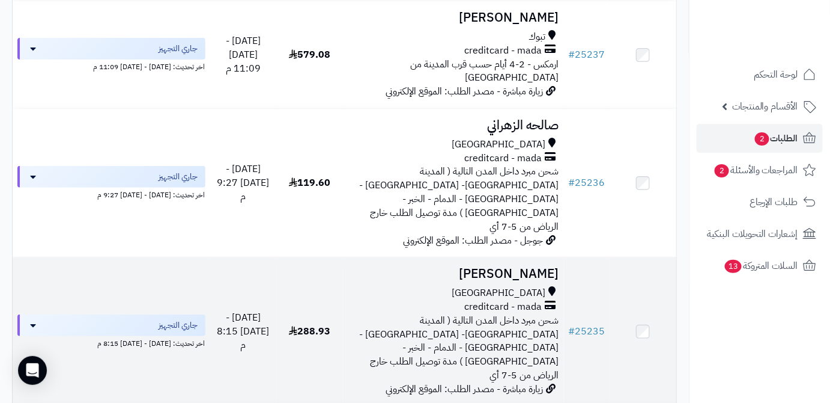
scroll to position [1638, 0]
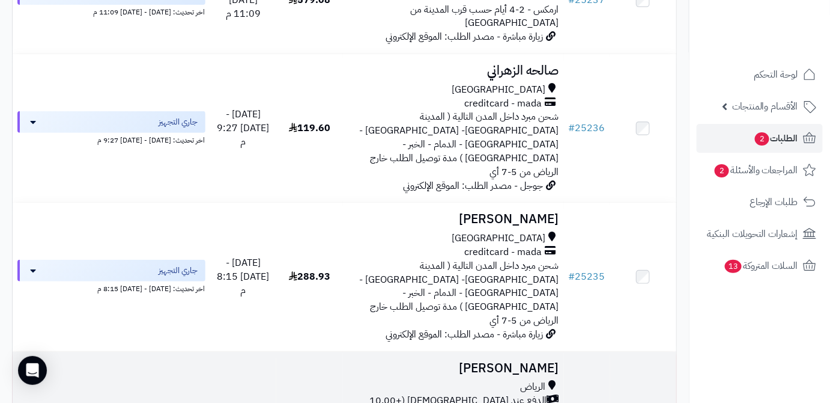
click at [488, 380] on div "الرياض" at bounding box center [453, 387] width 211 height 14
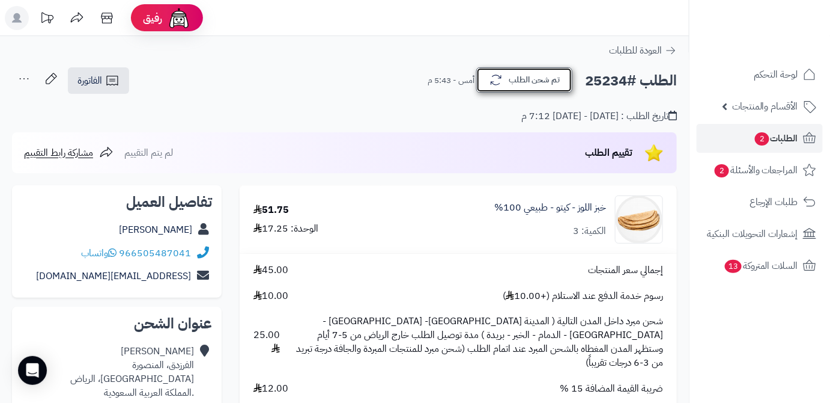
click at [513, 74] on button "تم شحن الطلب" at bounding box center [524, 79] width 96 height 25
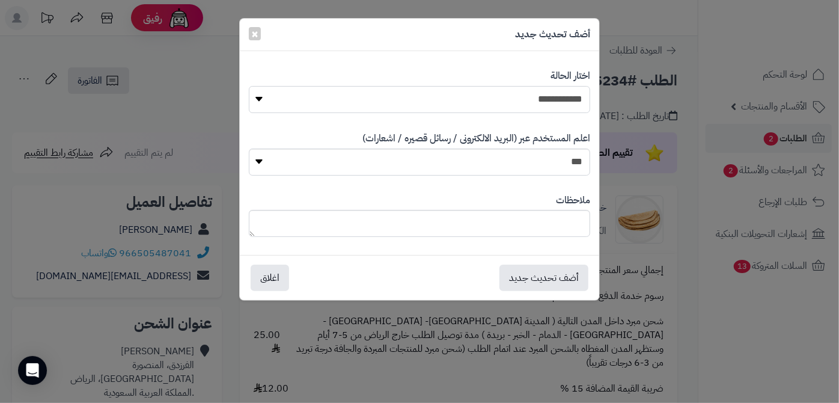
click at [520, 106] on select "**********" at bounding box center [420, 99] width 342 height 27
select select "*"
click at [249, 86] on select "**********" at bounding box center [420, 99] width 342 height 27
paste textarea "**********"
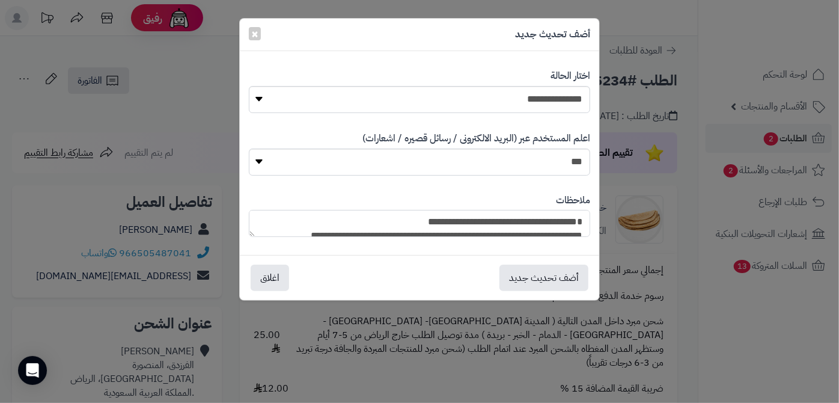
scroll to position [130, 0]
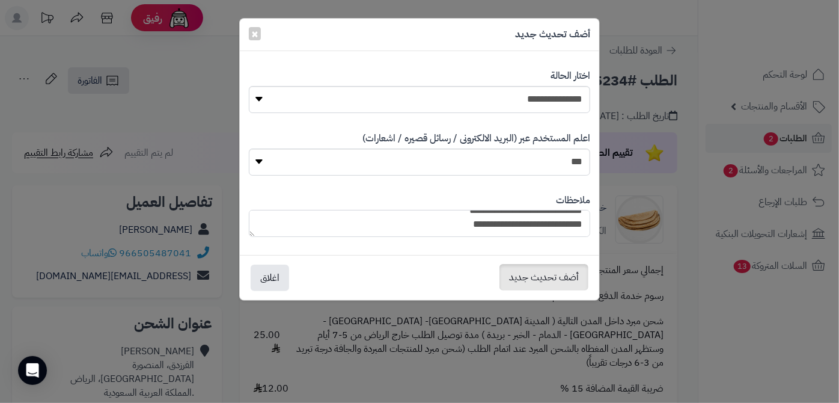
type textarea "**********"
click at [533, 284] on button "أضف تحديث جديد" at bounding box center [543, 277] width 89 height 26
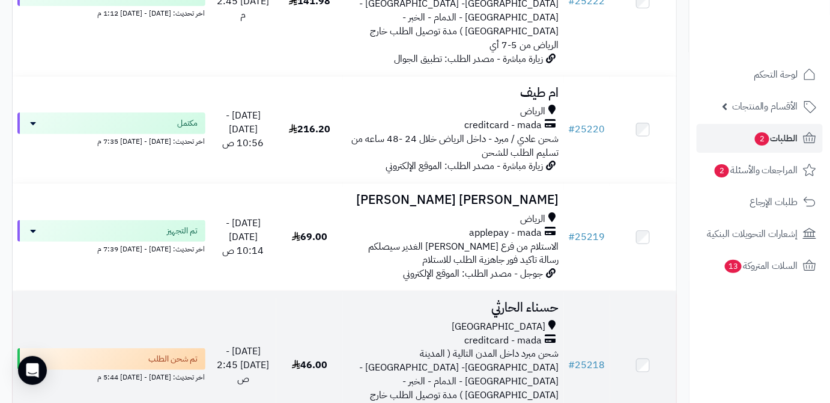
scroll to position [3201, 0]
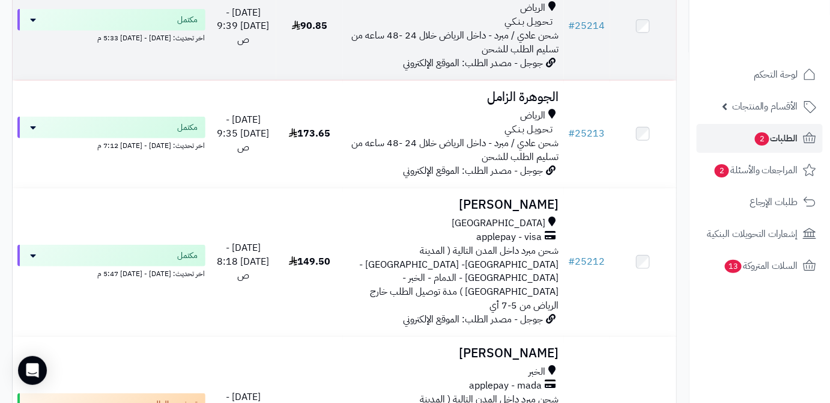
scroll to position [327, 0]
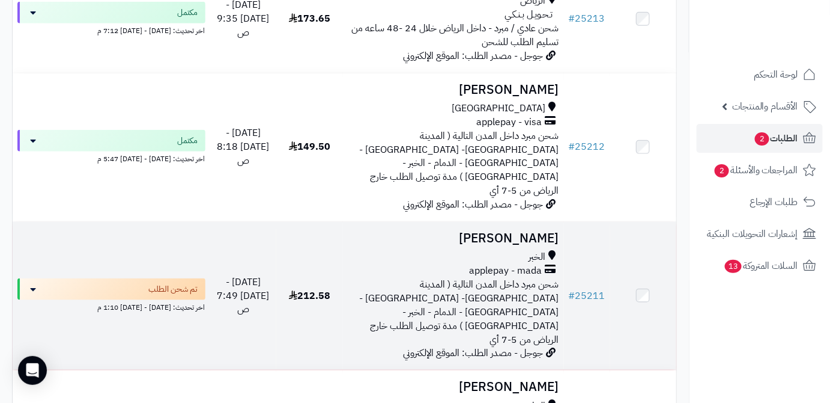
click at [535, 228] on td "[PERSON_NAME] الخبر applepay - mada شحن مبرد داخل المدن التالية ( المدينة [GEOG…" at bounding box center [453, 296] width 221 height 148
click at [505, 231] on h3 "[PERSON_NAME]" at bounding box center [453, 238] width 211 height 14
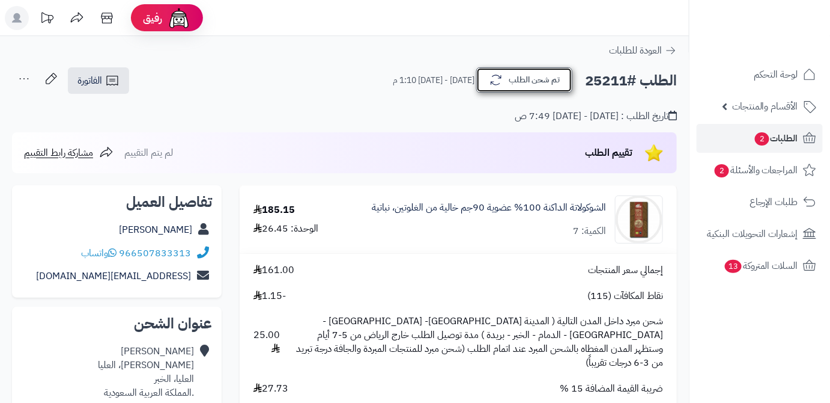
click at [504, 90] on button "تم شحن الطلب" at bounding box center [524, 79] width 96 height 25
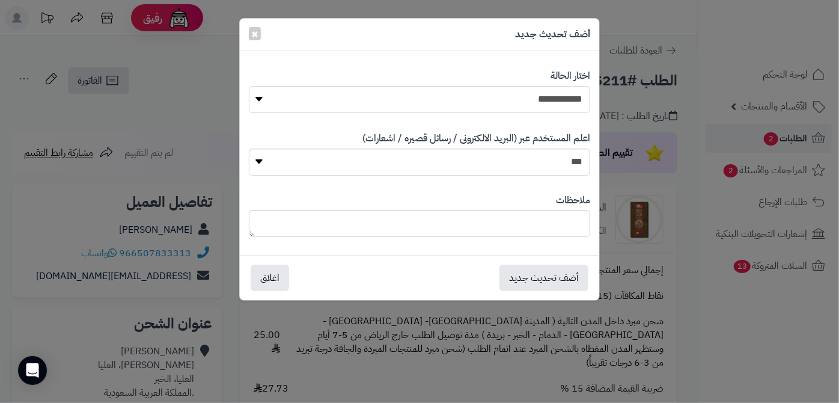
click at [509, 106] on select "**********" at bounding box center [420, 99] width 342 height 27
select select "*"
click at [249, 86] on select "**********" at bounding box center [420, 99] width 342 height 27
paste textarea "**********"
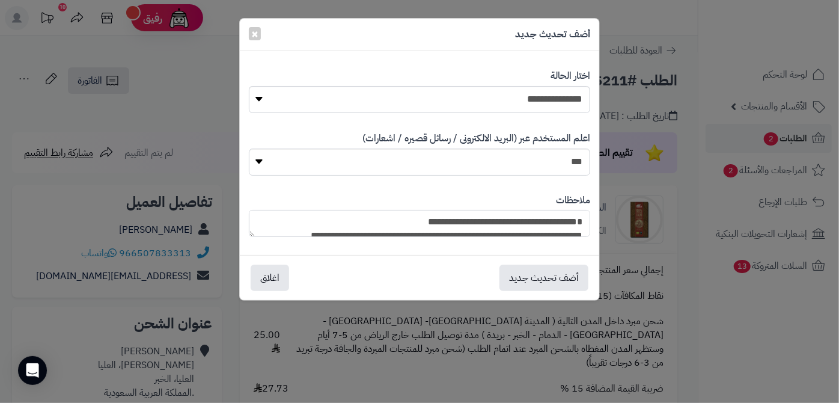
scroll to position [130, 0]
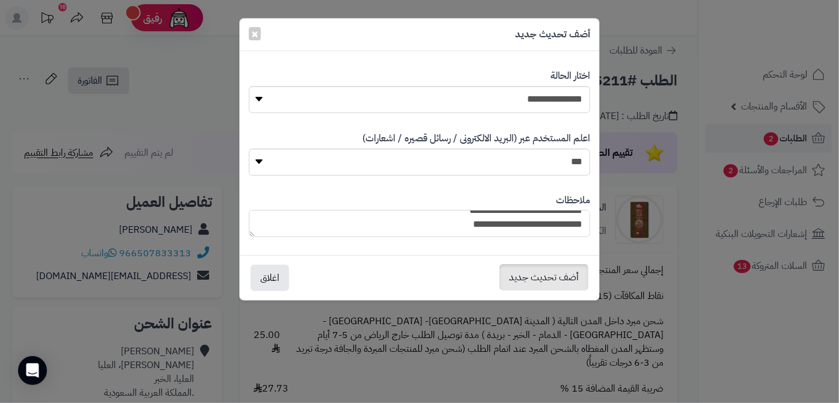
type textarea "**********"
click at [554, 285] on button "أضف تحديث جديد" at bounding box center [543, 277] width 89 height 26
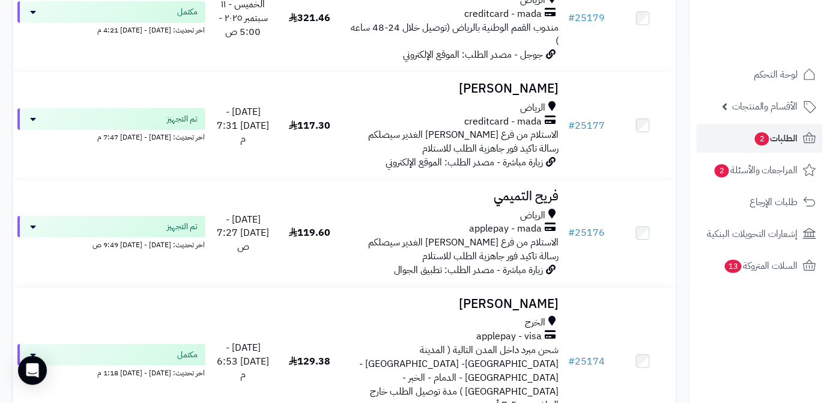
scroll to position [3151, 0]
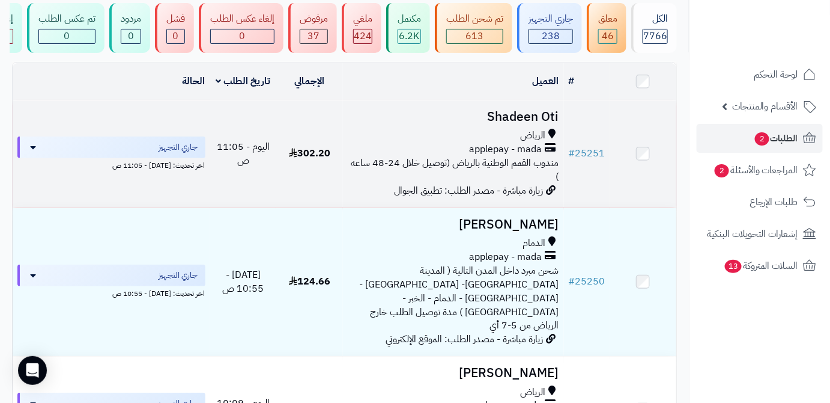
scroll to position [54, 0]
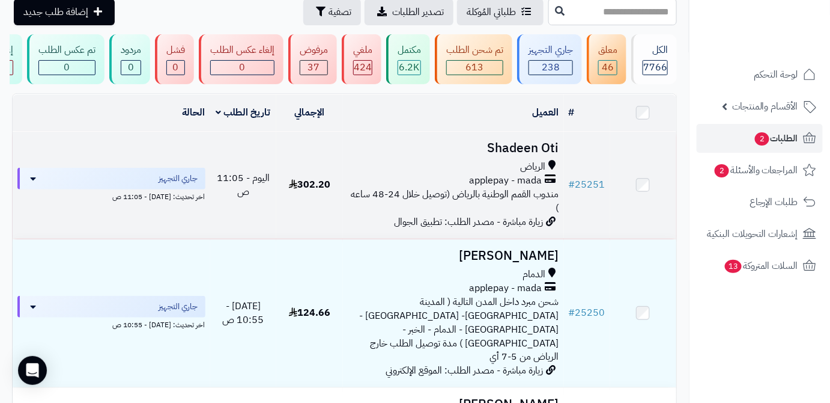
click at [491, 148] on h3 "Shadeen Oti" at bounding box center [453, 148] width 211 height 14
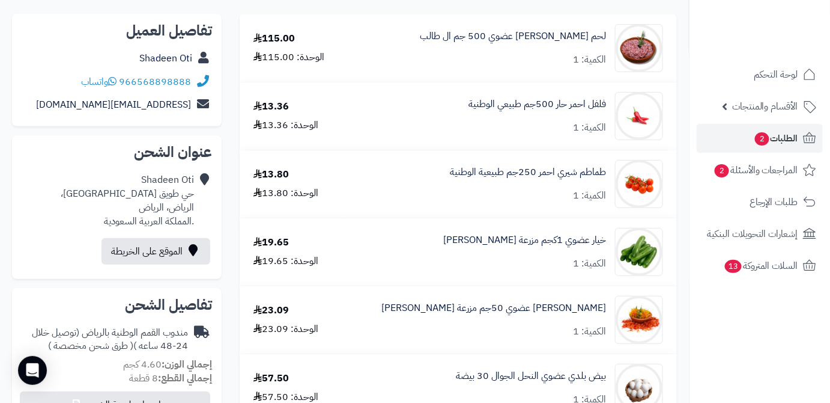
scroll to position [54, 0]
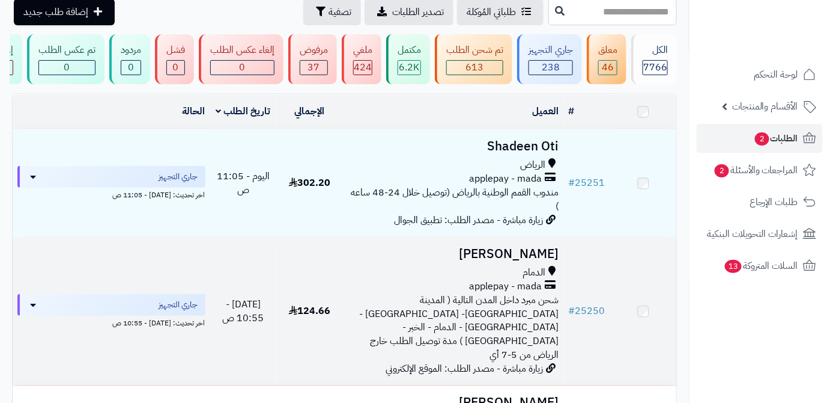
scroll to position [54, 0]
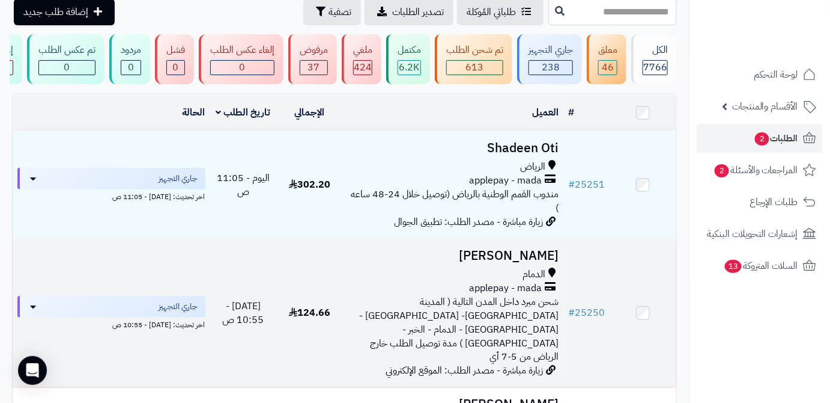
click at [482, 260] on h3 "محمد الدوسري" at bounding box center [453, 256] width 211 height 14
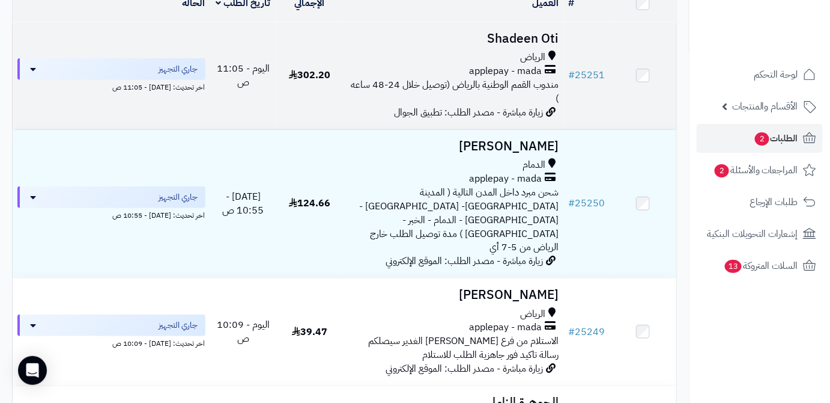
scroll to position [218, 0]
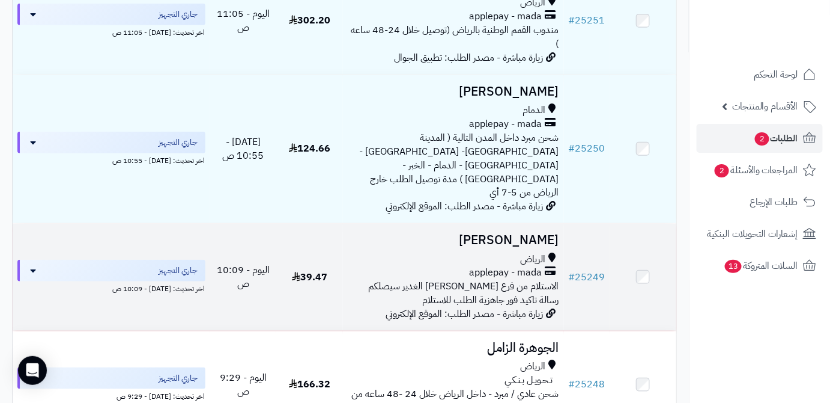
click at [482, 233] on h3 "[PERSON_NAME]" at bounding box center [453, 240] width 211 height 14
